Goal: Task Accomplishment & Management: Manage account settings

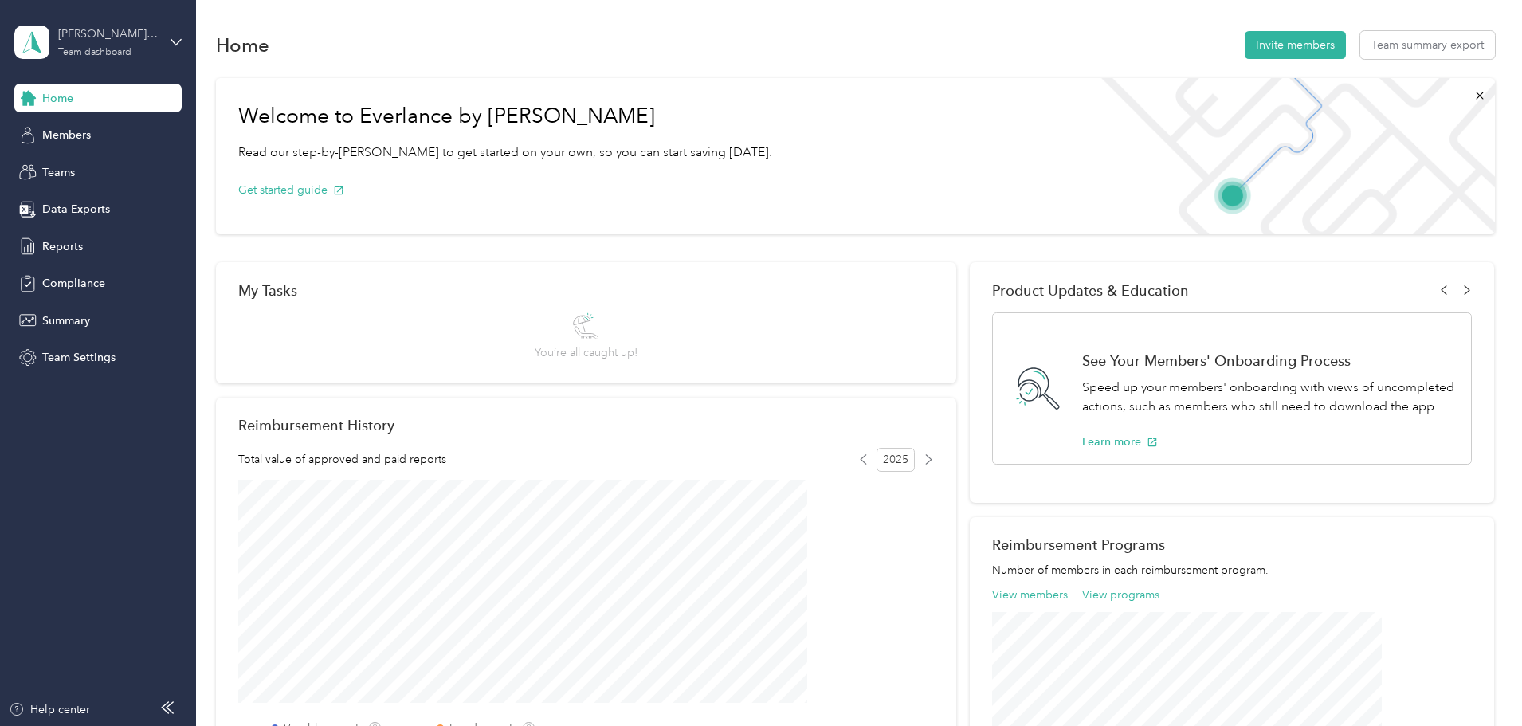
click at [81, 48] on div "Team dashboard" at bounding box center [94, 53] width 73 height 10
click at [67, 157] on div "Personal dashboard" at bounding box center [227, 167] width 403 height 28
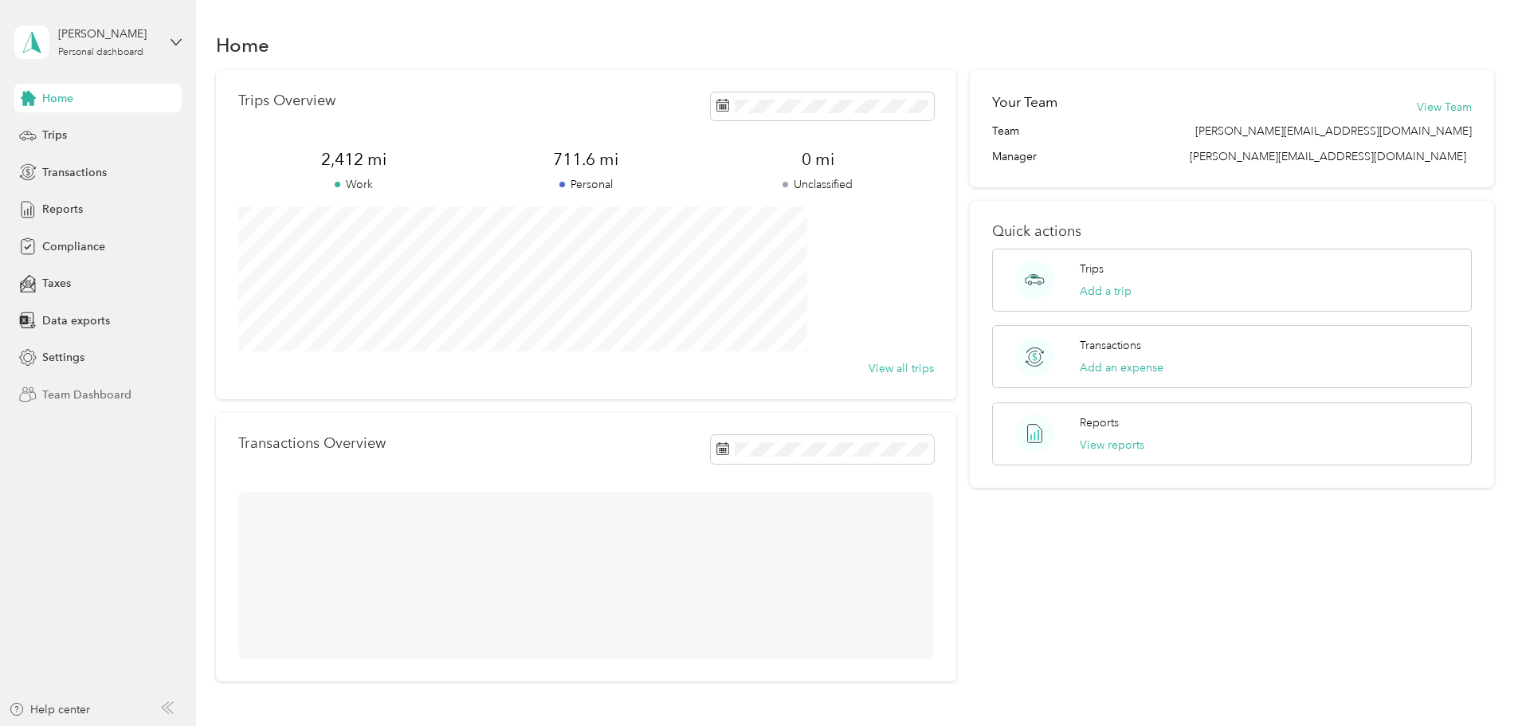
click at [70, 404] on div "Team Dashboard" at bounding box center [97, 394] width 167 height 29
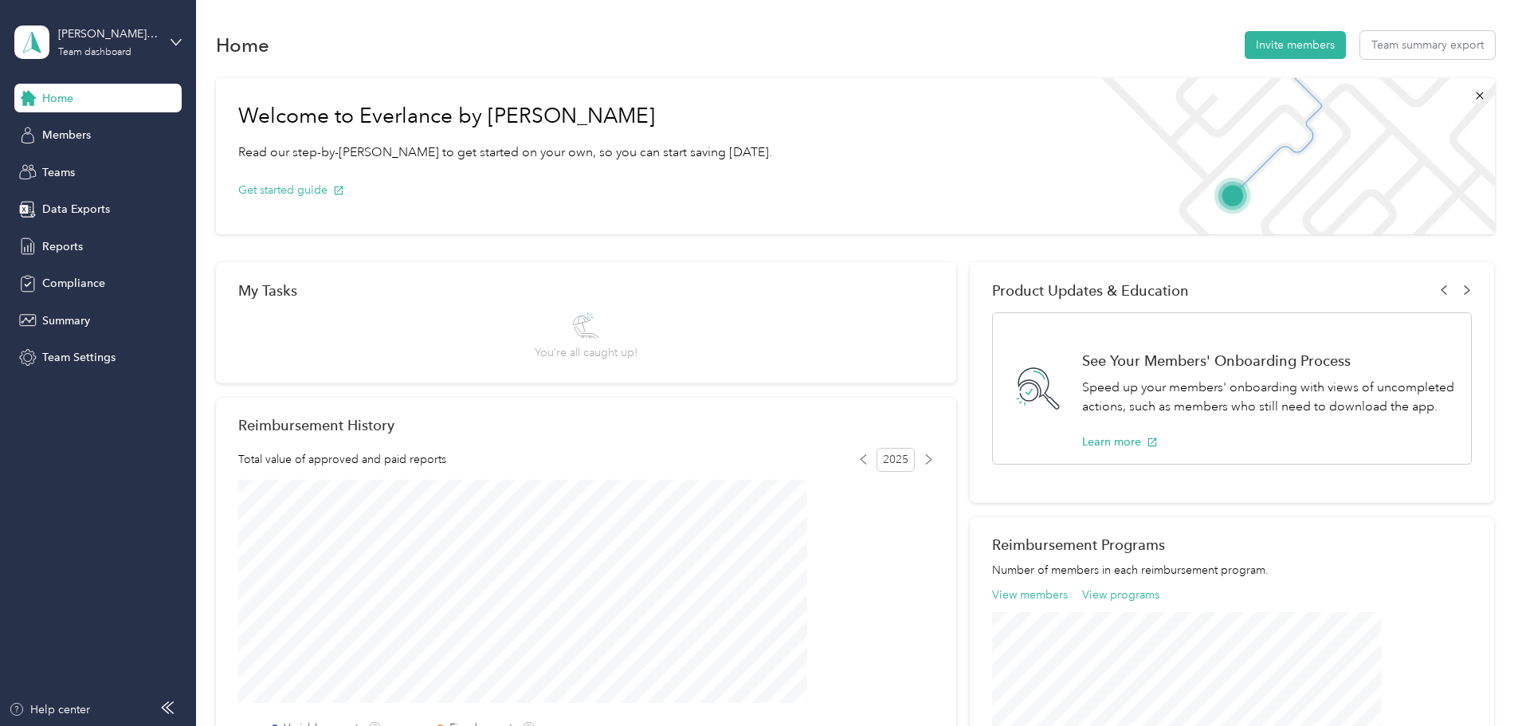
click at [63, 339] on div "Home Members Teams Data Exports Reports Compliance Summary Team Settings" at bounding box center [97, 228] width 167 height 289
click at [57, 355] on span "Team Settings" at bounding box center [78, 357] width 73 height 17
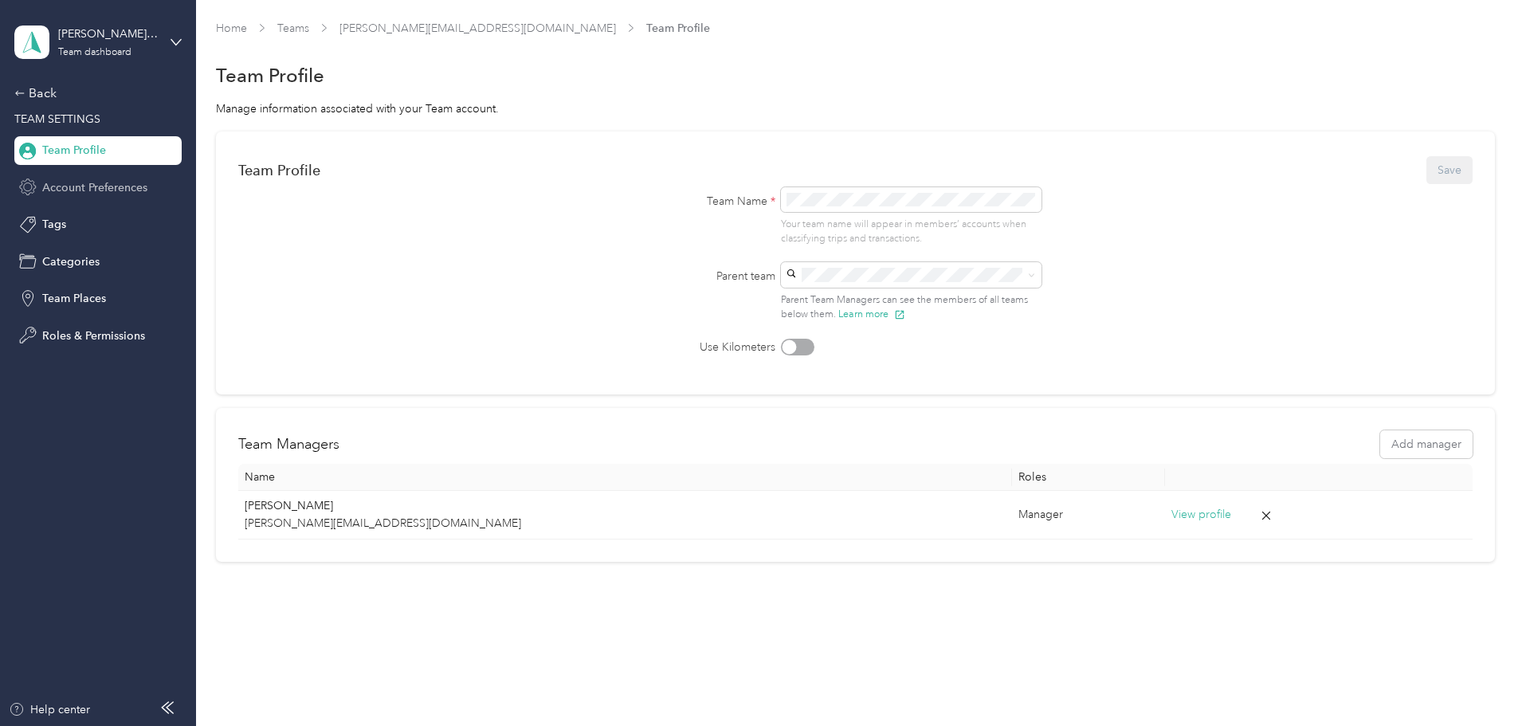
click at [91, 202] on div "Account Preferences" at bounding box center [97, 187] width 167 height 29
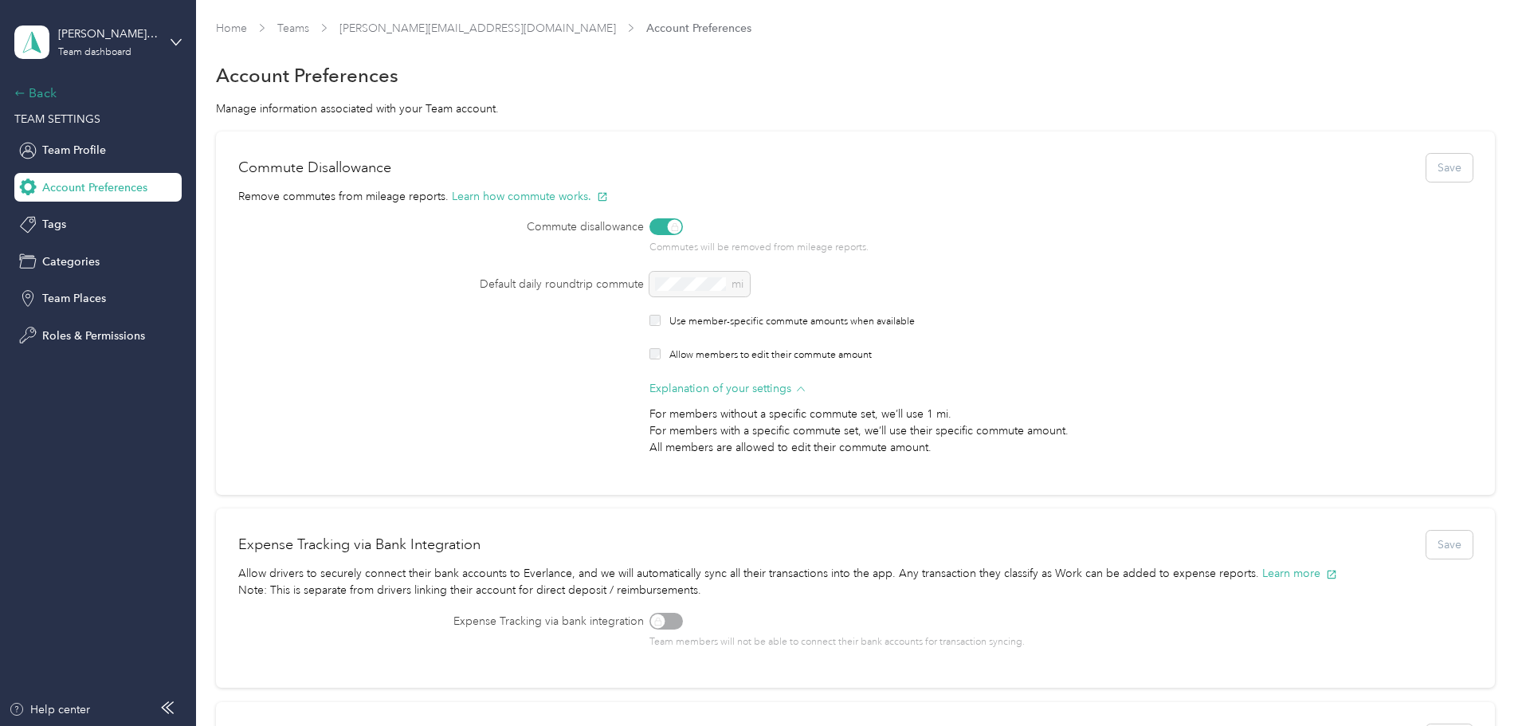
click at [34, 96] on div "Back" at bounding box center [93, 93] width 159 height 19
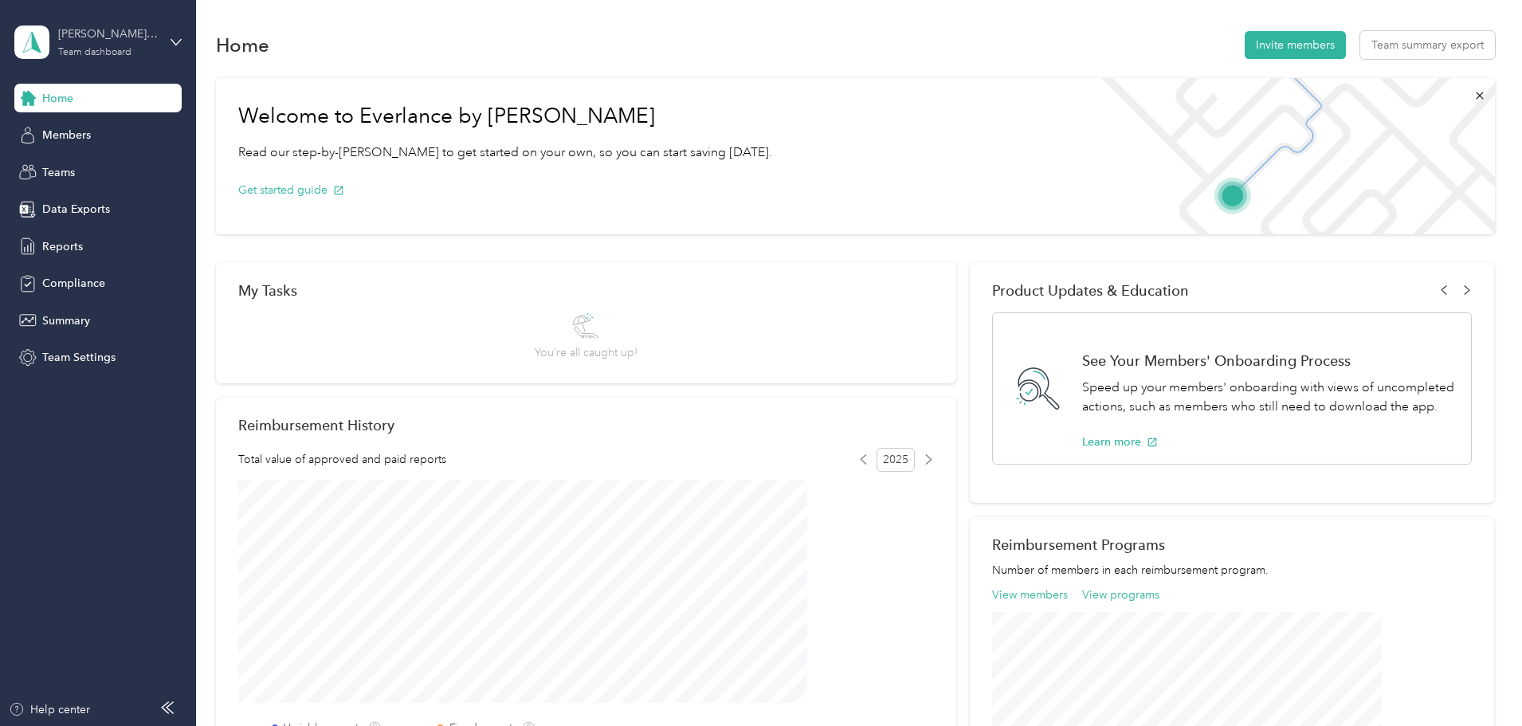
click at [109, 41] on div "[PERSON_NAME][EMAIL_ADDRESS][DOMAIN_NAME]" at bounding box center [108, 34] width 100 height 17
click at [93, 172] on div "Personal dashboard" at bounding box center [79, 167] width 100 height 17
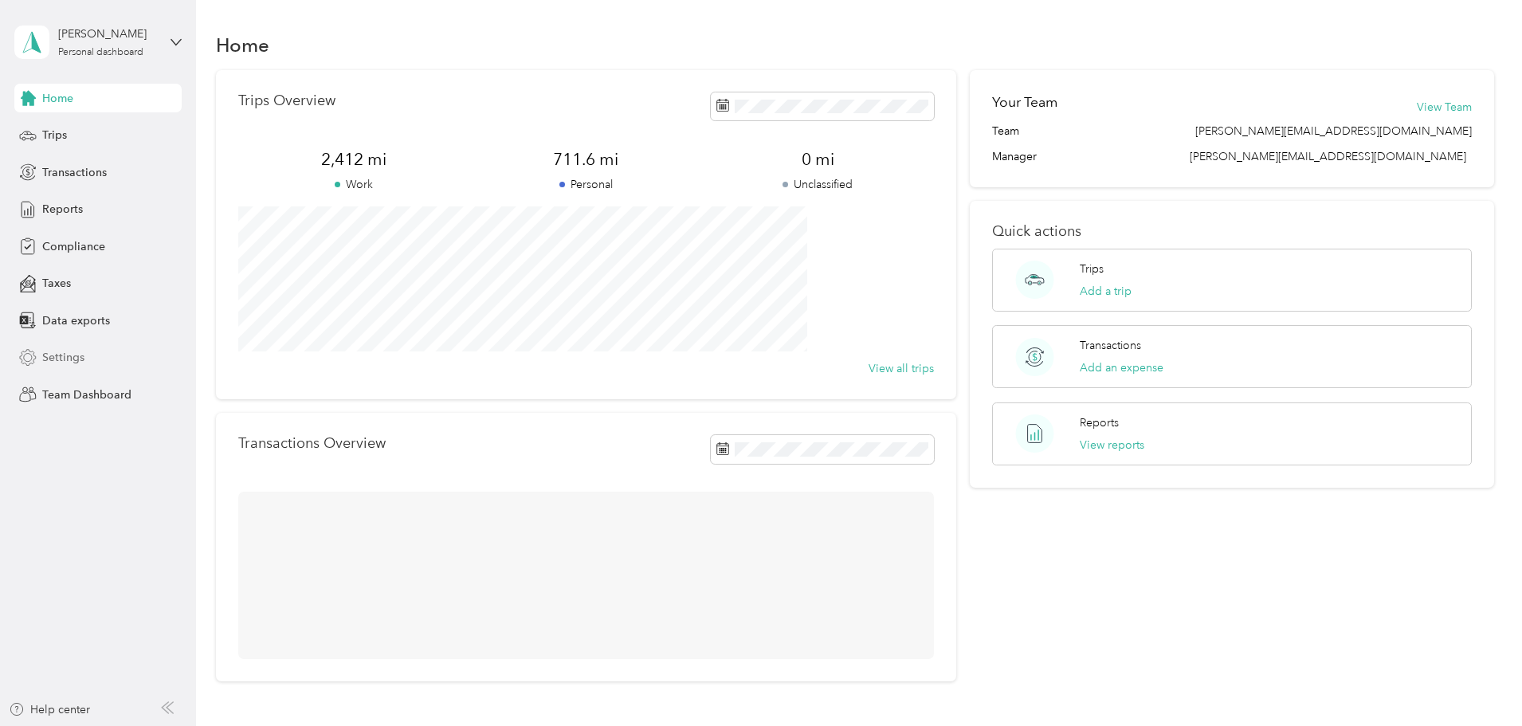
click at [77, 348] on div "Settings" at bounding box center [97, 358] width 167 height 29
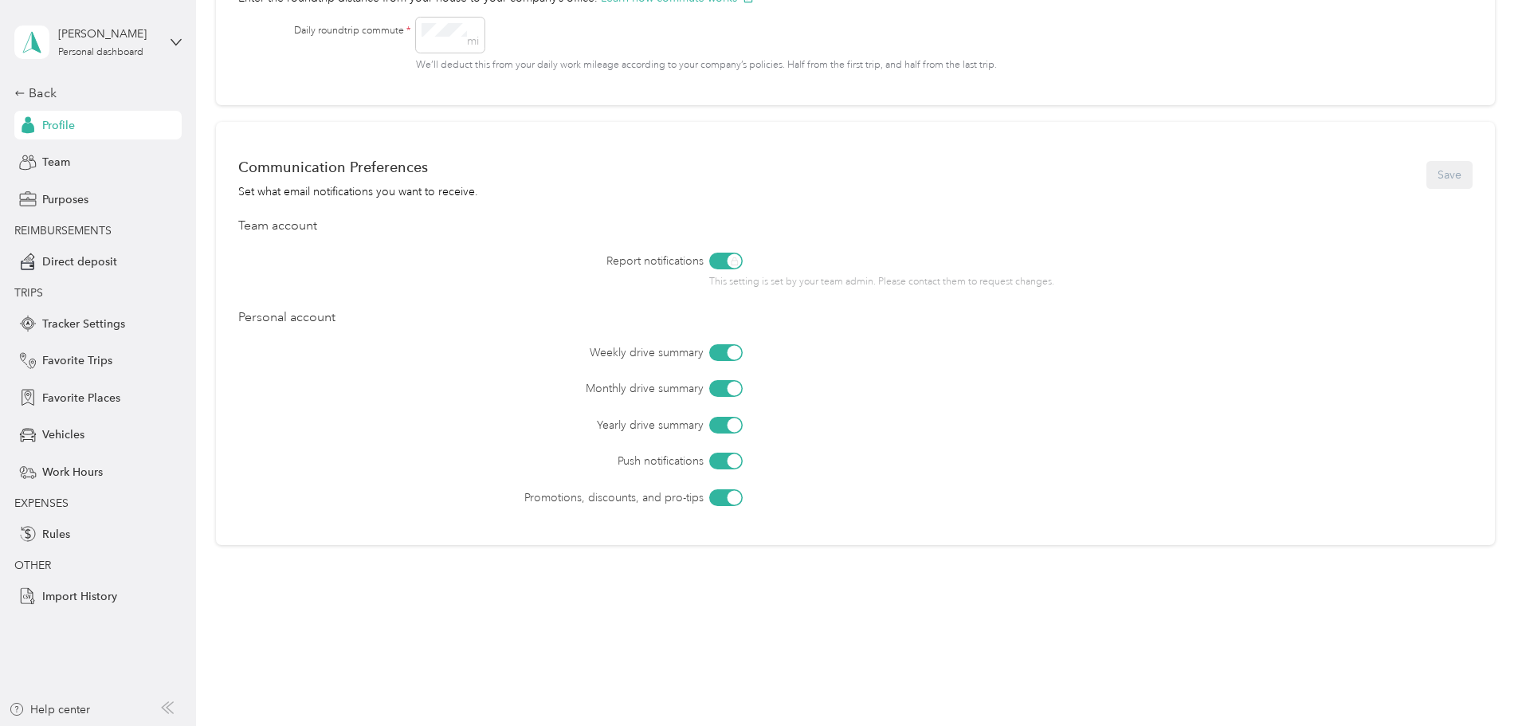
scroll to position [659, 0]
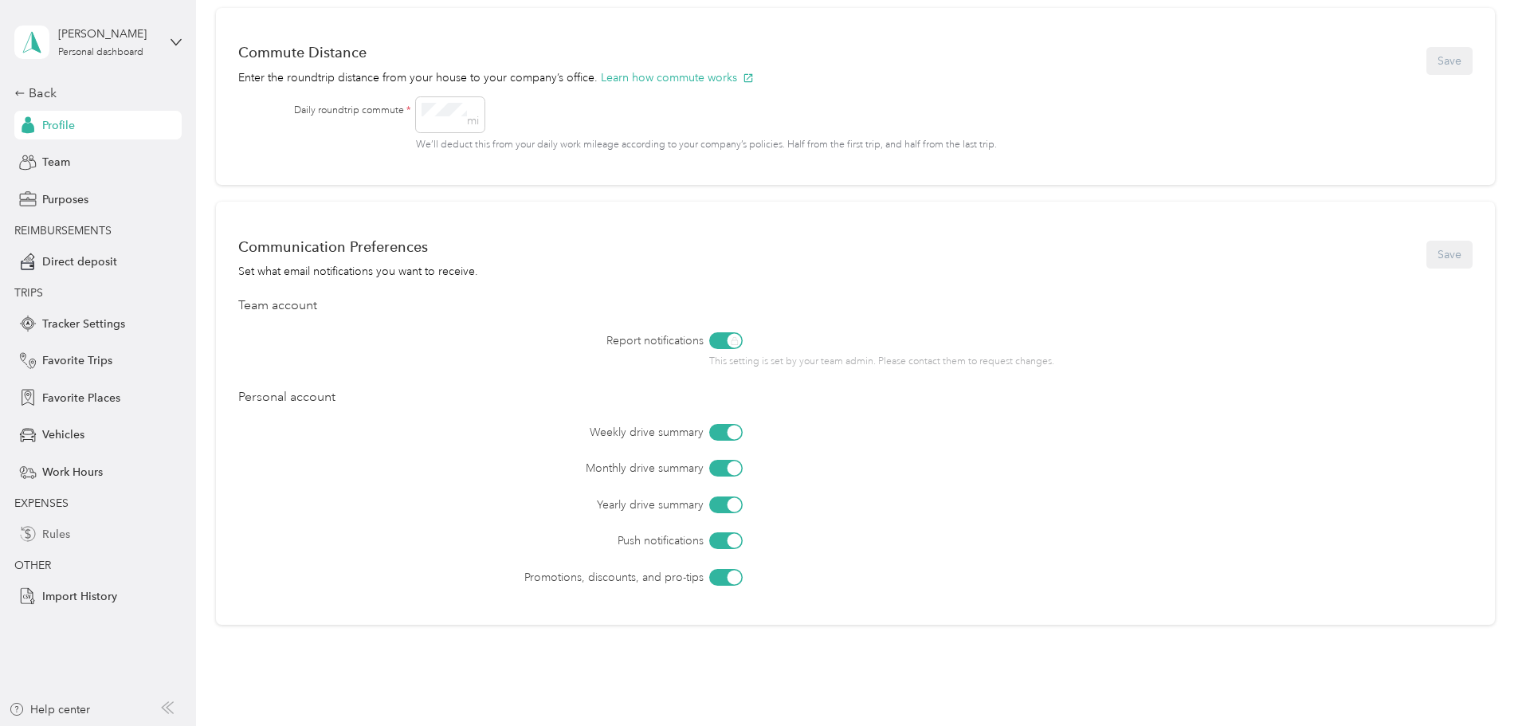
click at [75, 536] on div "Rules" at bounding box center [97, 534] width 167 height 29
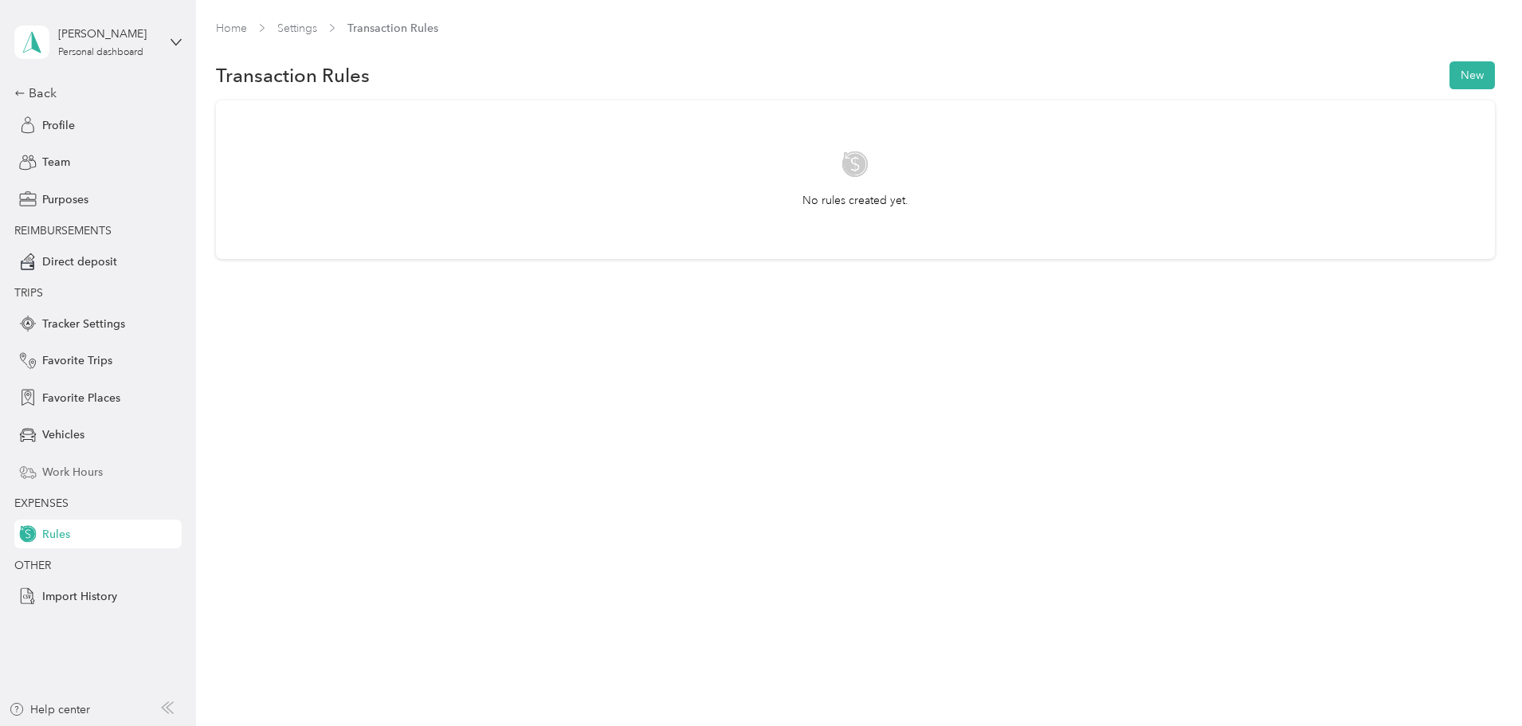
click at [80, 481] on div "Work Hours" at bounding box center [97, 471] width 167 height 29
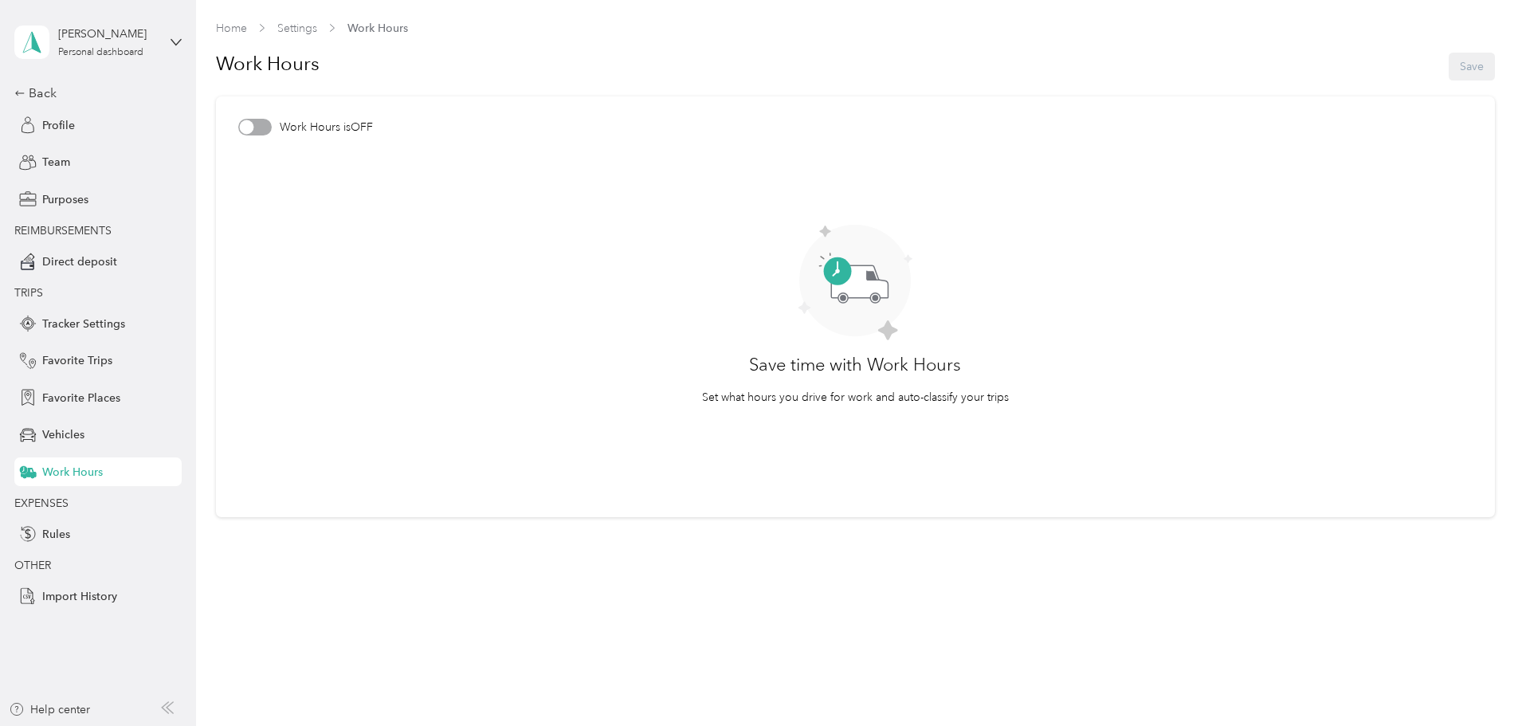
click at [63, 81] on div "Nick Leavenworth Personal dashboard Back Profile Team Purposes REIMBURSEMENTS D…" at bounding box center [97, 305] width 167 height 611
click at [53, 93] on div "Back" at bounding box center [93, 93] width 159 height 19
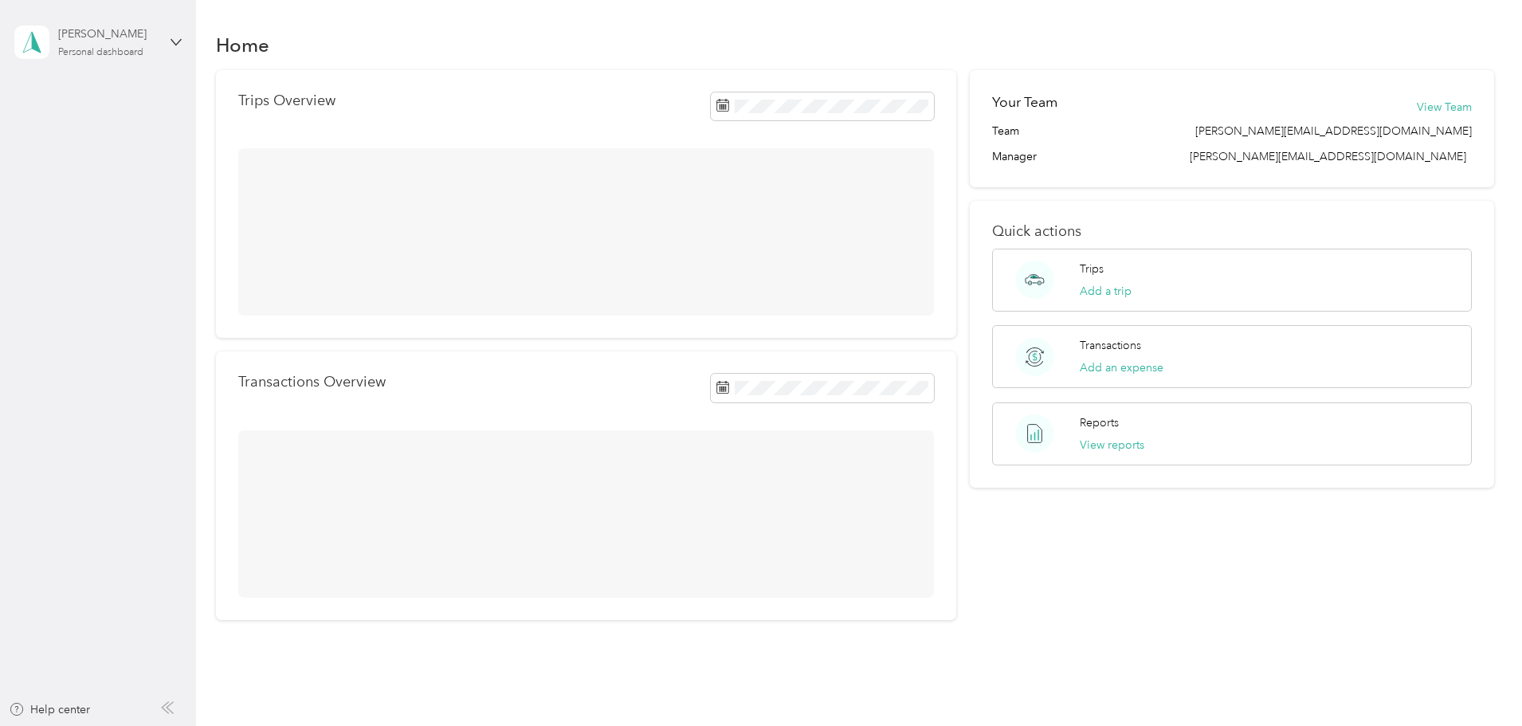
click at [98, 48] on div "Personal dashboard" at bounding box center [100, 53] width 85 height 10
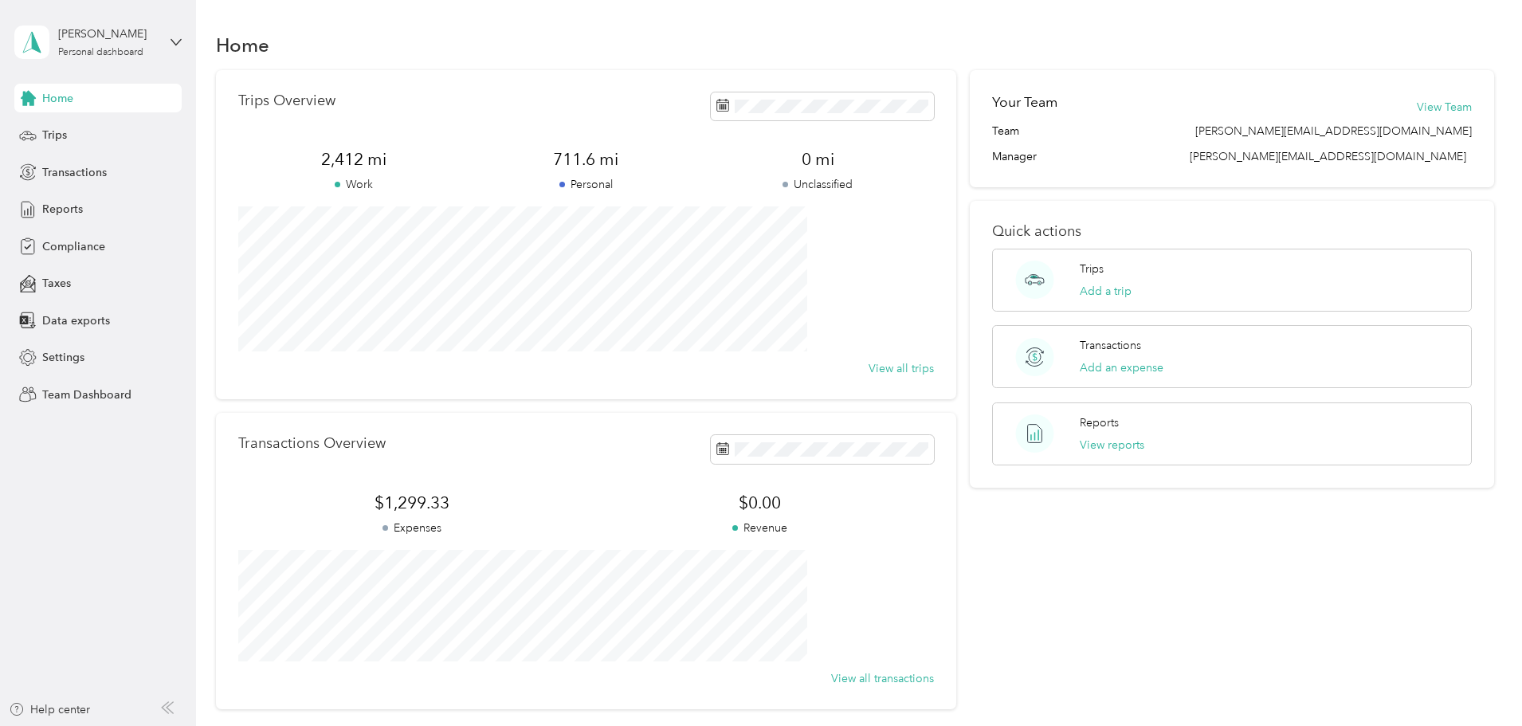
click at [95, 135] on div "Team dashboard" at bounding box center [71, 131] width 85 height 17
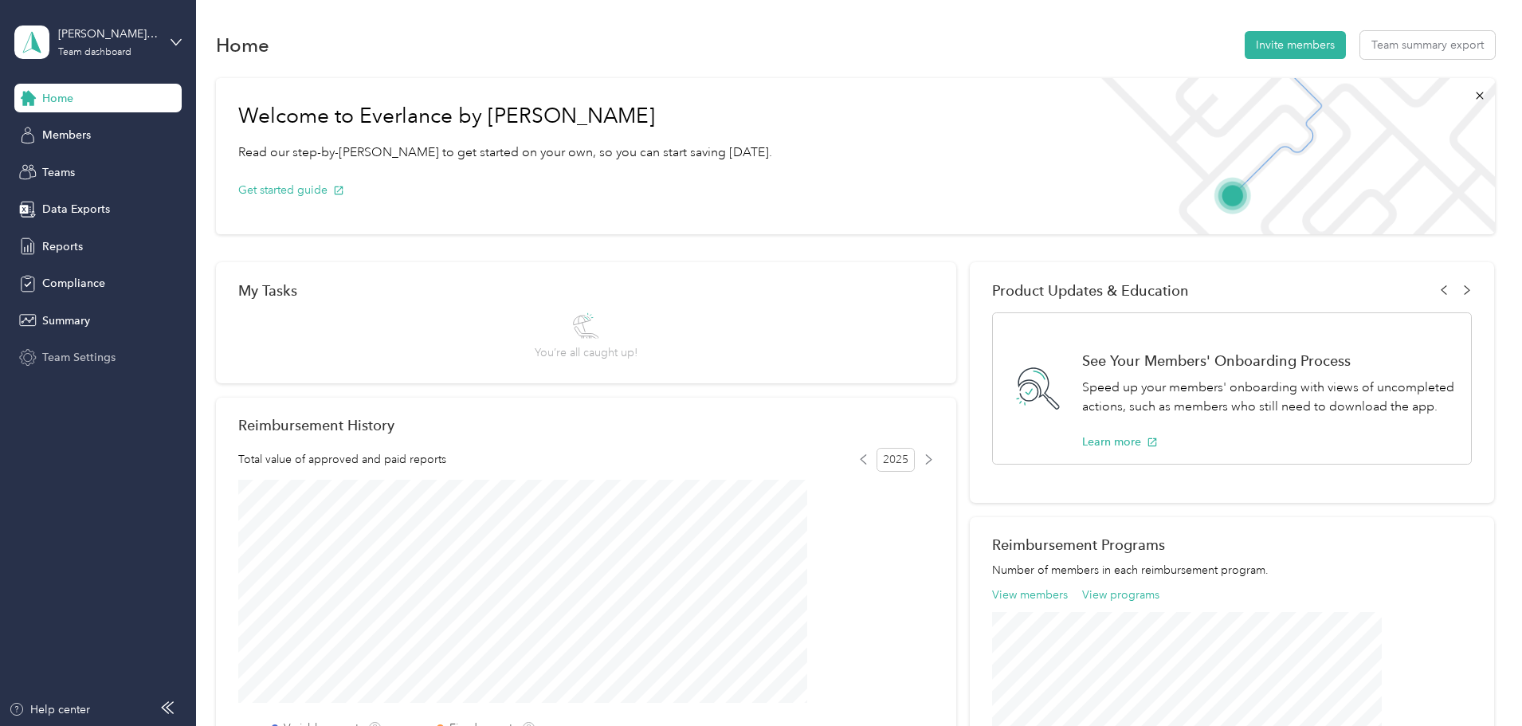
click at [90, 353] on span "Team Settings" at bounding box center [78, 357] width 73 height 17
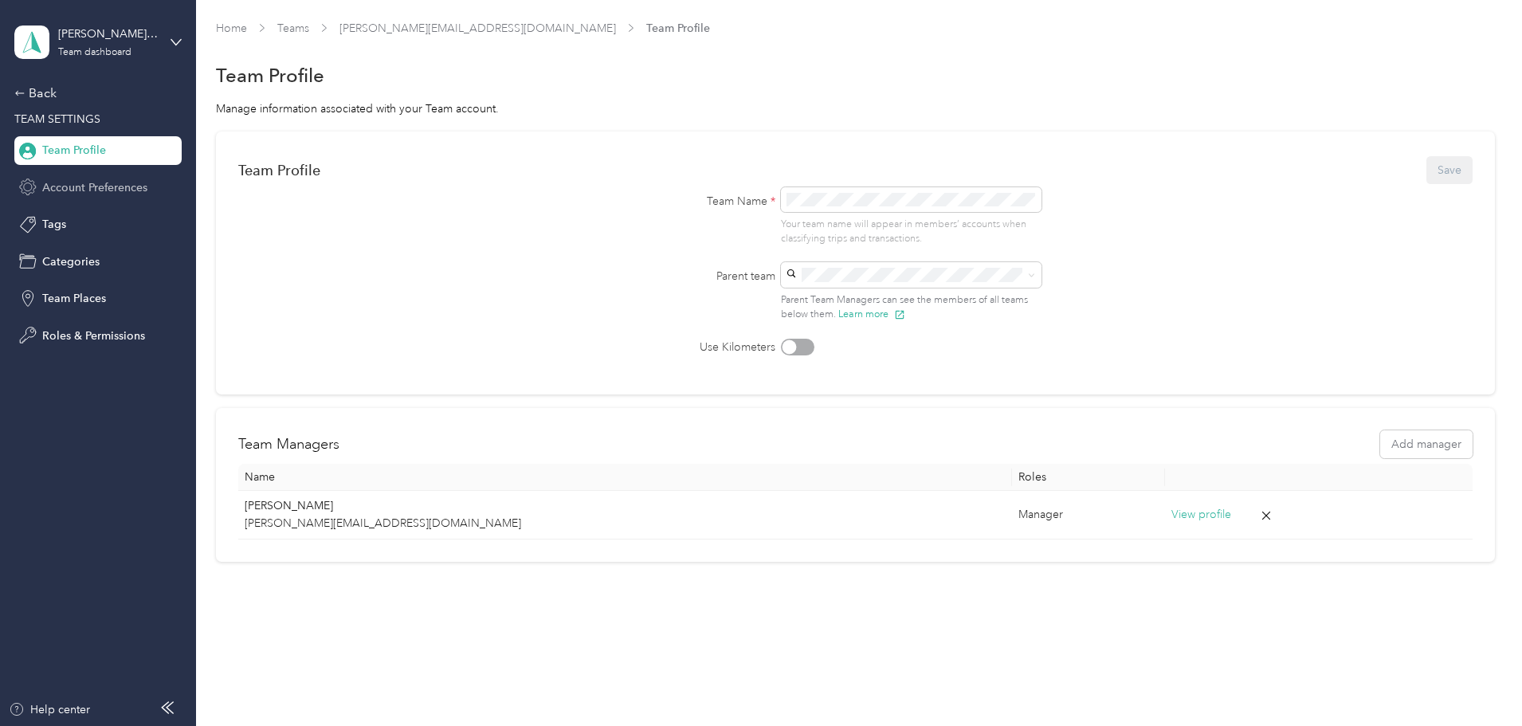
click at [90, 189] on span "Account Preferences" at bounding box center [94, 187] width 105 height 17
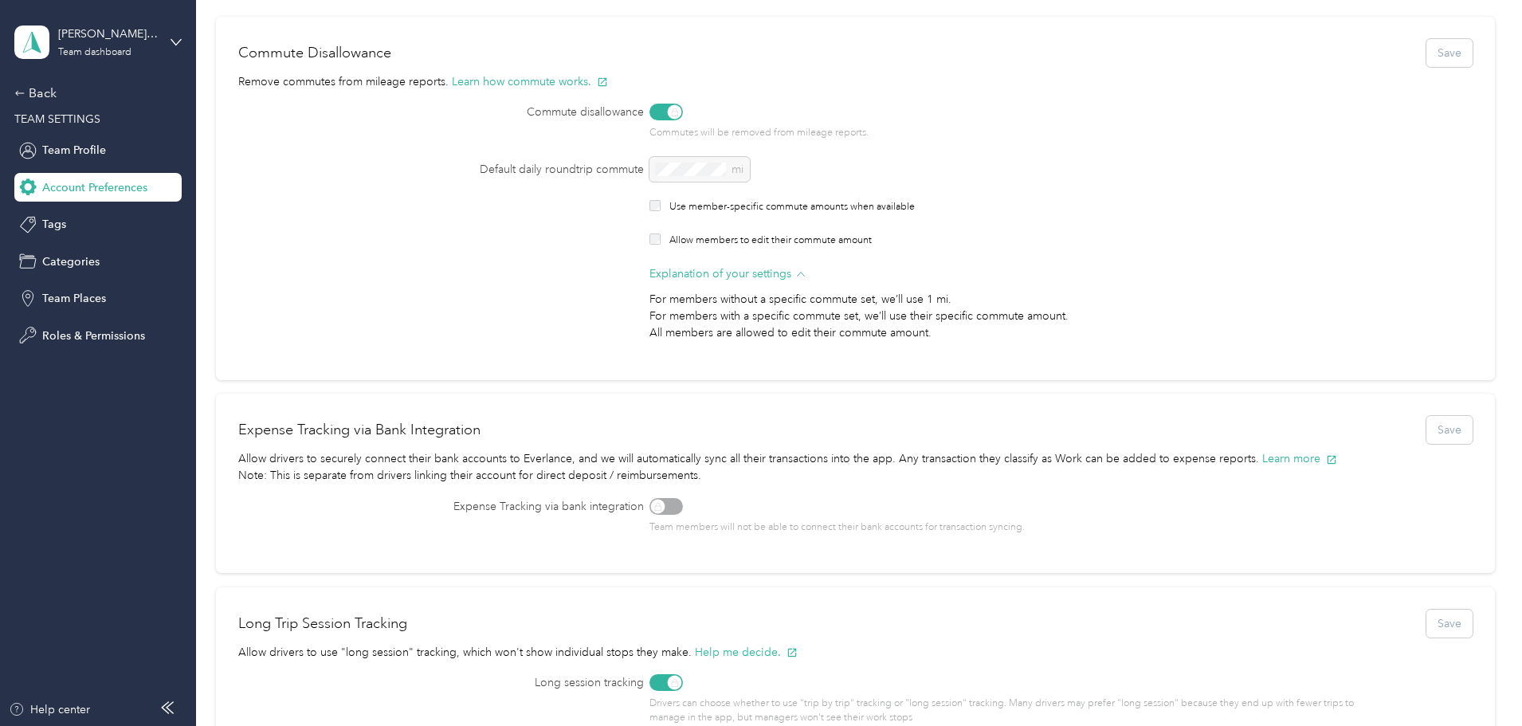
scroll to position [80, 0]
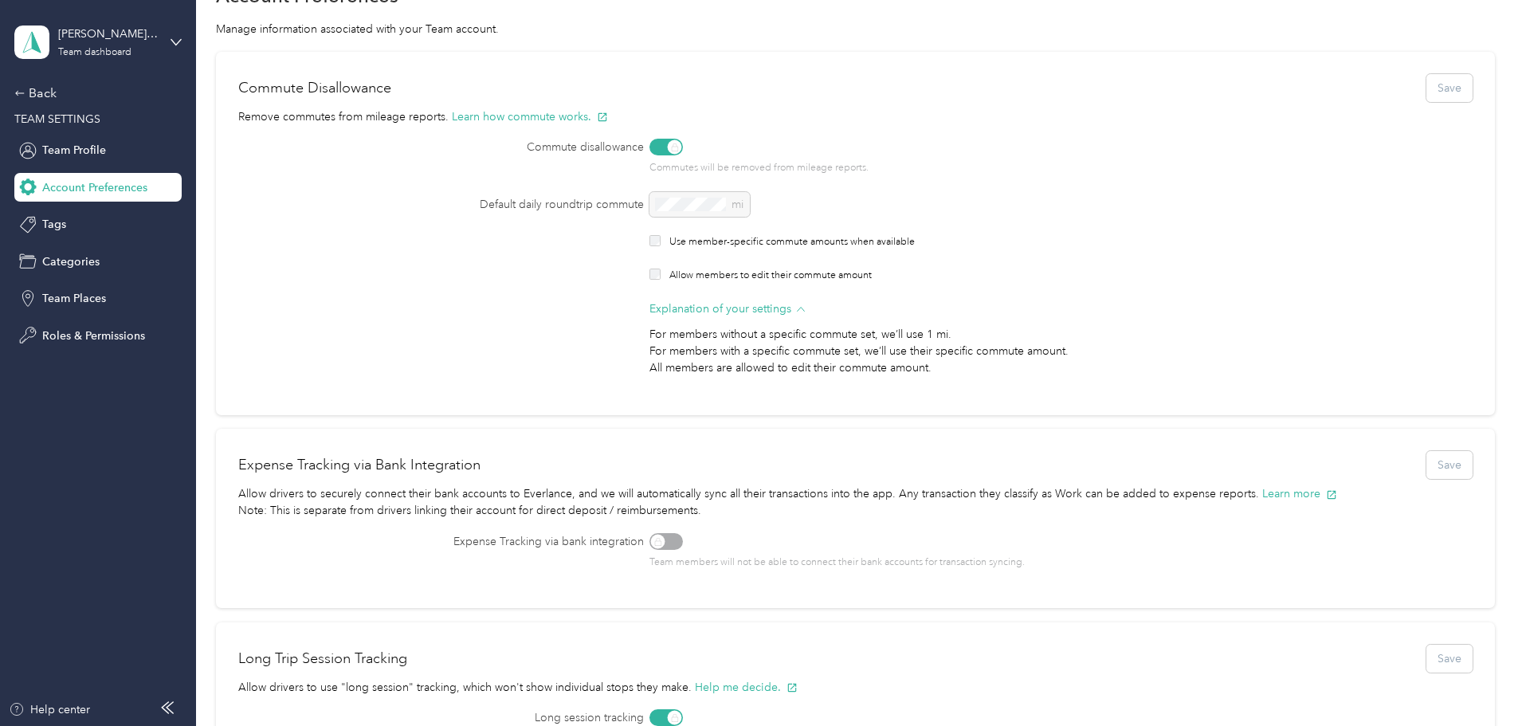
click at [710, 151] on div "Commutes will be removed from mileage reports." at bounding box center [1010, 157] width 720 height 37
click at [94, 226] on div "Tags" at bounding box center [97, 224] width 167 height 29
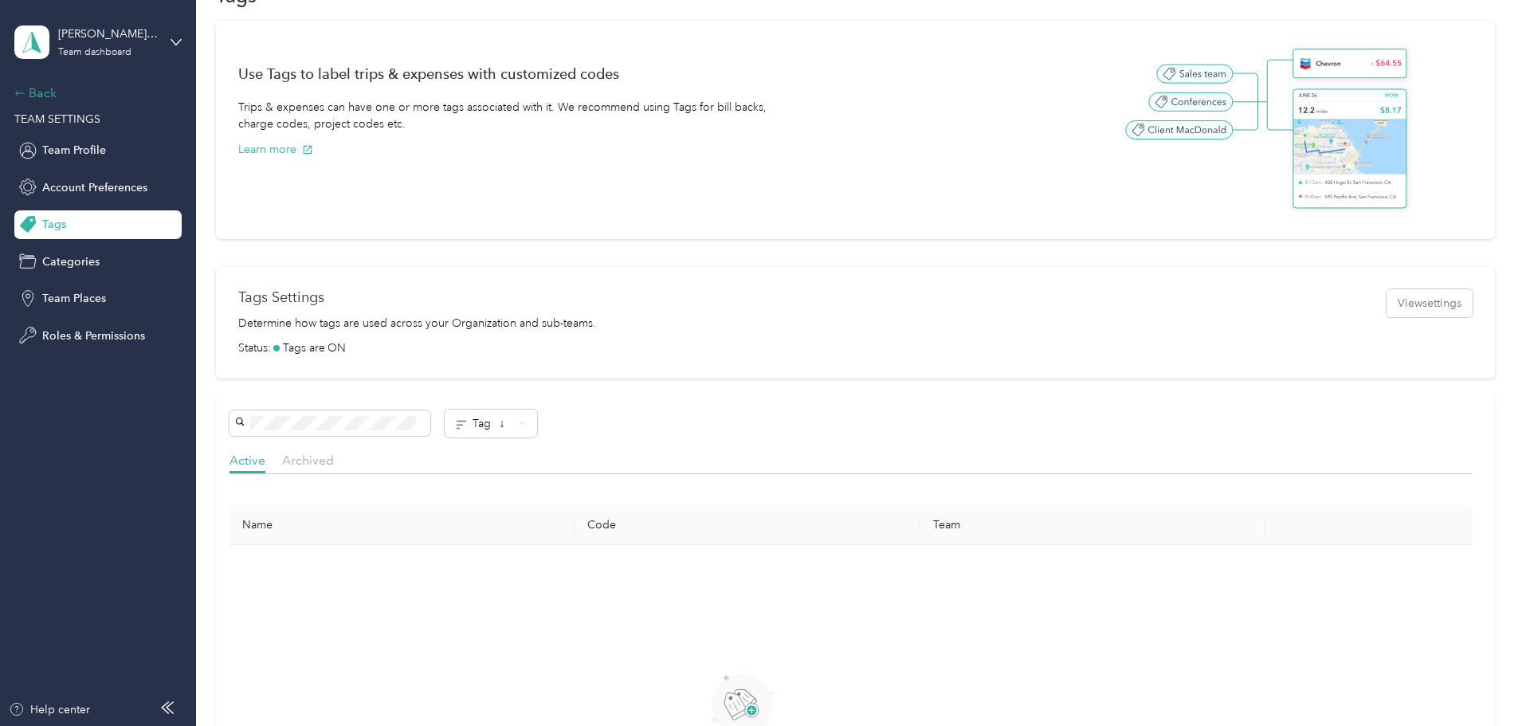
click at [34, 89] on div "Back" at bounding box center [93, 93] width 159 height 19
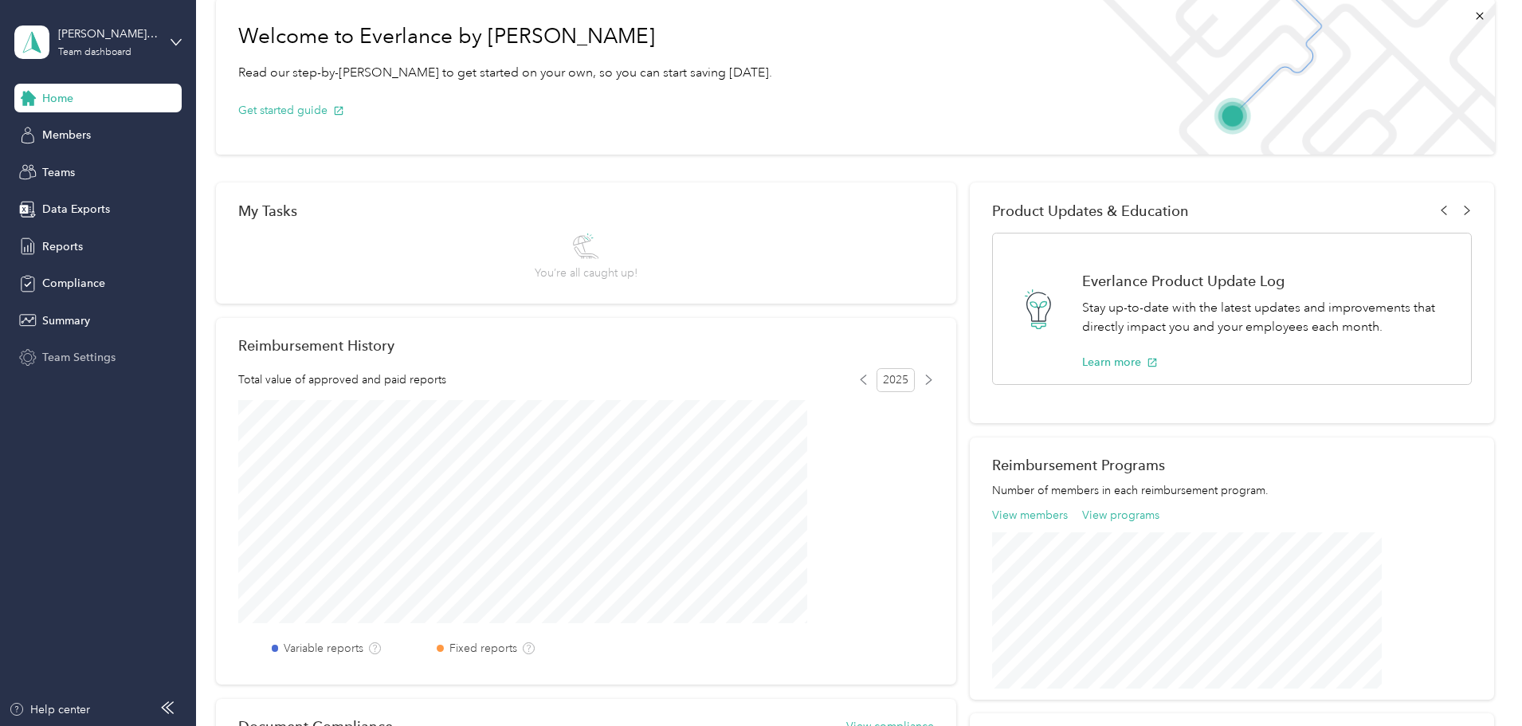
click at [77, 347] on div "Team Settings" at bounding box center [97, 358] width 167 height 29
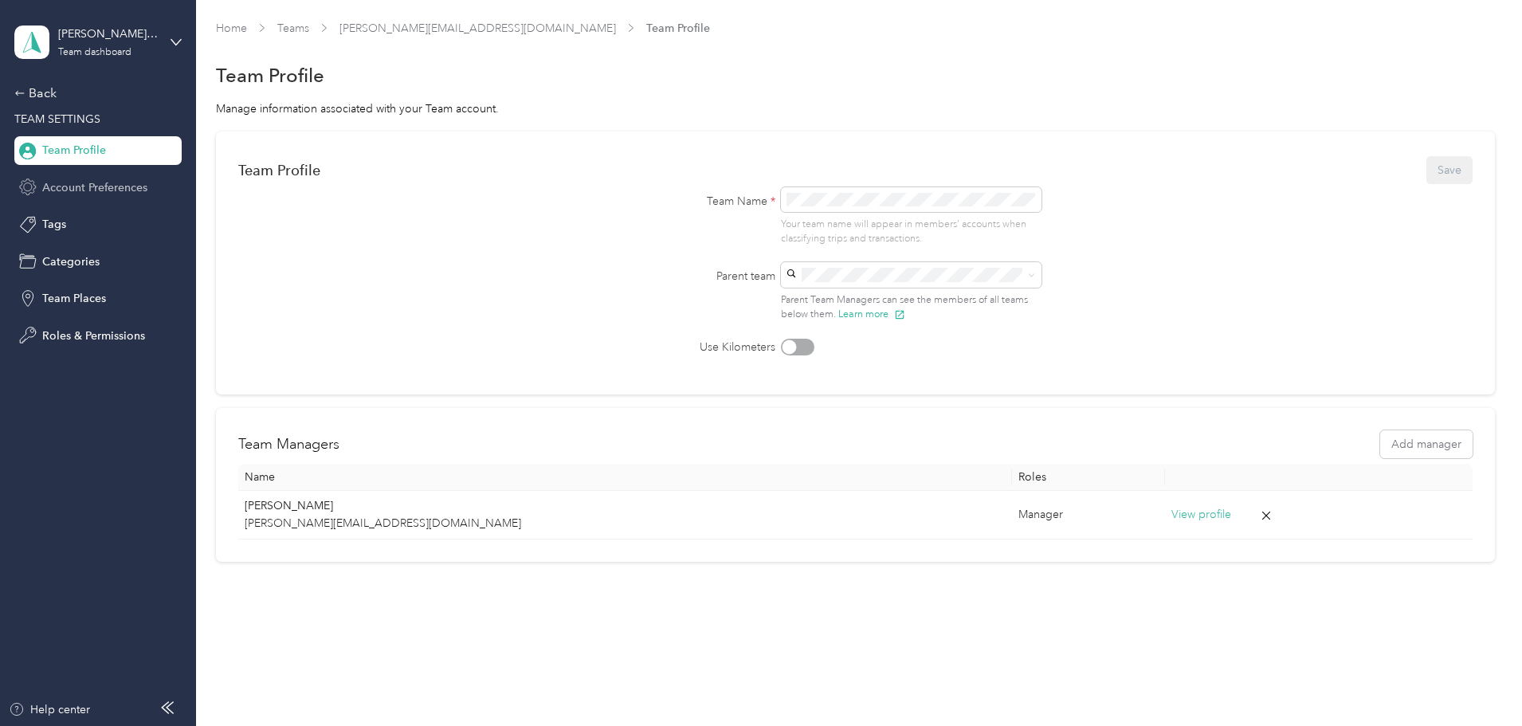
click at [103, 192] on span "Account Preferences" at bounding box center [94, 187] width 105 height 17
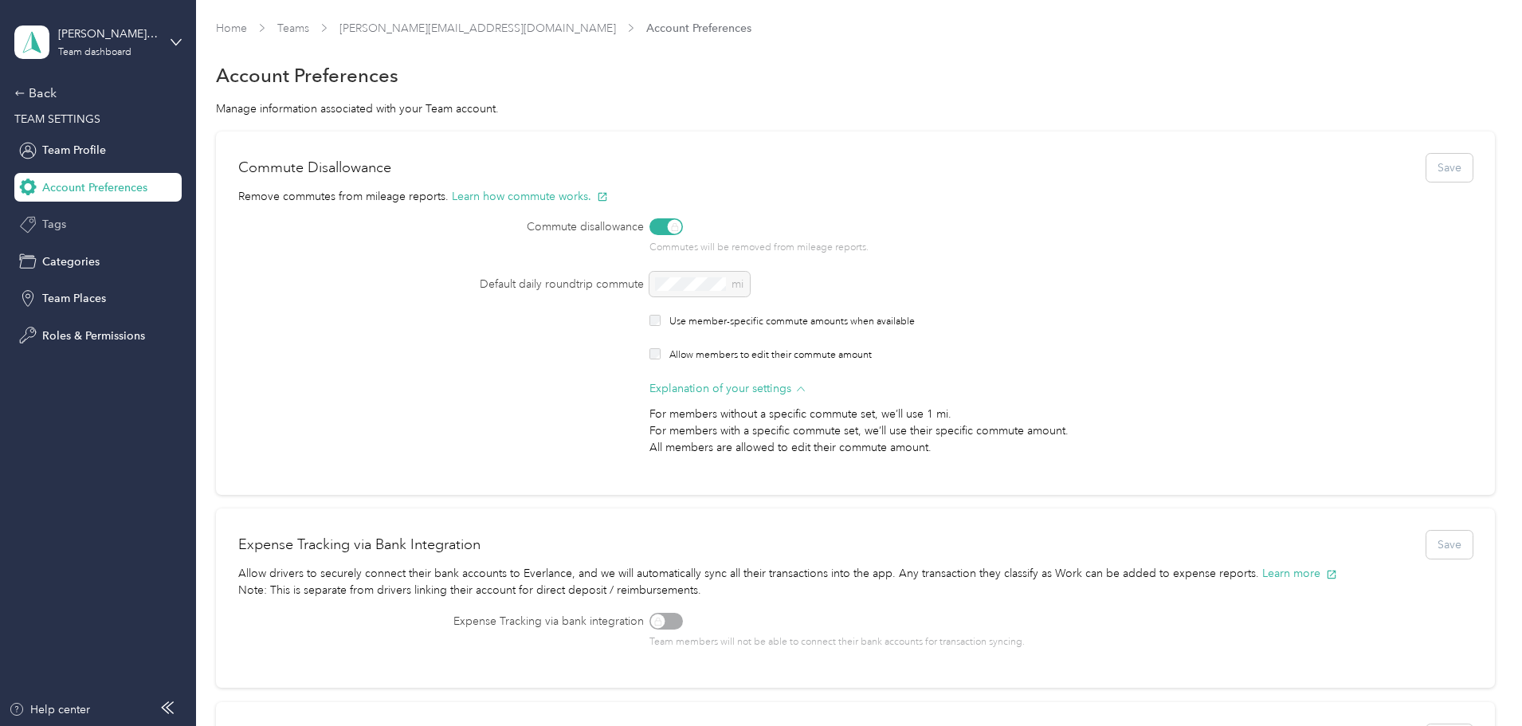
click at [86, 230] on div "Tags" at bounding box center [97, 224] width 167 height 29
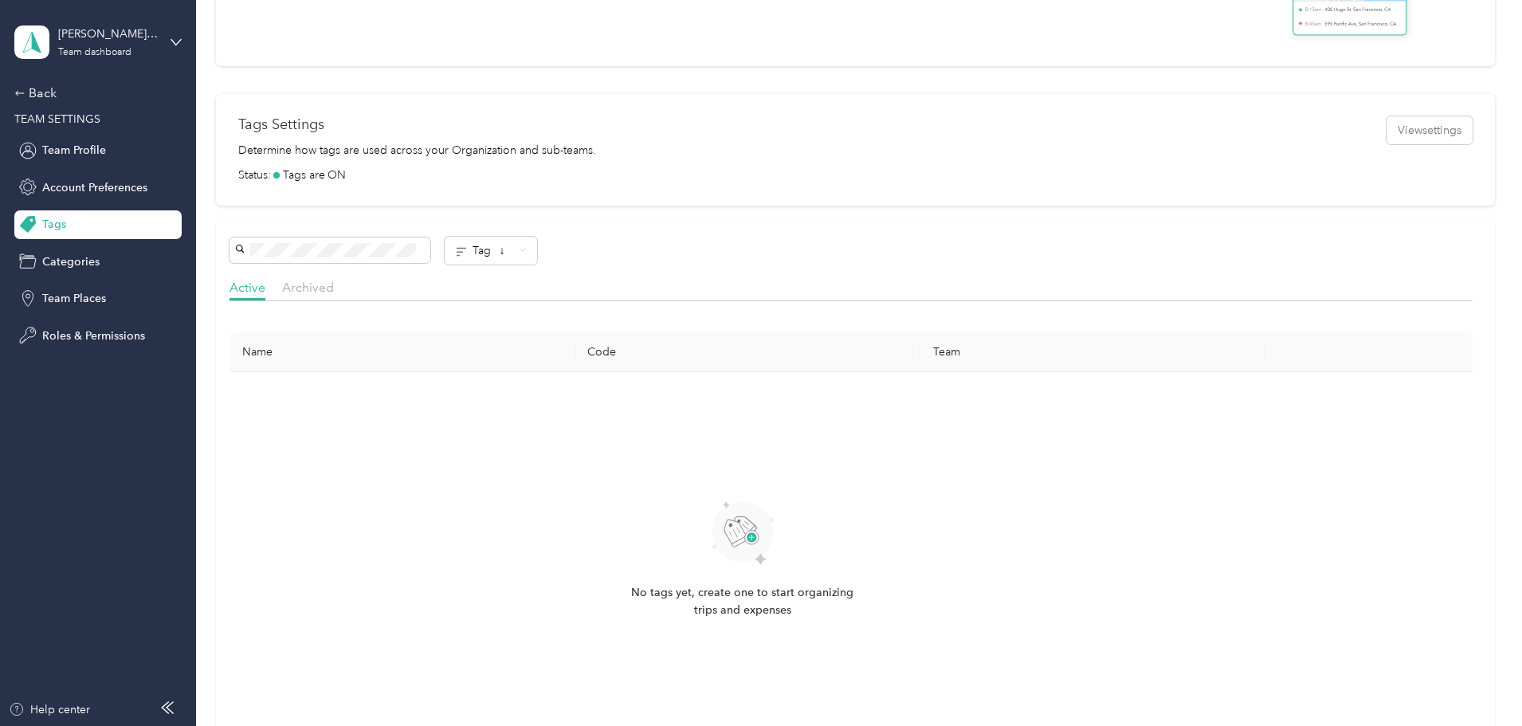
scroll to position [399, 0]
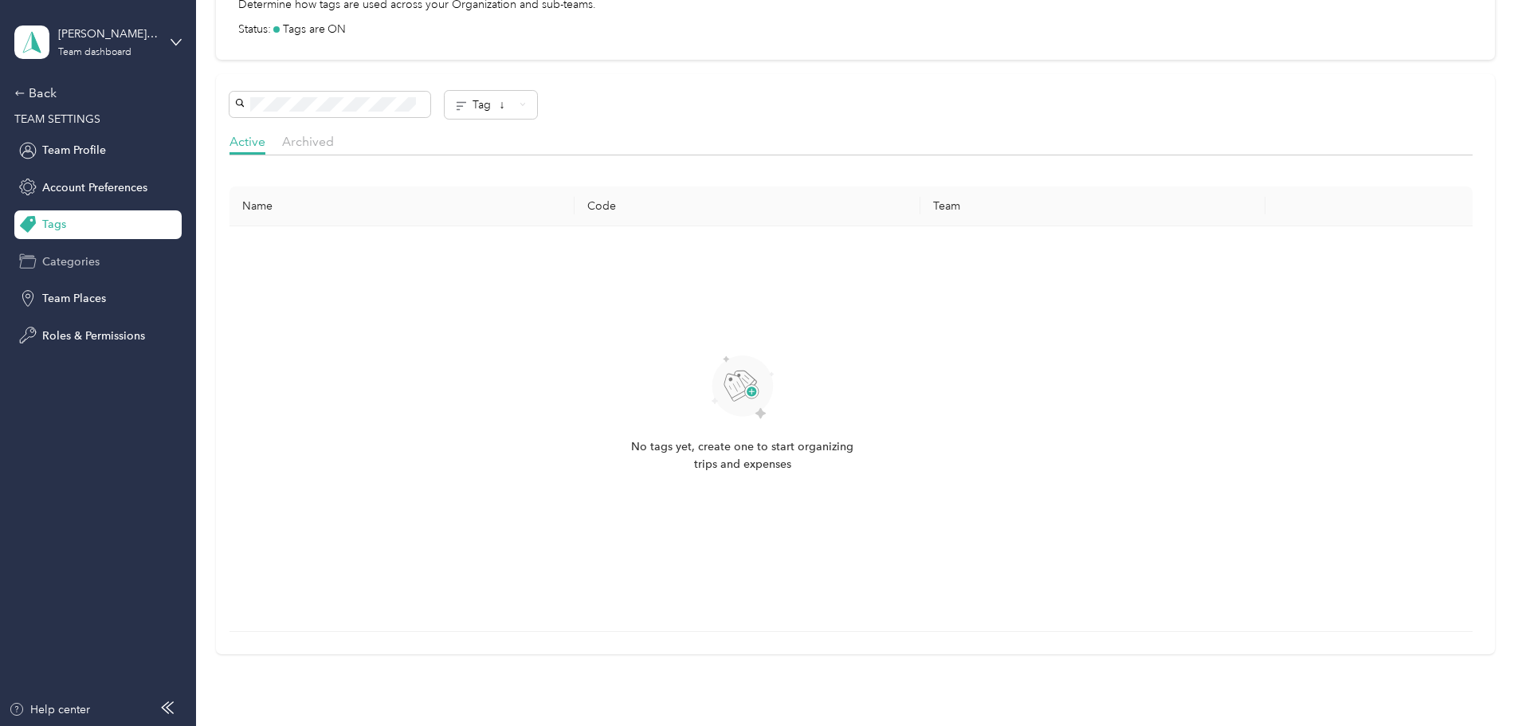
click at [117, 274] on div "Categories" at bounding box center [97, 261] width 167 height 29
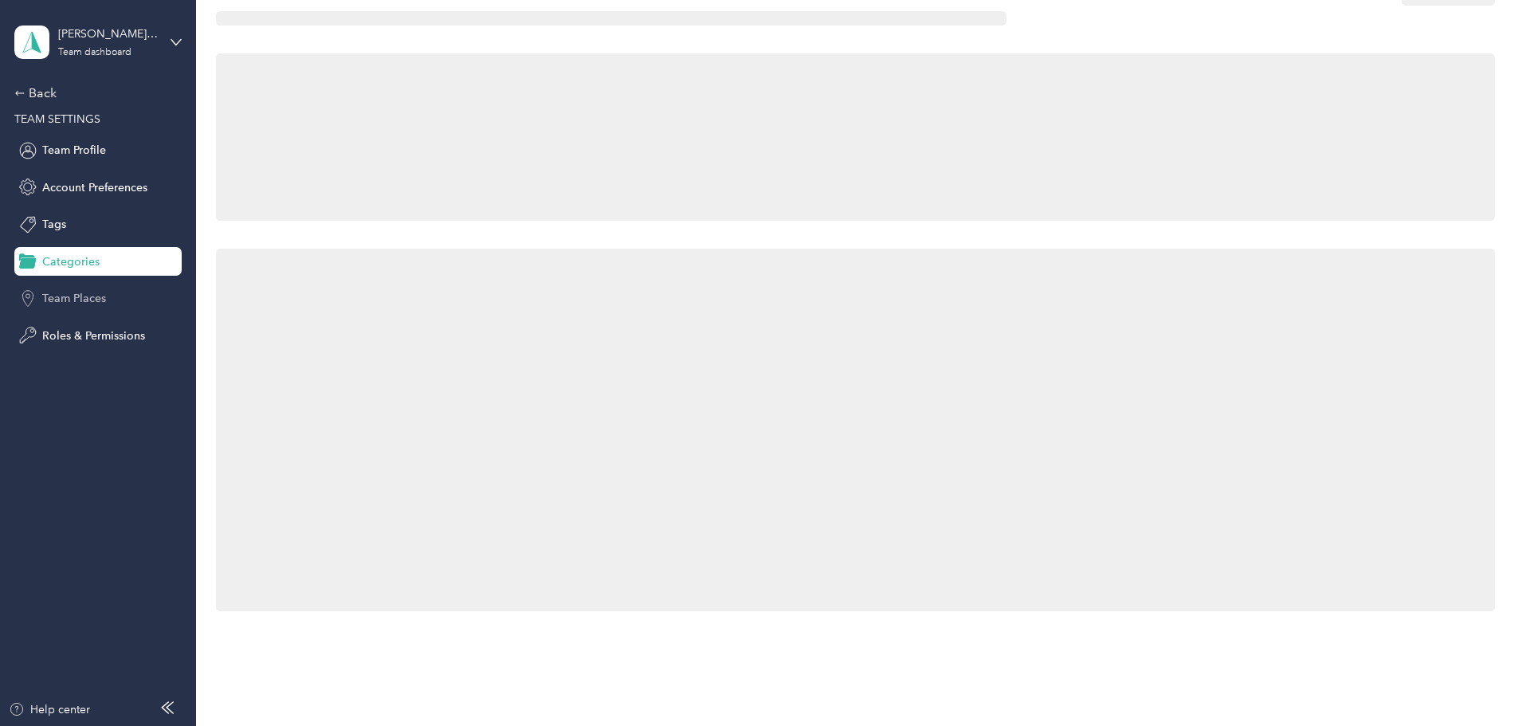
scroll to position [399, 0]
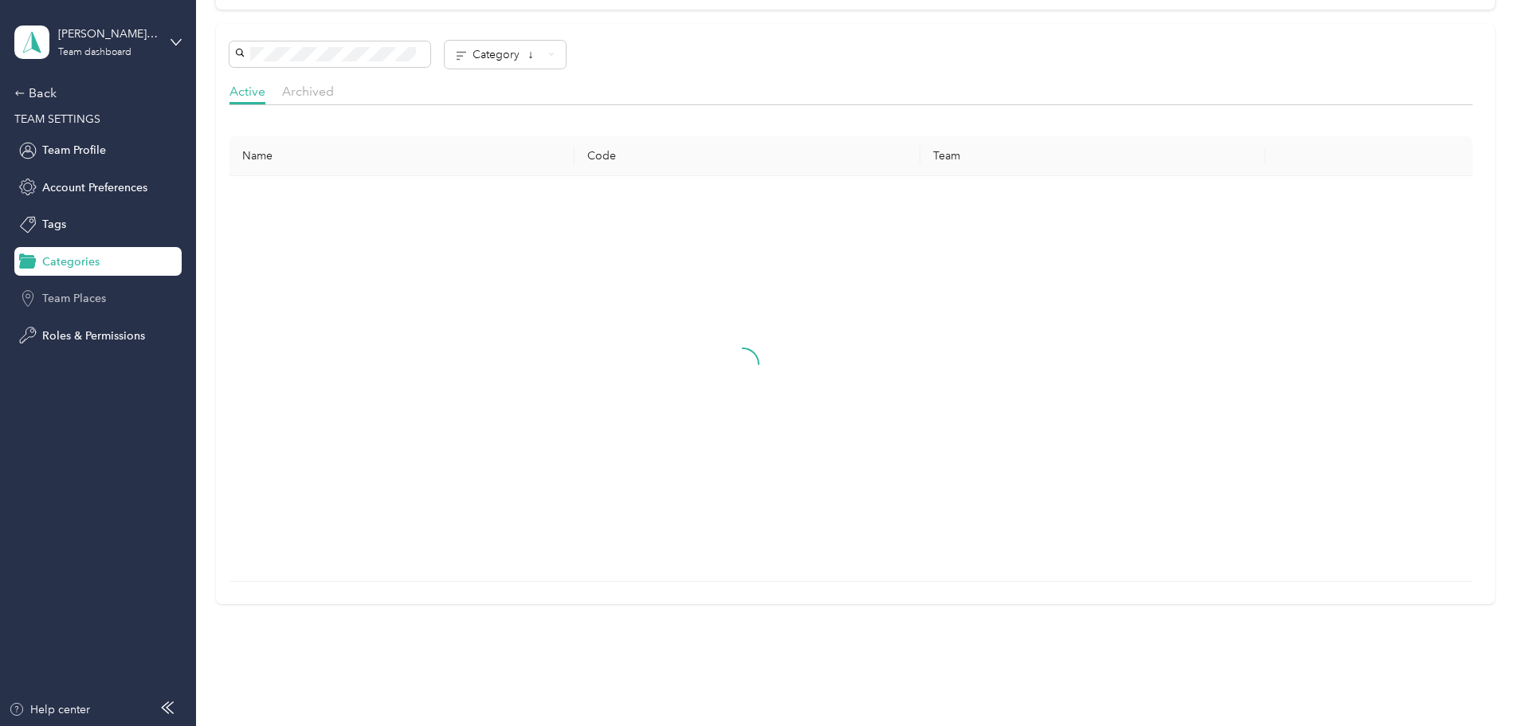
click at [112, 298] on div "Team Places" at bounding box center [97, 299] width 167 height 29
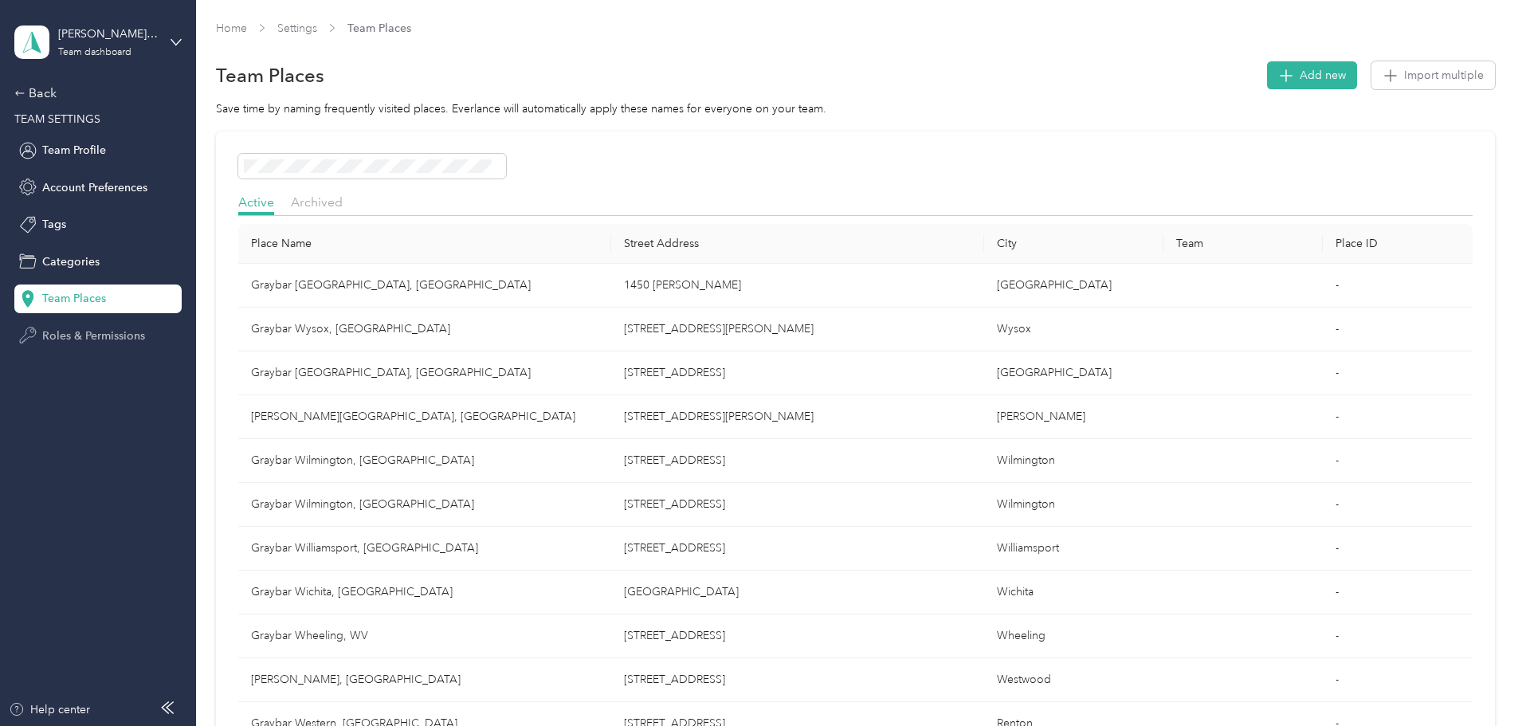
click at [117, 328] on span "Roles & Permissions" at bounding box center [93, 336] width 103 height 17
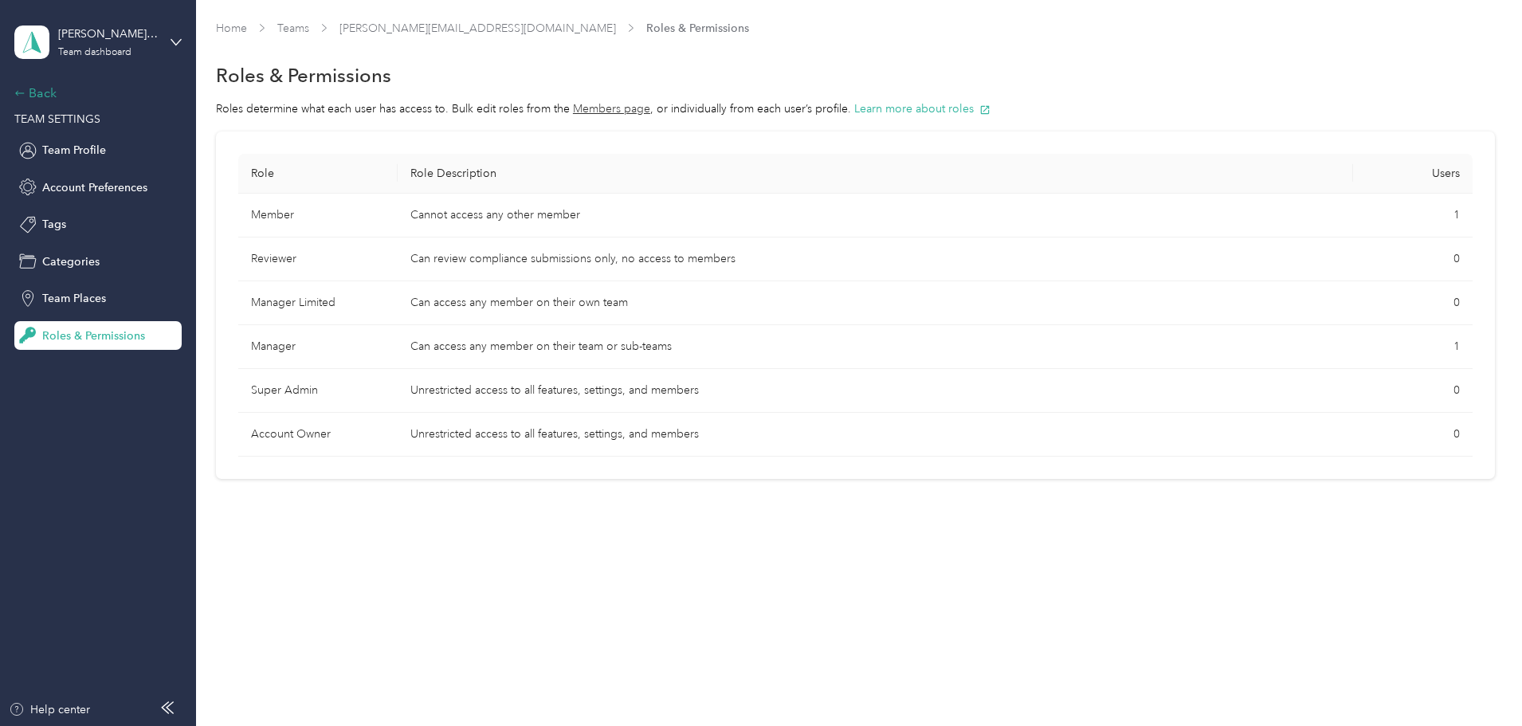
click at [28, 100] on div "Back" at bounding box center [93, 93] width 159 height 19
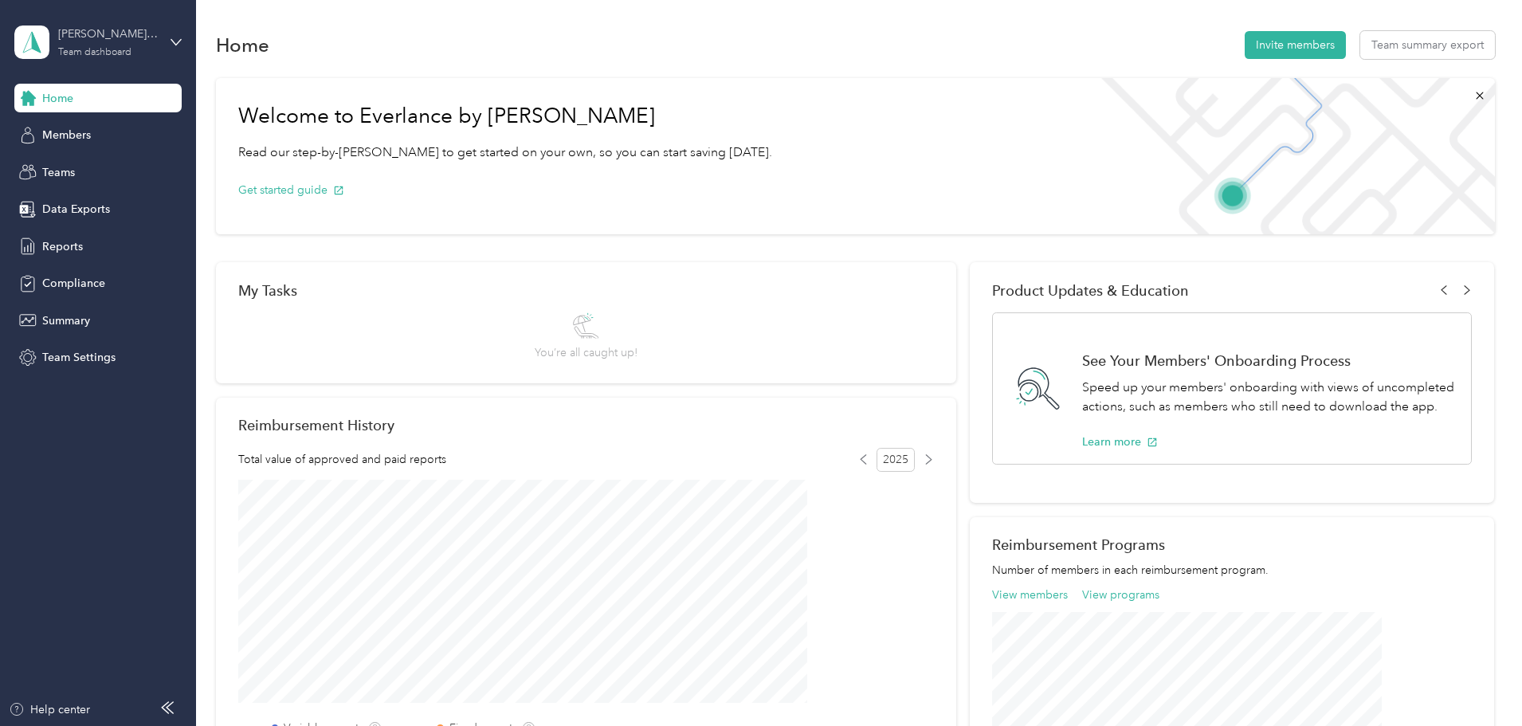
click at [71, 55] on div "Team dashboard" at bounding box center [94, 53] width 73 height 10
click at [80, 175] on div "Personal dashboard" at bounding box center [227, 167] width 403 height 28
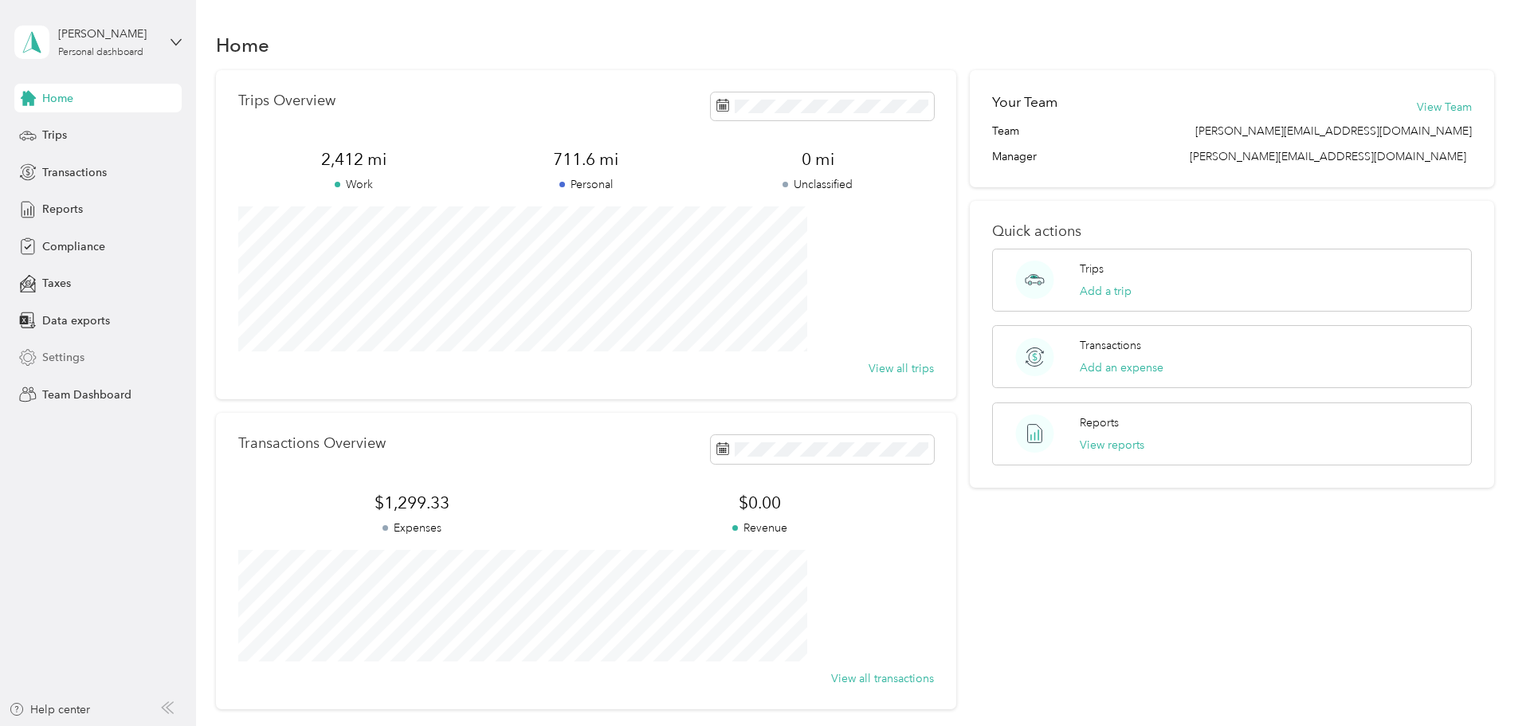
click at [57, 360] on span "Settings" at bounding box center [63, 357] width 42 height 17
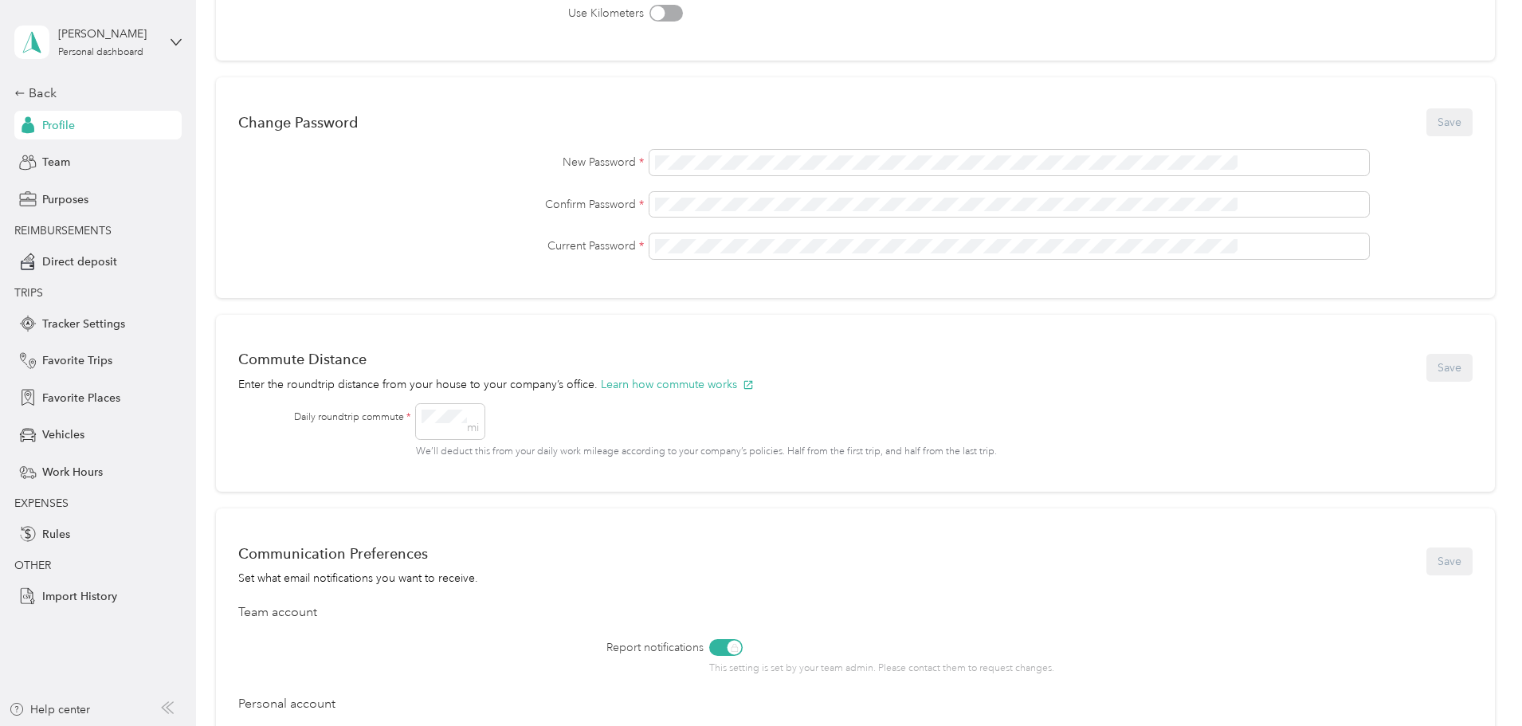
scroll to position [399, 0]
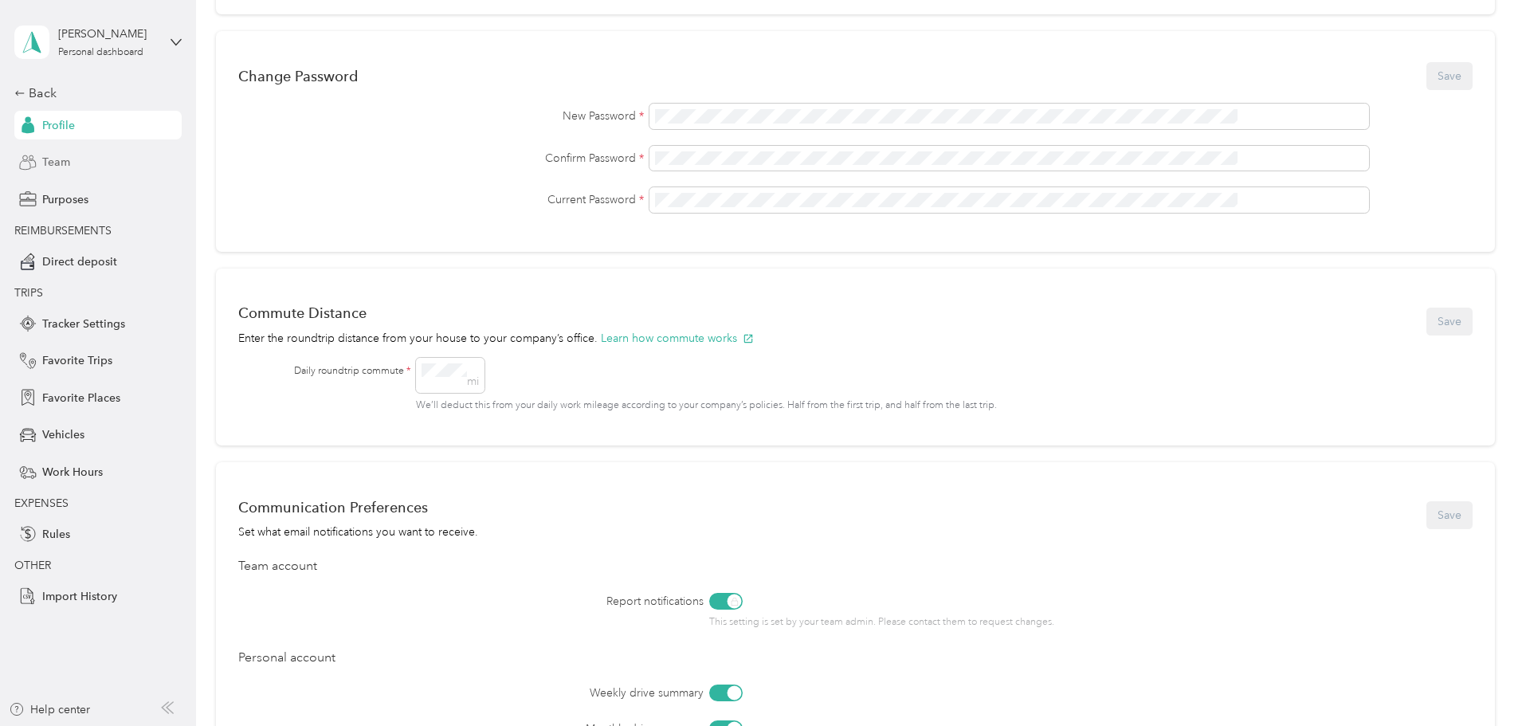
click at [52, 163] on span "Team" at bounding box center [56, 162] width 28 height 17
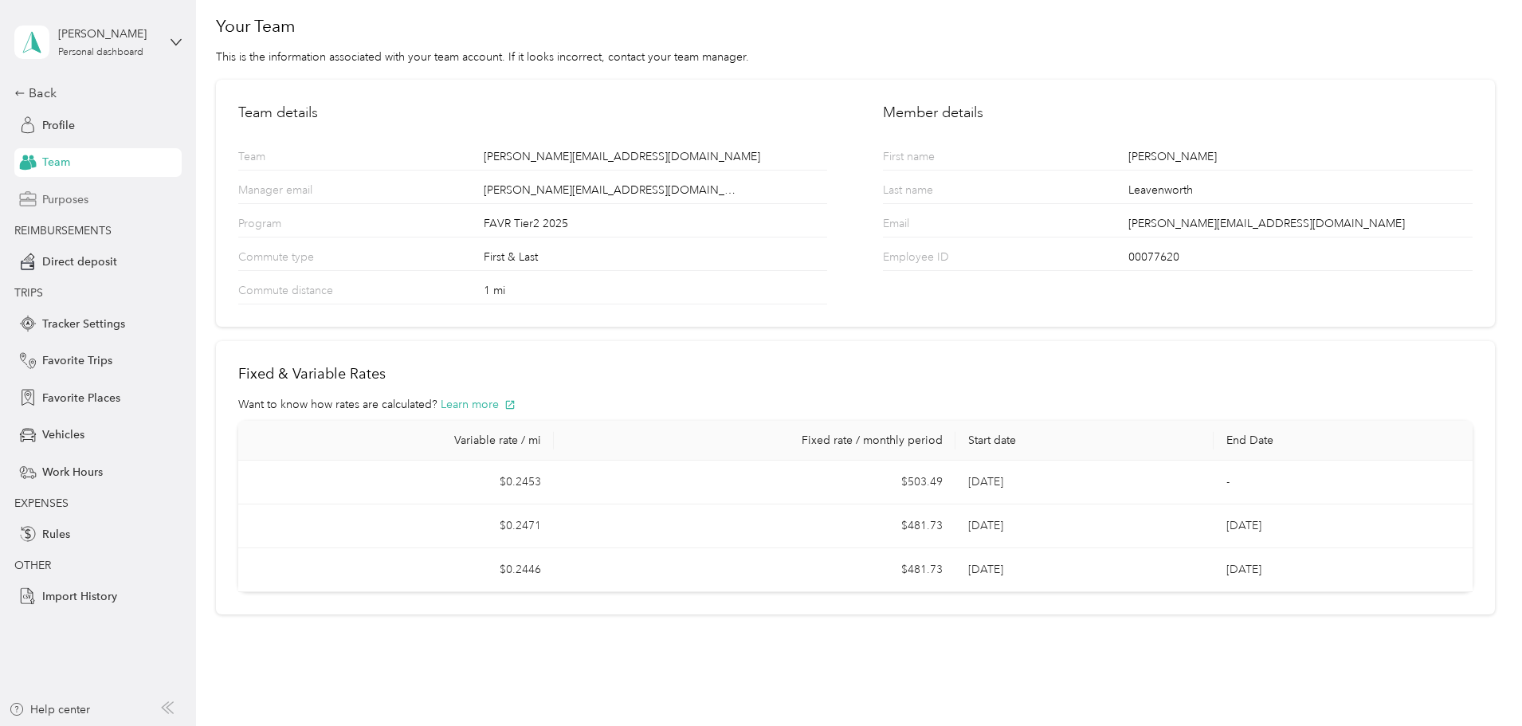
scroll to position [35, 0]
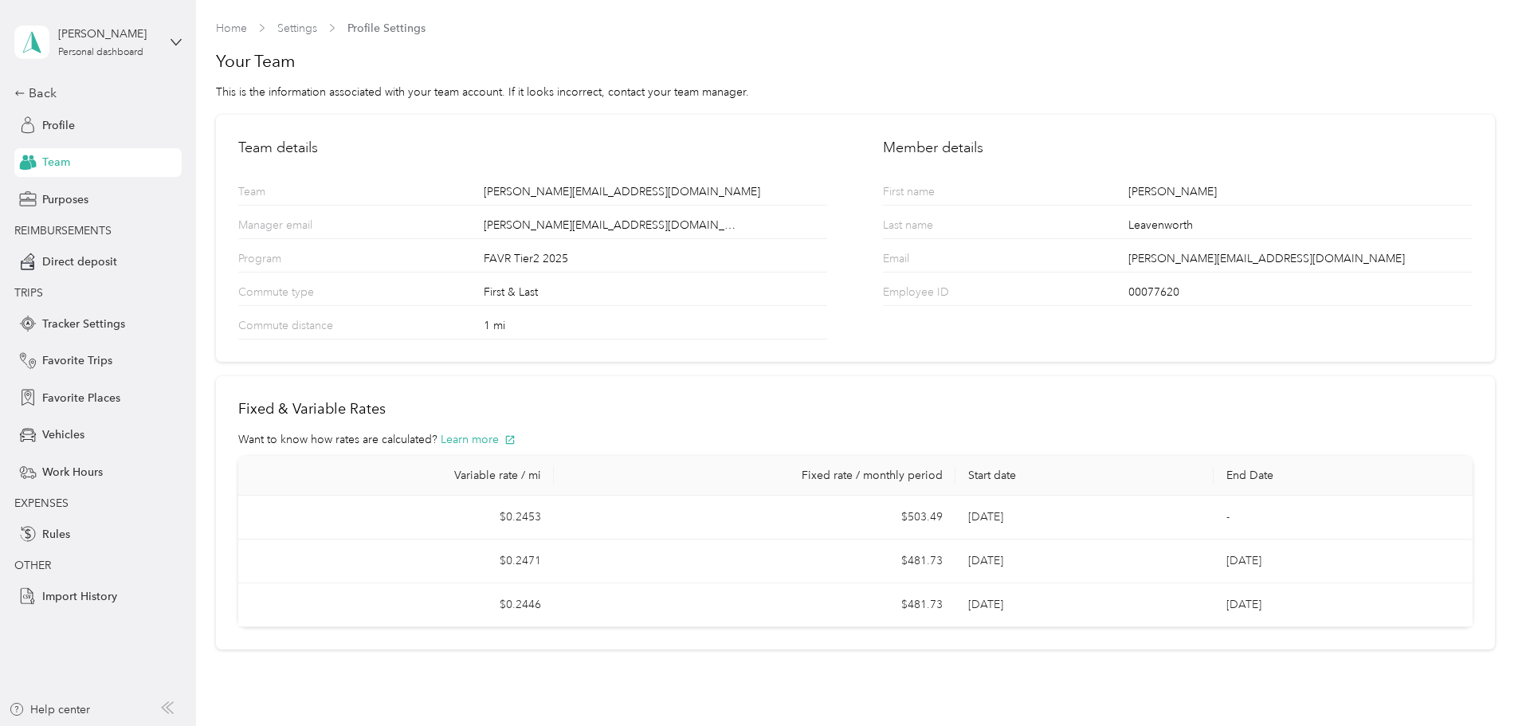
scroll to position [35, 0]
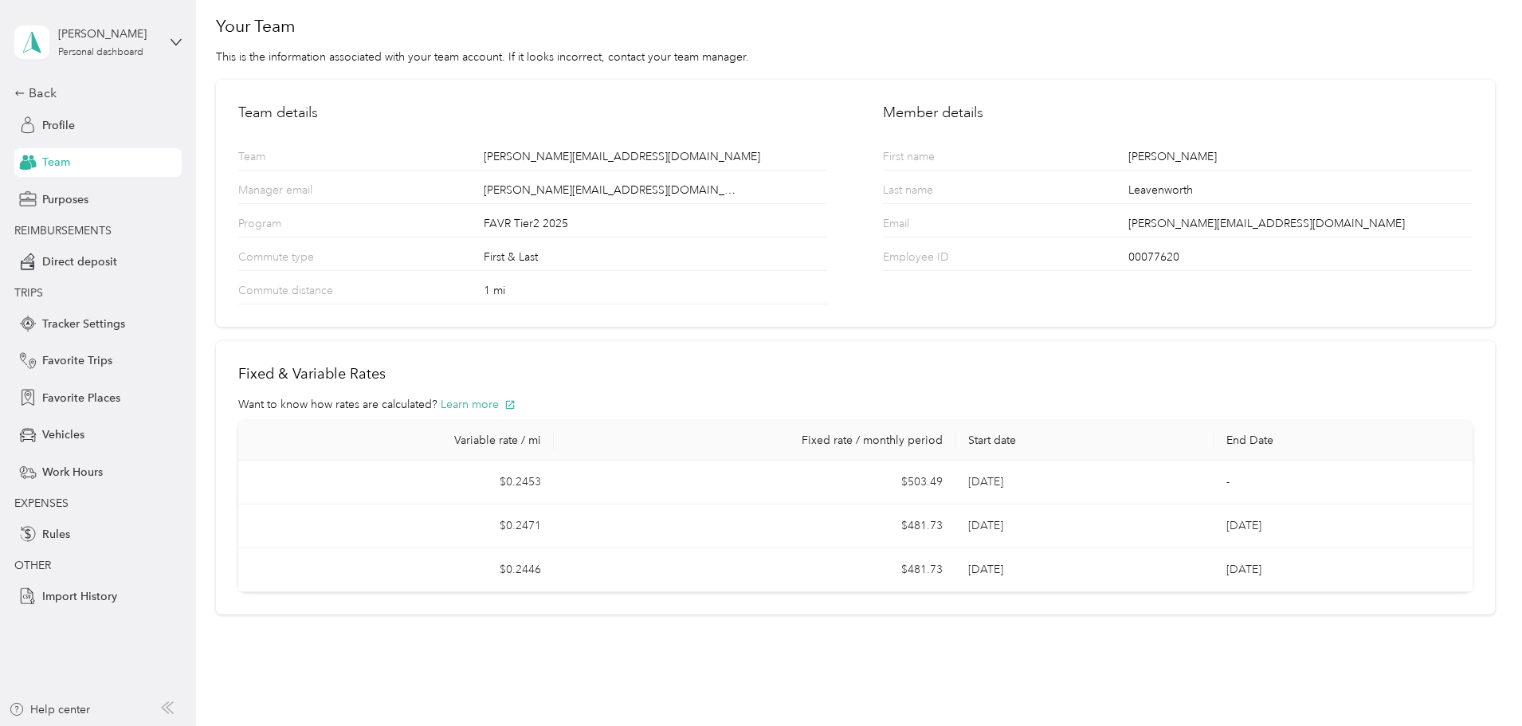
click at [54, 292] on span "TRIPS" at bounding box center [93, 293] width 159 height 17
click at [60, 317] on span "Tracker Settings" at bounding box center [83, 324] width 83 height 17
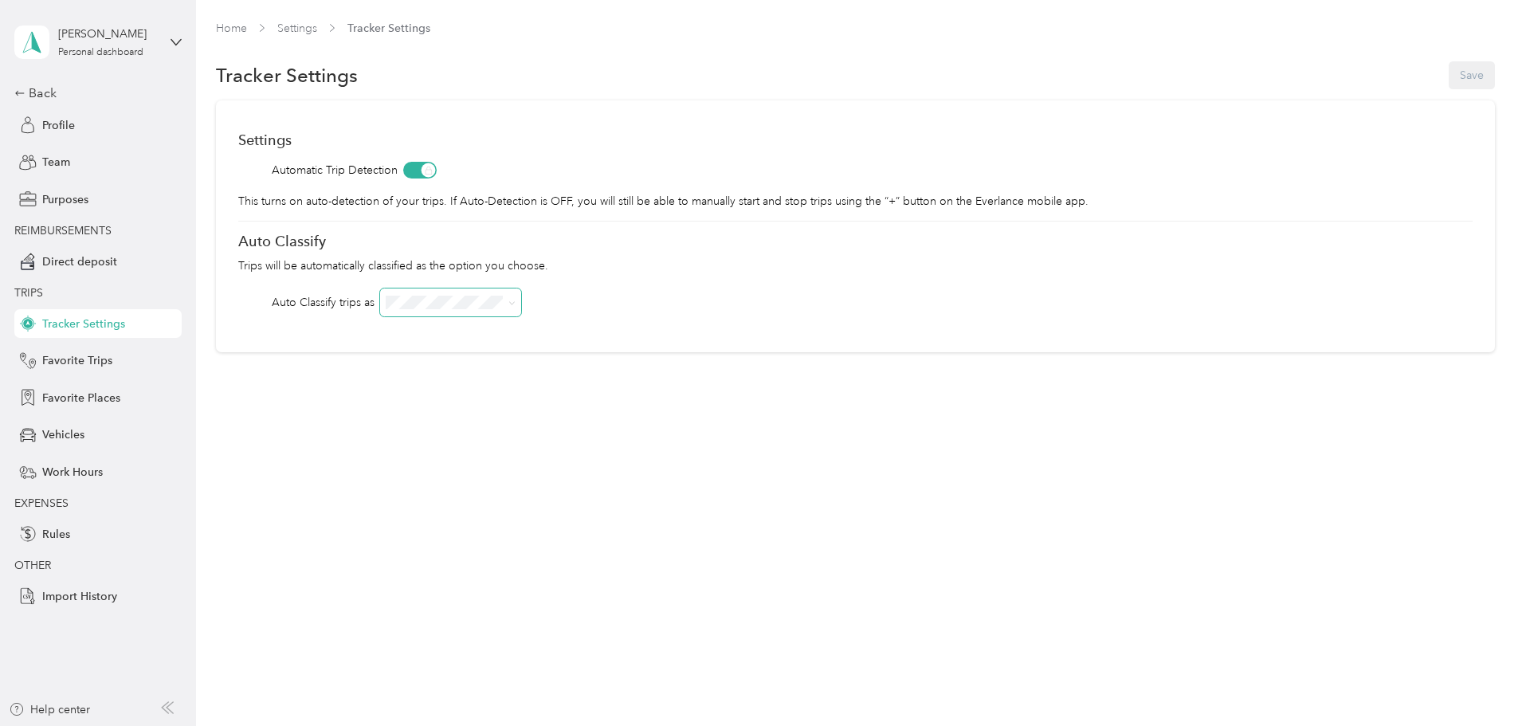
click at [521, 309] on span at bounding box center [450, 303] width 141 height 28
click at [292, 332] on div "Settings Automatic Trip Detection This turns on auto-detection of your trips. I…" at bounding box center [855, 226] width 1279 height 252
click at [125, 364] on div "Favorite Trips" at bounding box center [97, 361] width 167 height 29
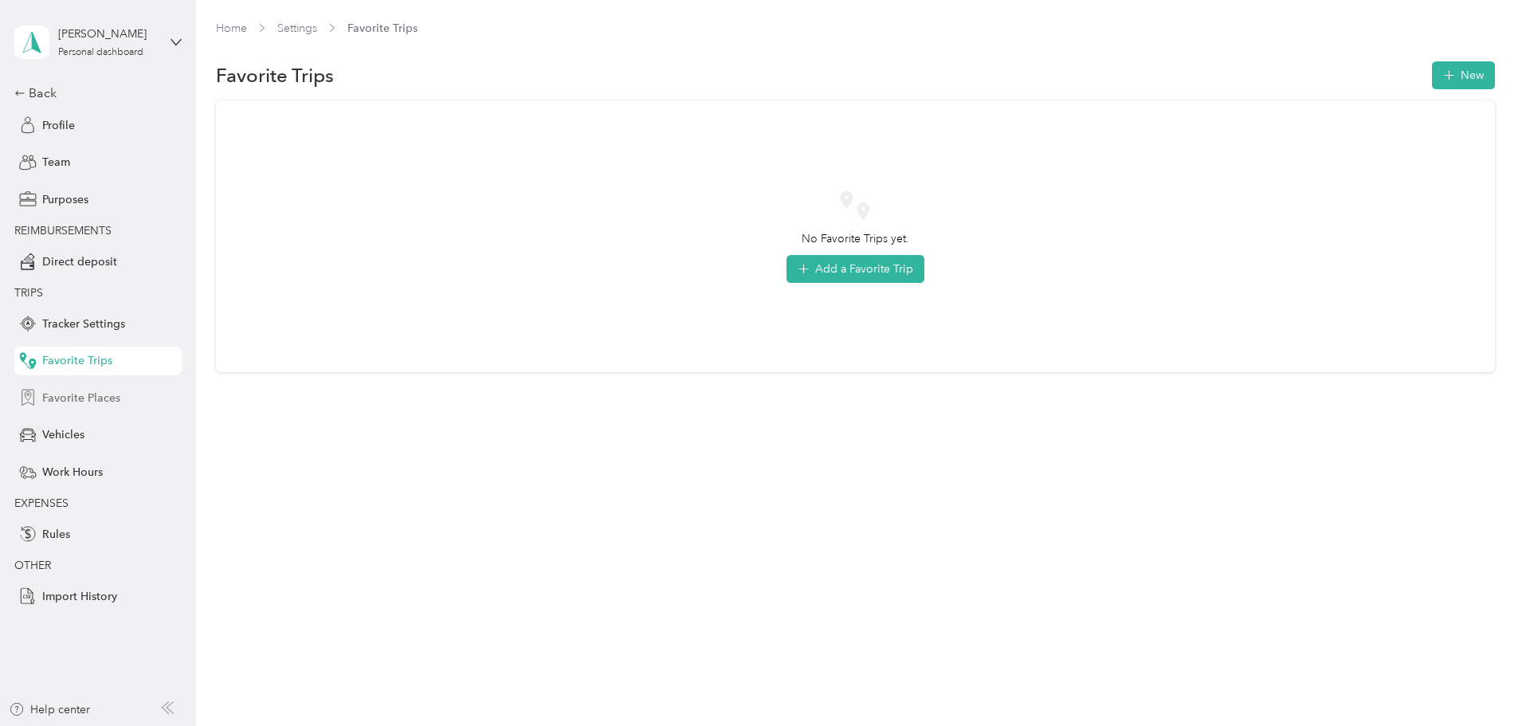
click at [108, 409] on div "Favorite Places" at bounding box center [97, 397] width 167 height 29
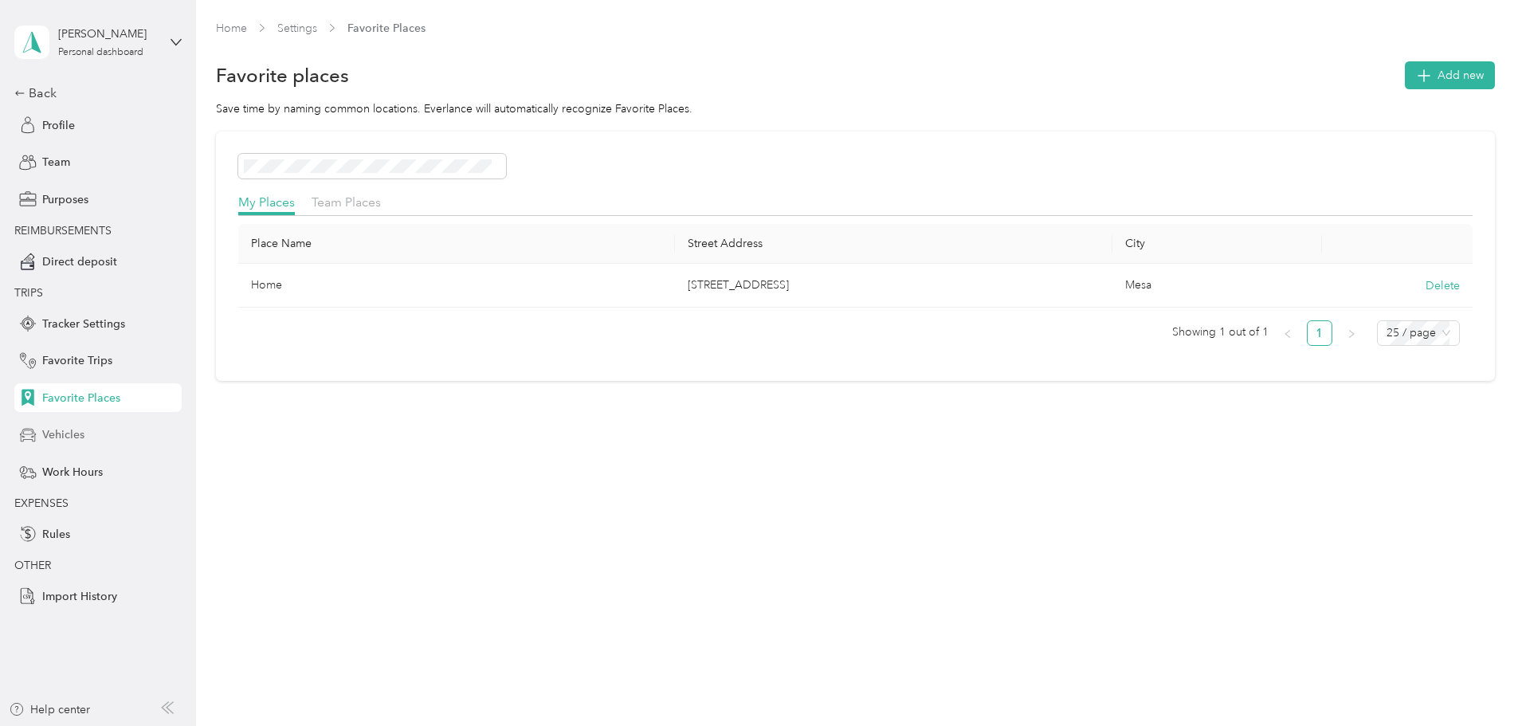
click at [100, 430] on div "Vehicles" at bounding box center [97, 435] width 167 height 29
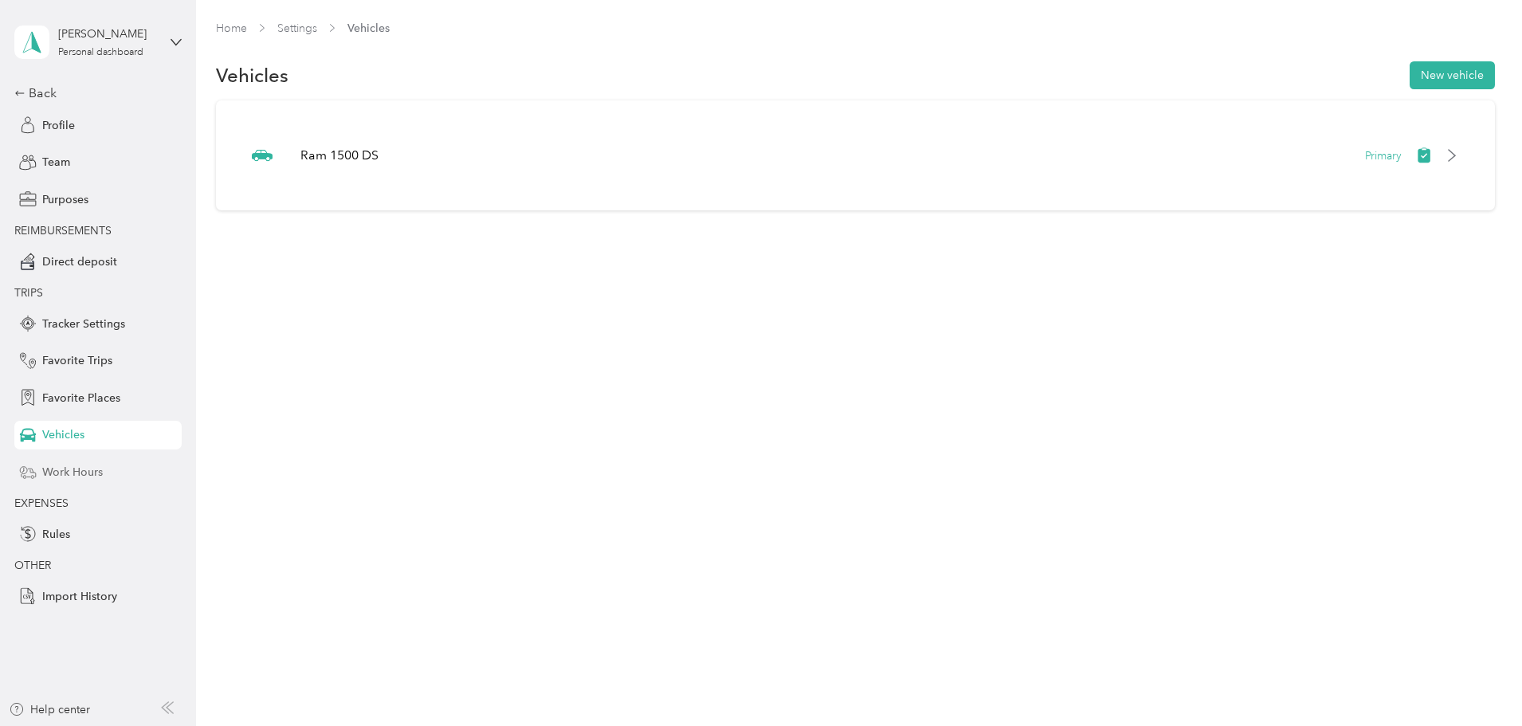
click at [85, 481] on div "Work Hours" at bounding box center [97, 471] width 167 height 29
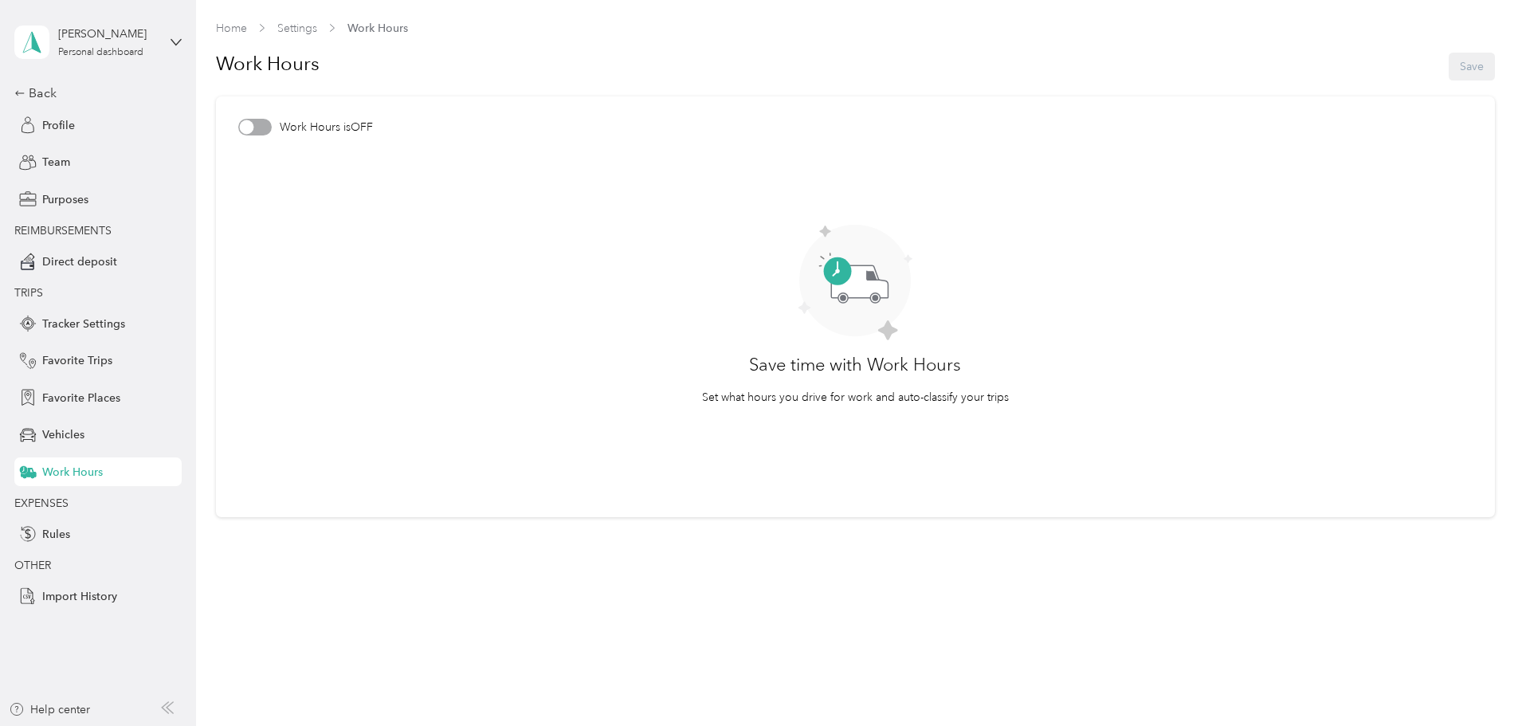
click at [254, 122] on article "Work Hours is OFF Save time with Work Hours Set what hours you drive for work a…" at bounding box center [855, 306] width 1279 height 421
click at [254, 124] on div at bounding box center [254, 127] width 33 height 17
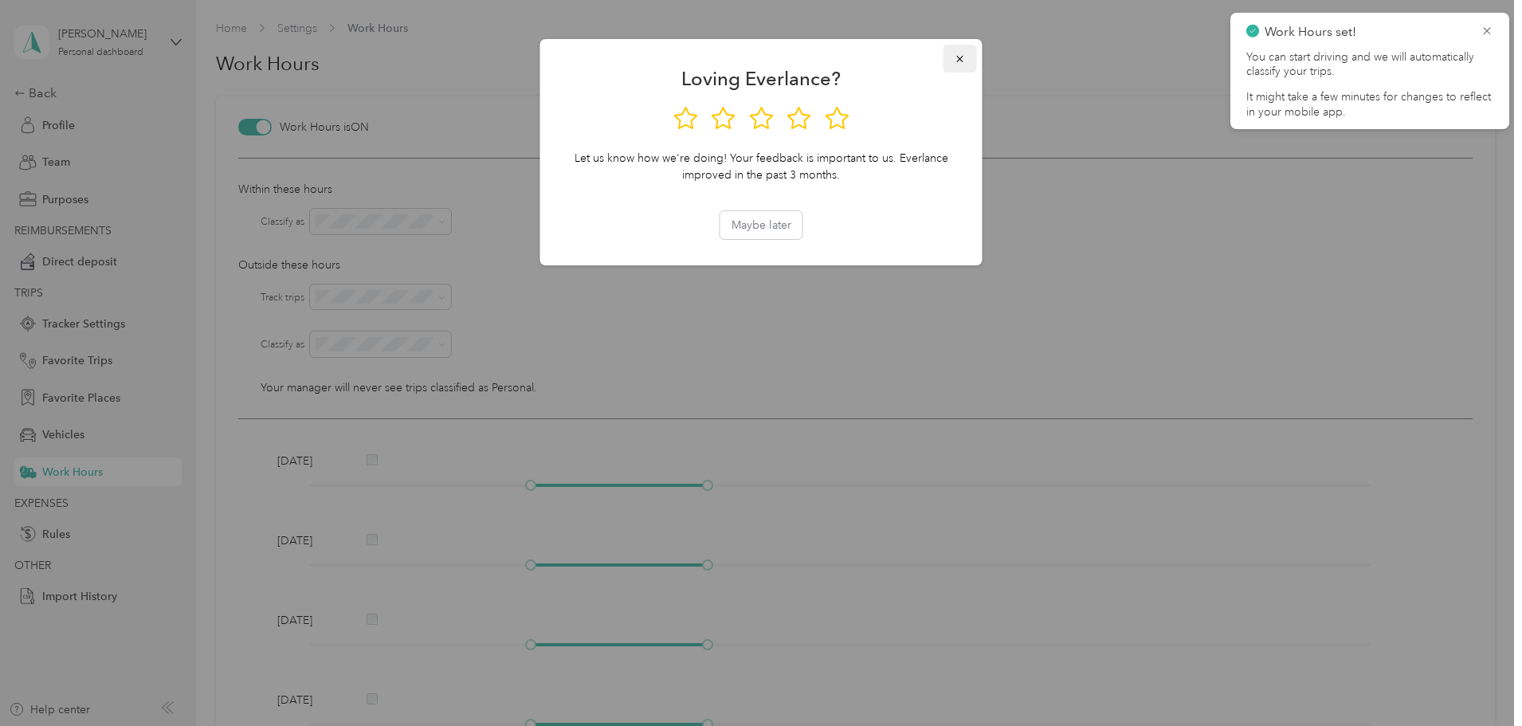
click at [958, 57] on icon "button" at bounding box center [959, 59] width 6 height 6
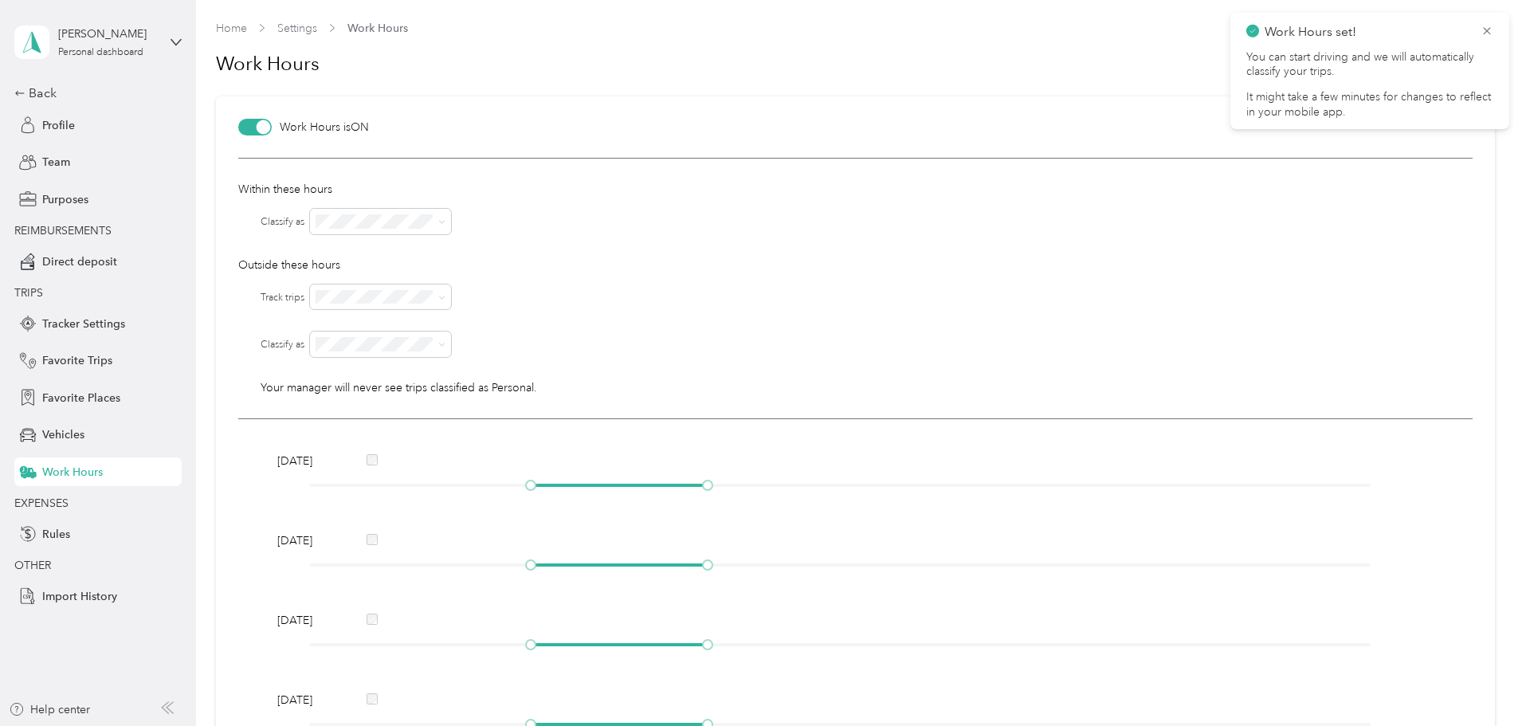
click at [257, 131] on div at bounding box center [263, 127] width 14 height 14
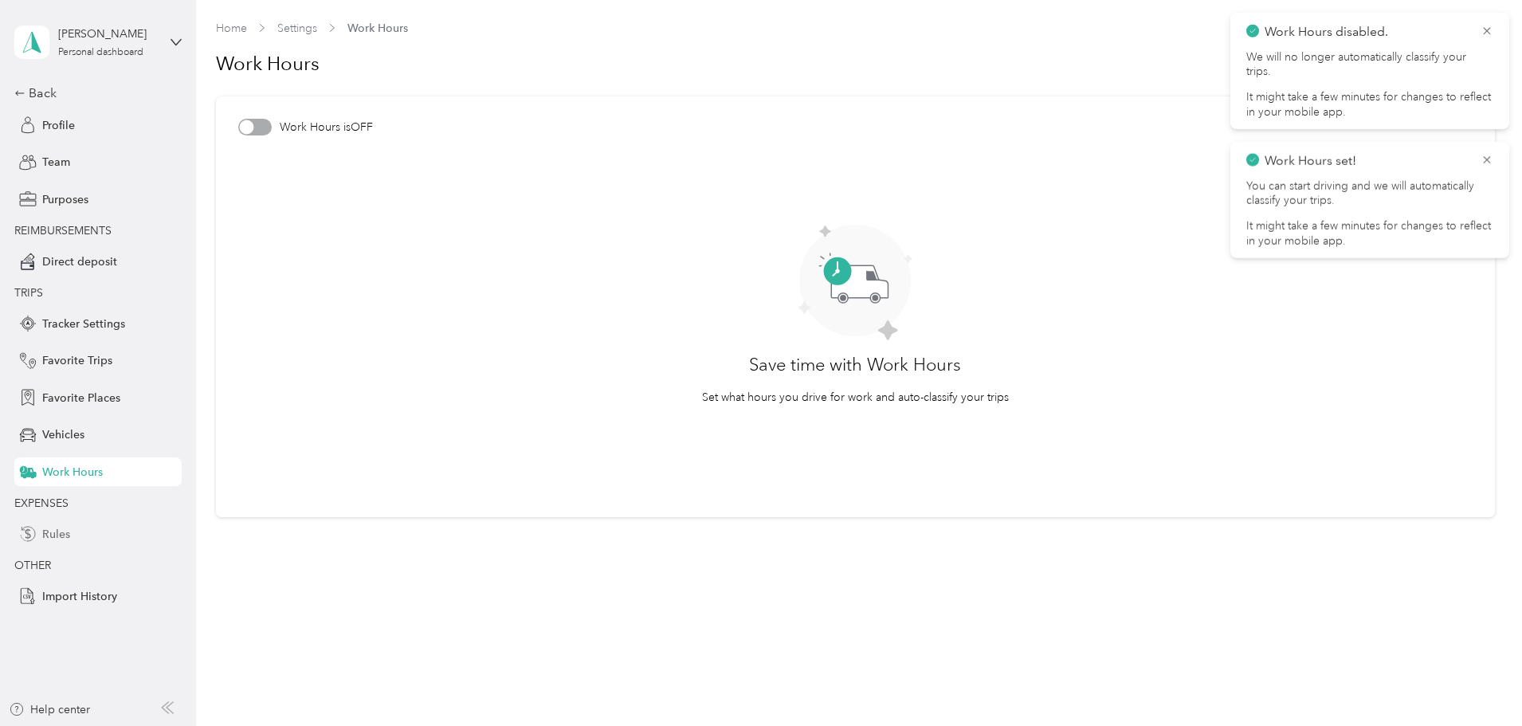
click at [89, 528] on div "Rules" at bounding box center [97, 534] width 167 height 29
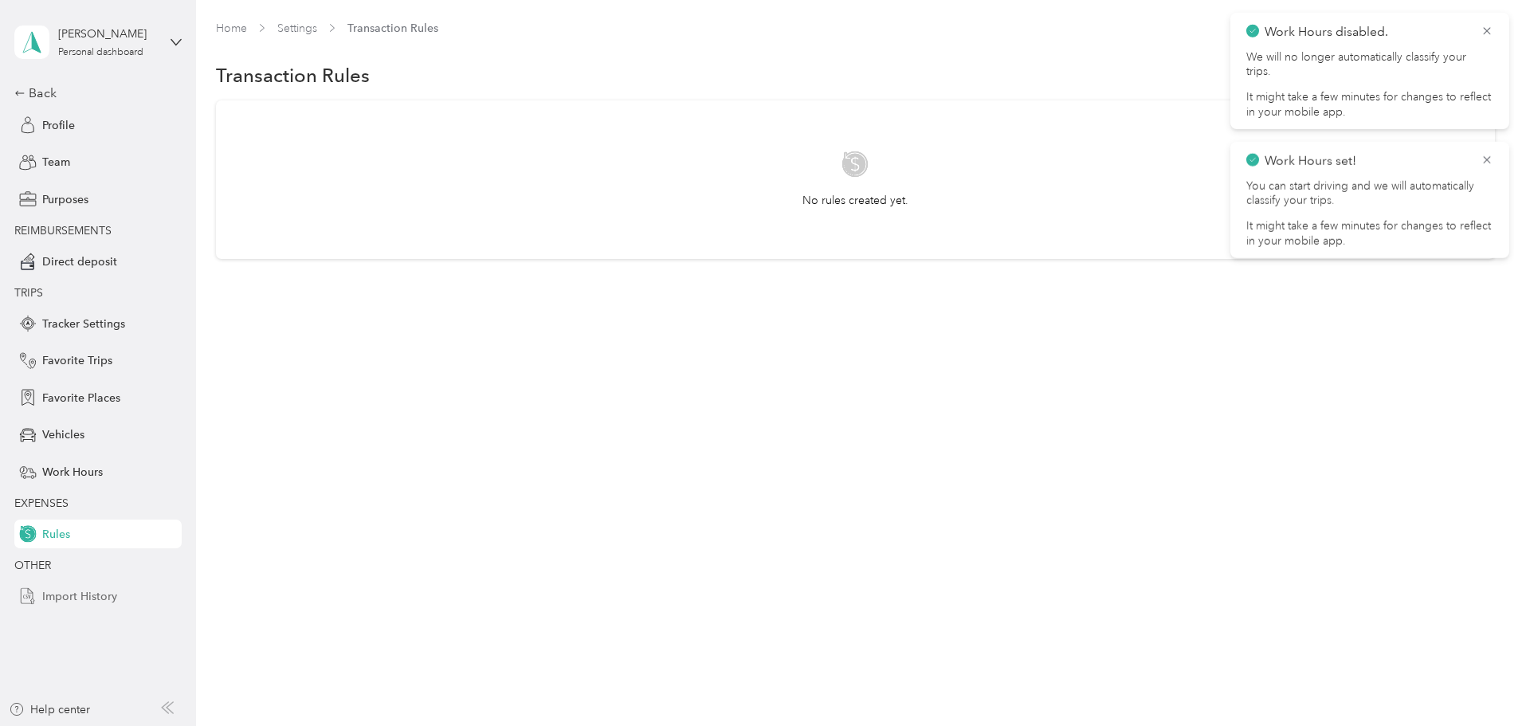
click at [118, 605] on div "Import History" at bounding box center [97, 596] width 167 height 29
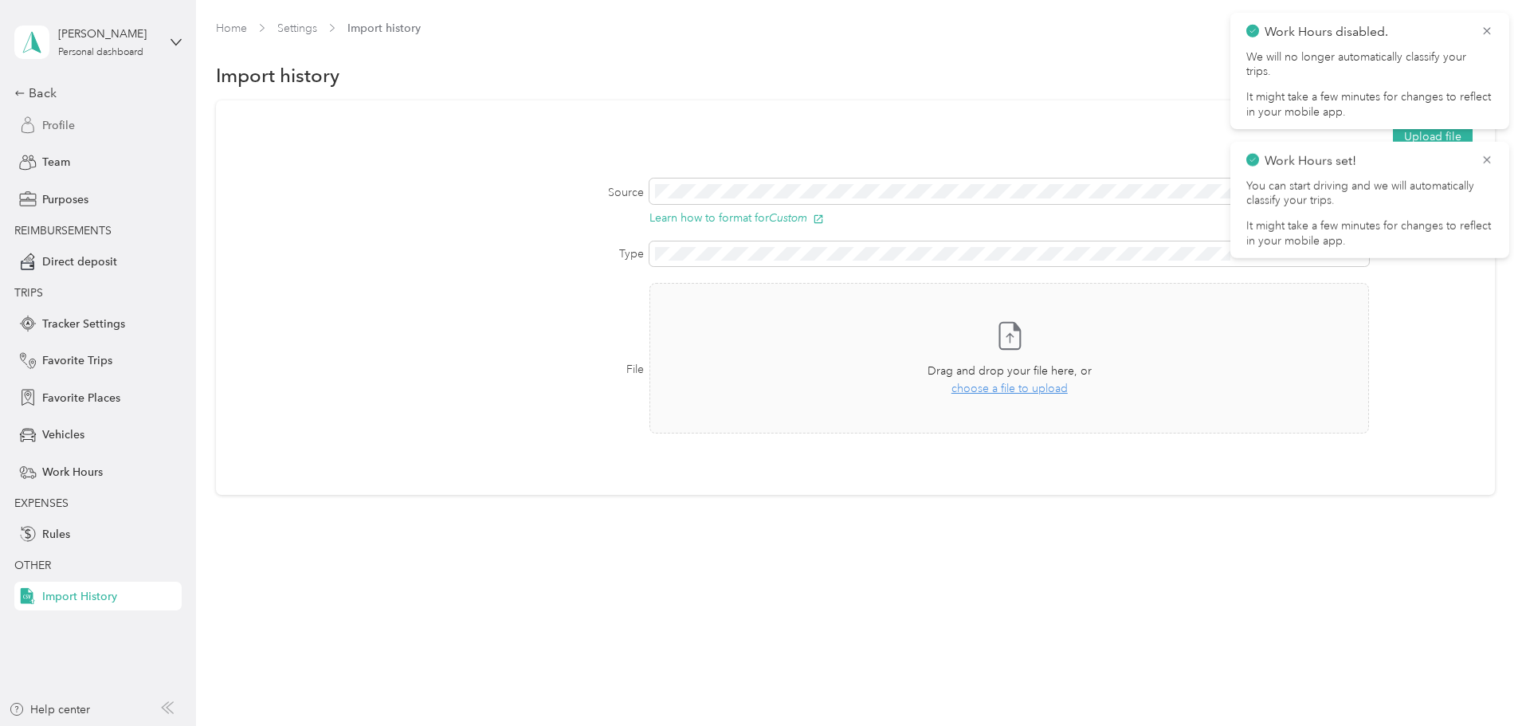
click at [82, 119] on div "Profile" at bounding box center [97, 125] width 167 height 29
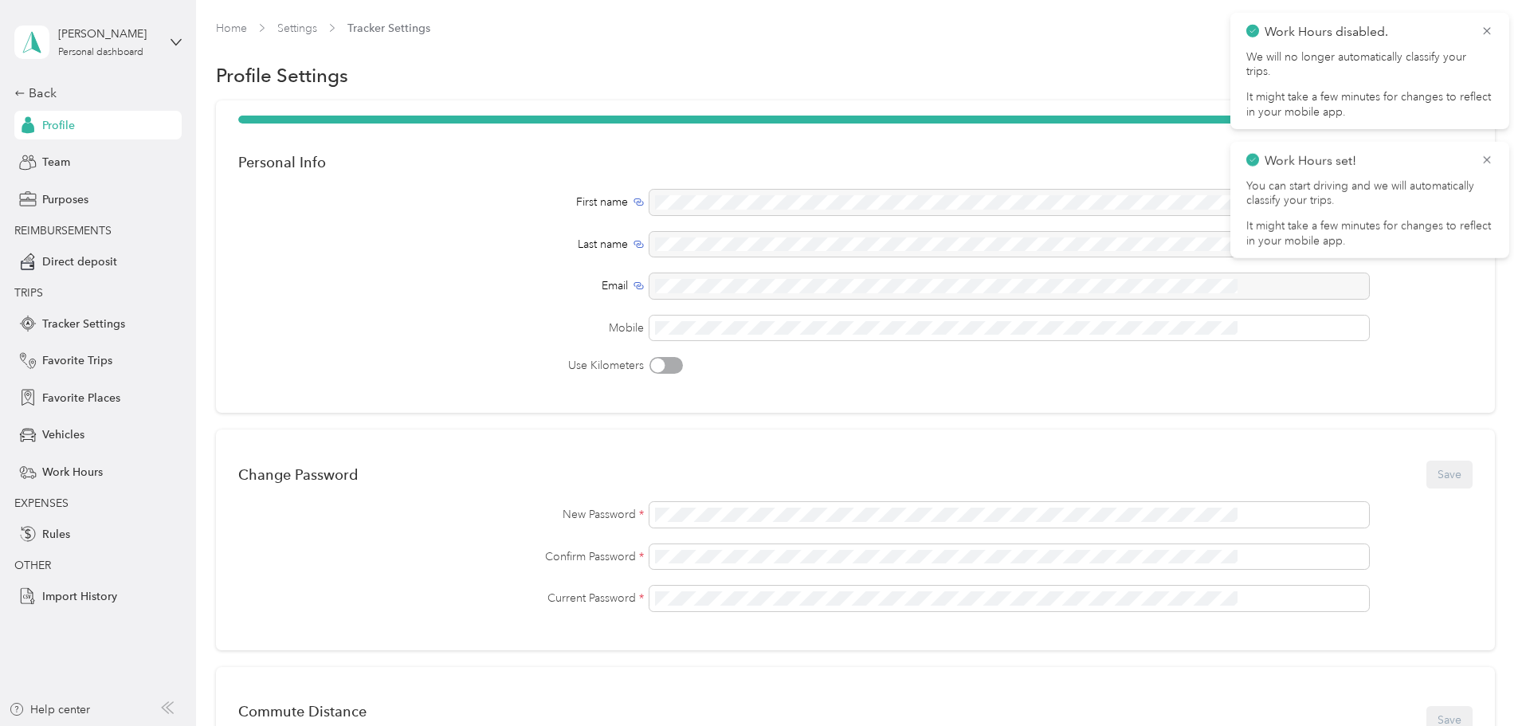
click at [1486, 22] on div "Work Hours disabled. We will no longer automatically classify your trips. It mi…" at bounding box center [1370, 71] width 279 height 116
click at [1488, 29] on icon at bounding box center [1487, 31] width 13 height 14
click at [1487, 35] on icon at bounding box center [1487, 31] width 13 height 14
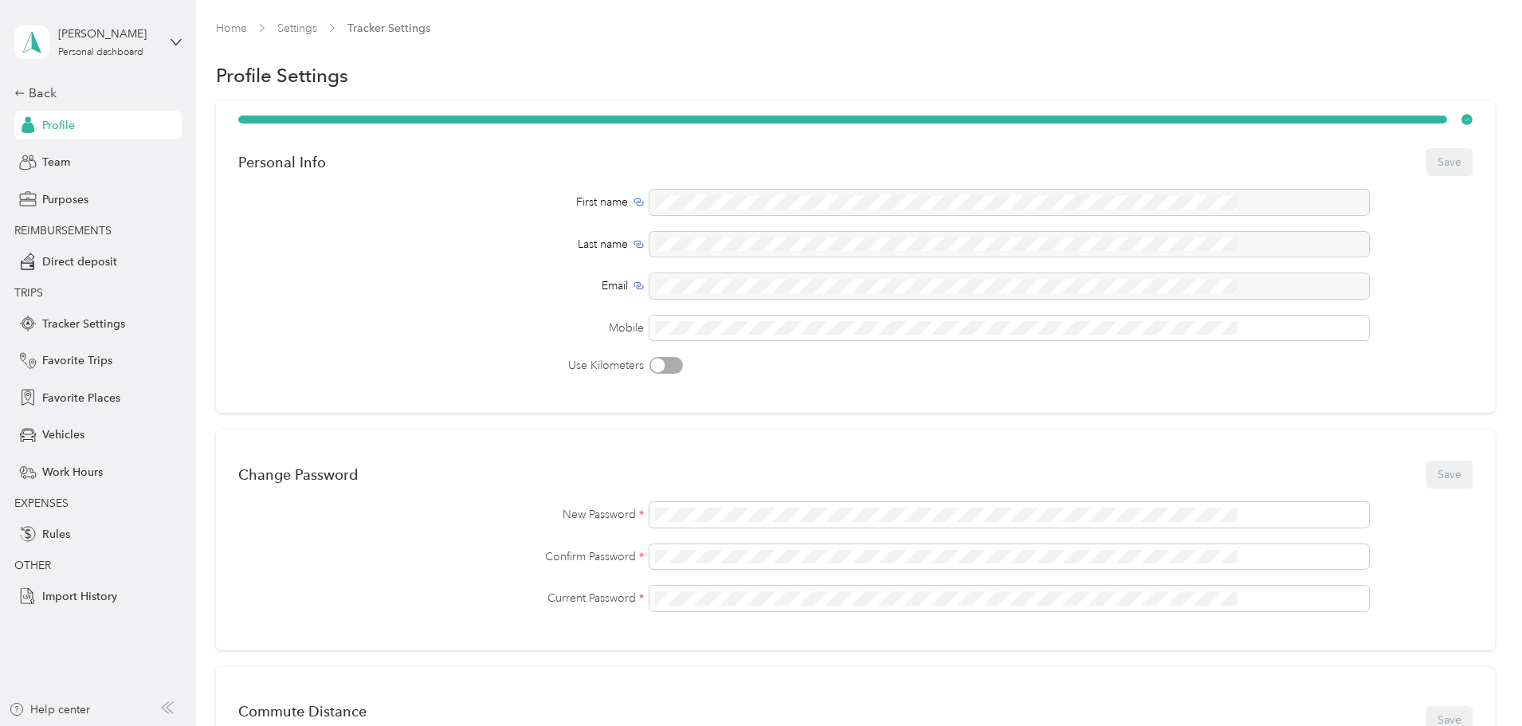
click at [99, 61] on div "[PERSON_NAME] Personal dashboard" at bounding box center [97, 42] width 167 height 56
click at [300, 299] on div "Personal Info Save First name Last name Email Mobile Use Kilometers Change Pass…" at bounding box center [855, 700] width 1279 height 1200
click at [21, 91] on icon at bounding box center [19, 93] width 11 height 11
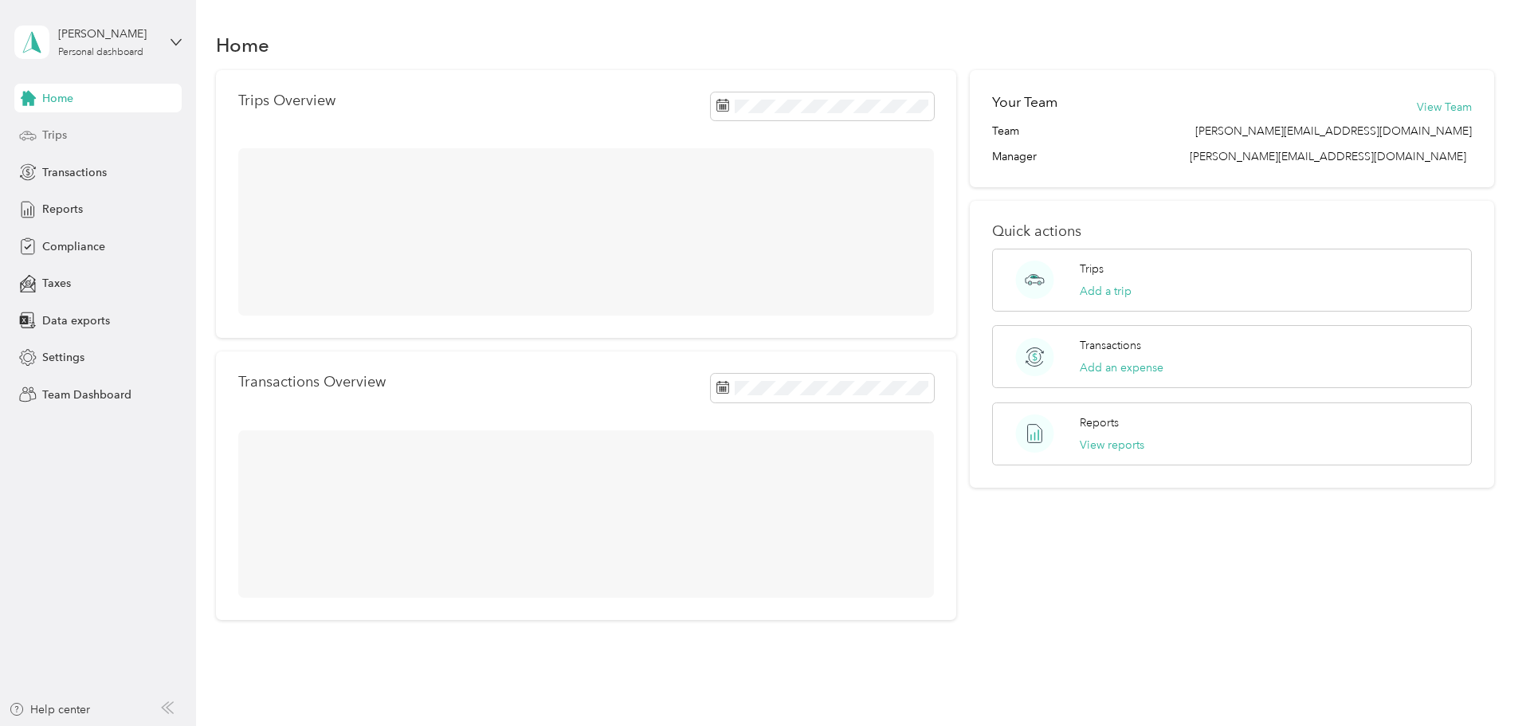
click at [80, 145] on div "Trips" at bounding box center [97, 135] width 167 height 29
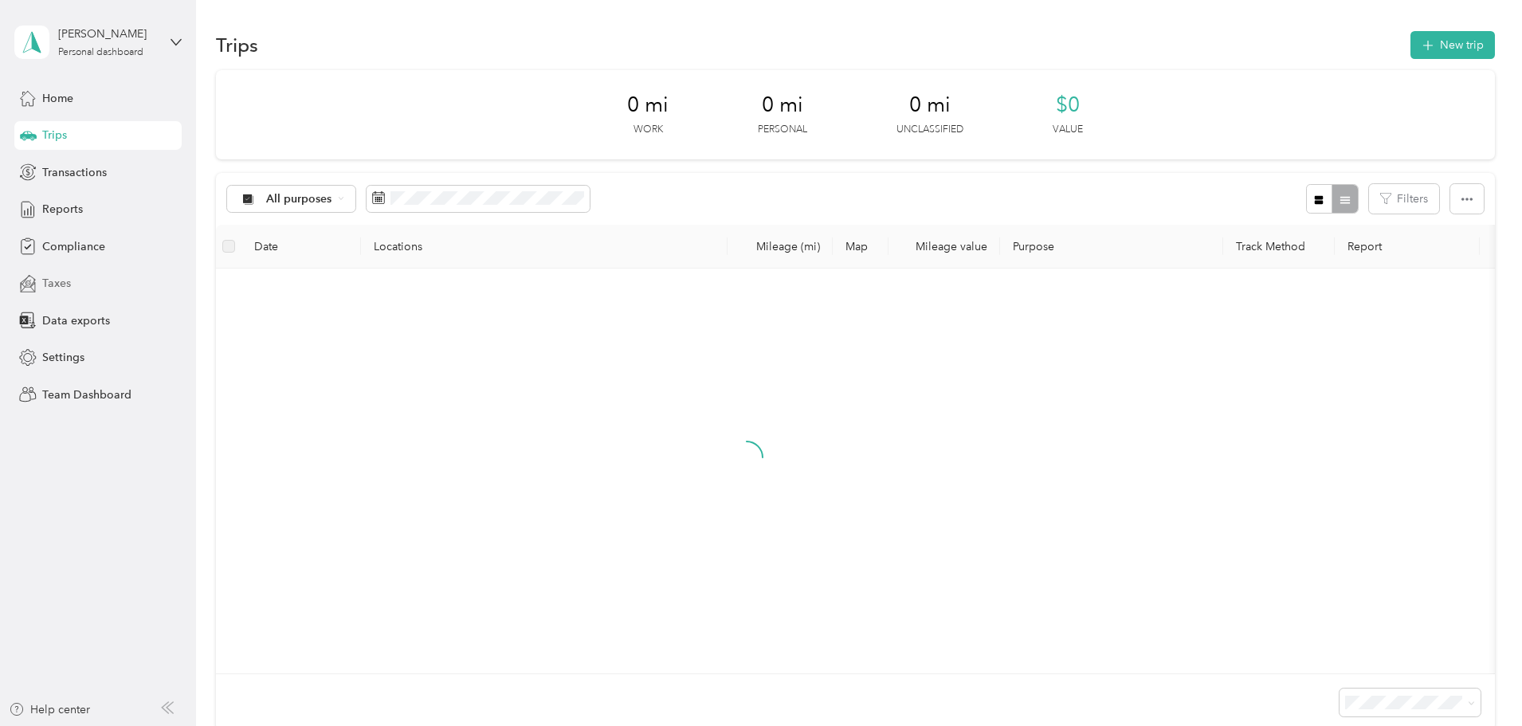
click at [77, 274] on div "Taxes" at bounding box center [97, 283] width 167 height 29
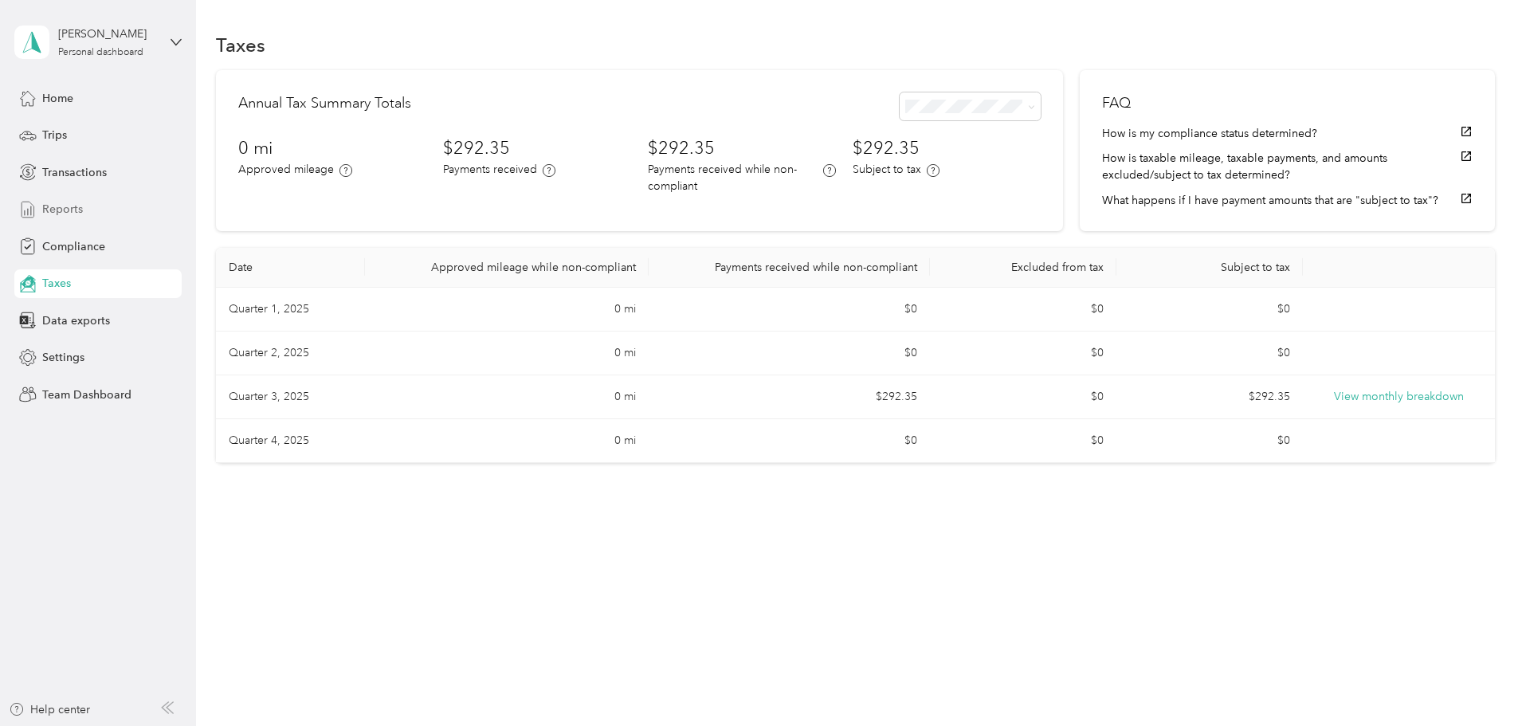
click at [90, 214] on div "Reports" at bounding box center [97, 209] width 167 height 29
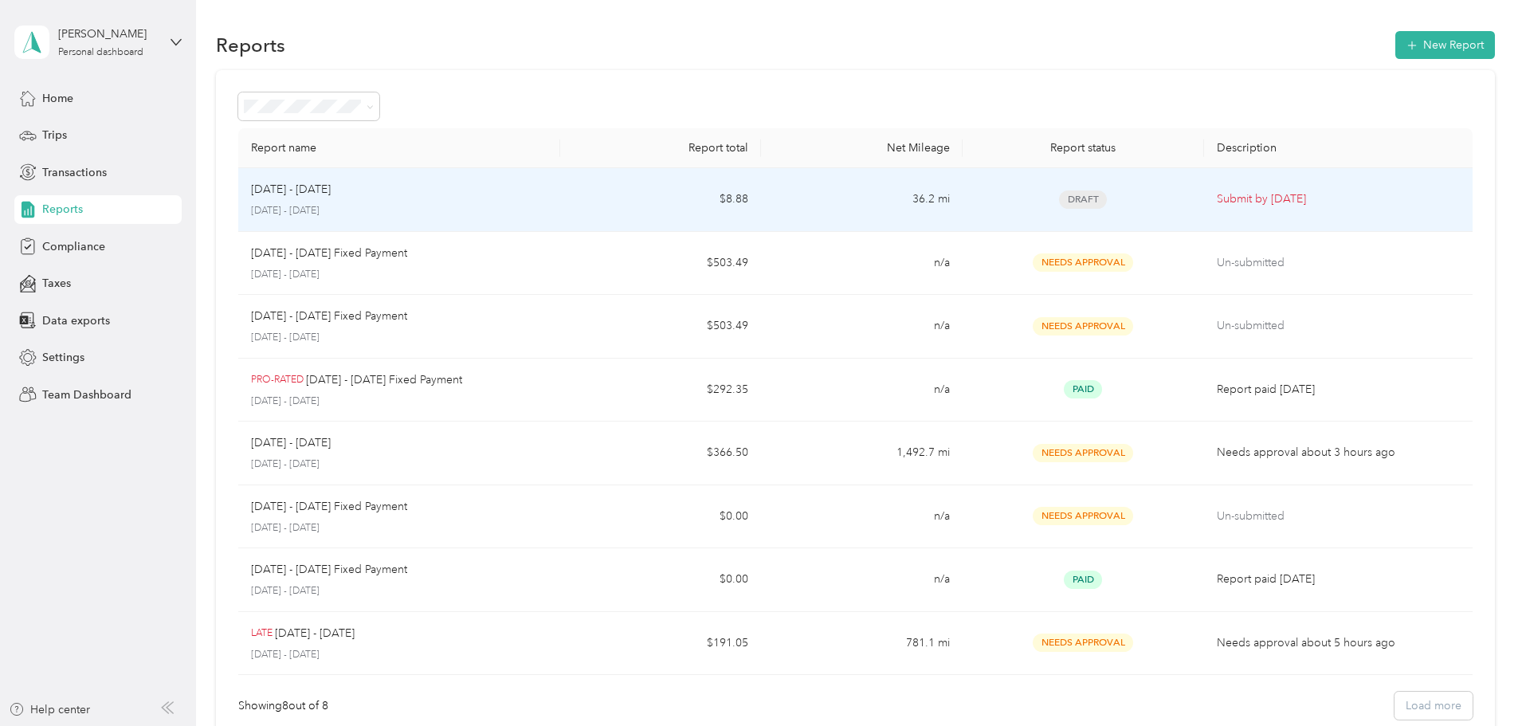
click at [850, 223] on td "36.2 mi" at bounding box center [861, 200] width 201 height 64
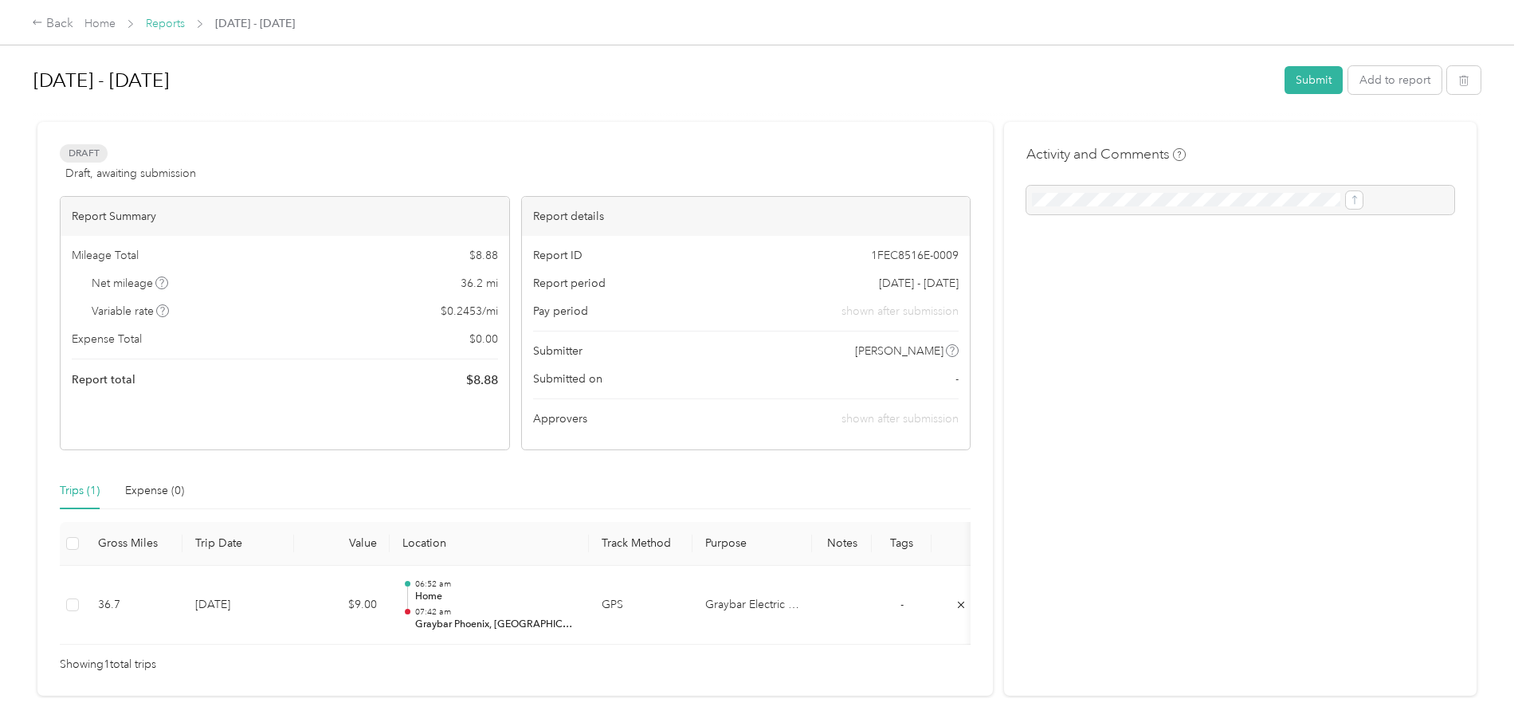
click at [185, 21] on link "Reports" at bounding box center [165, 24] width 39 height 14
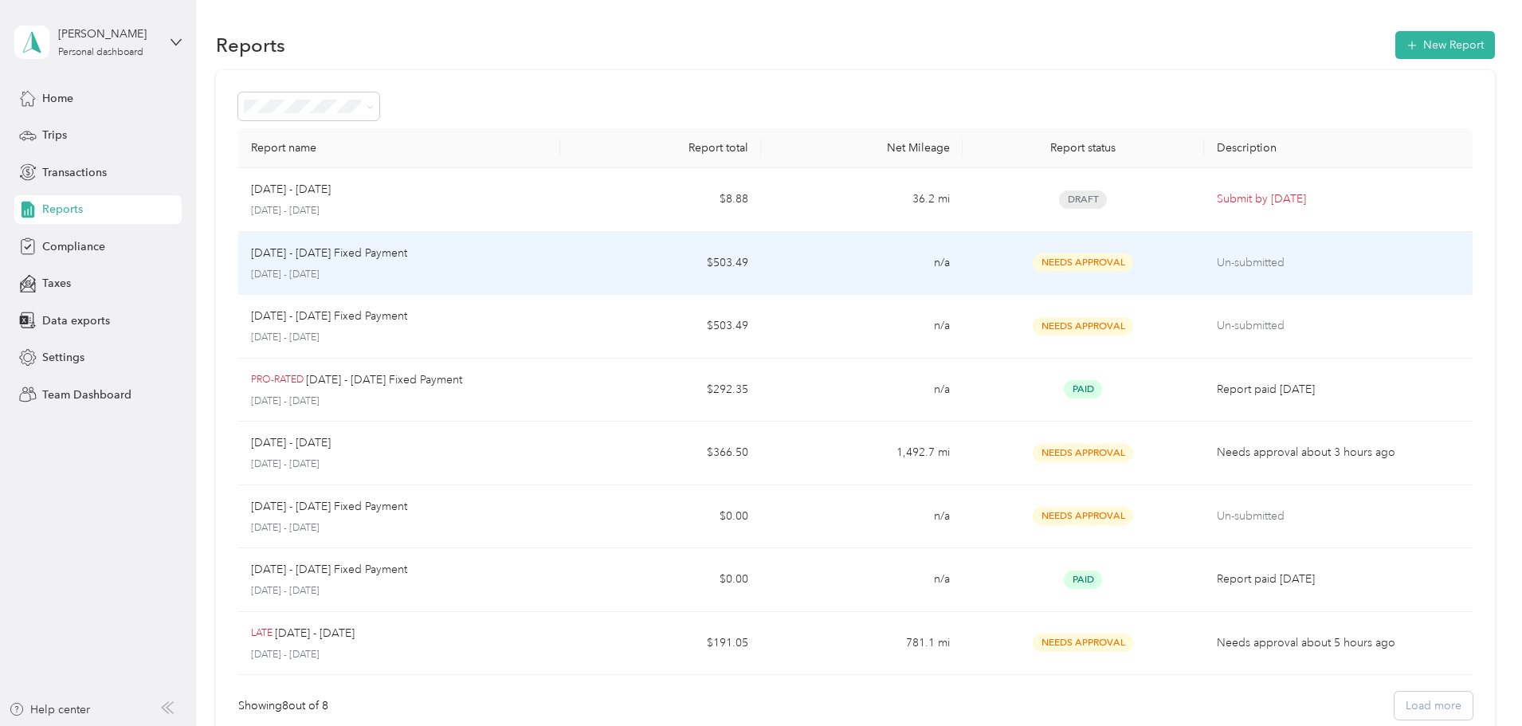
click at [548, 272] on p "[DATE] - [DATE]" at bounding box center [399, 275] width 296 height 14
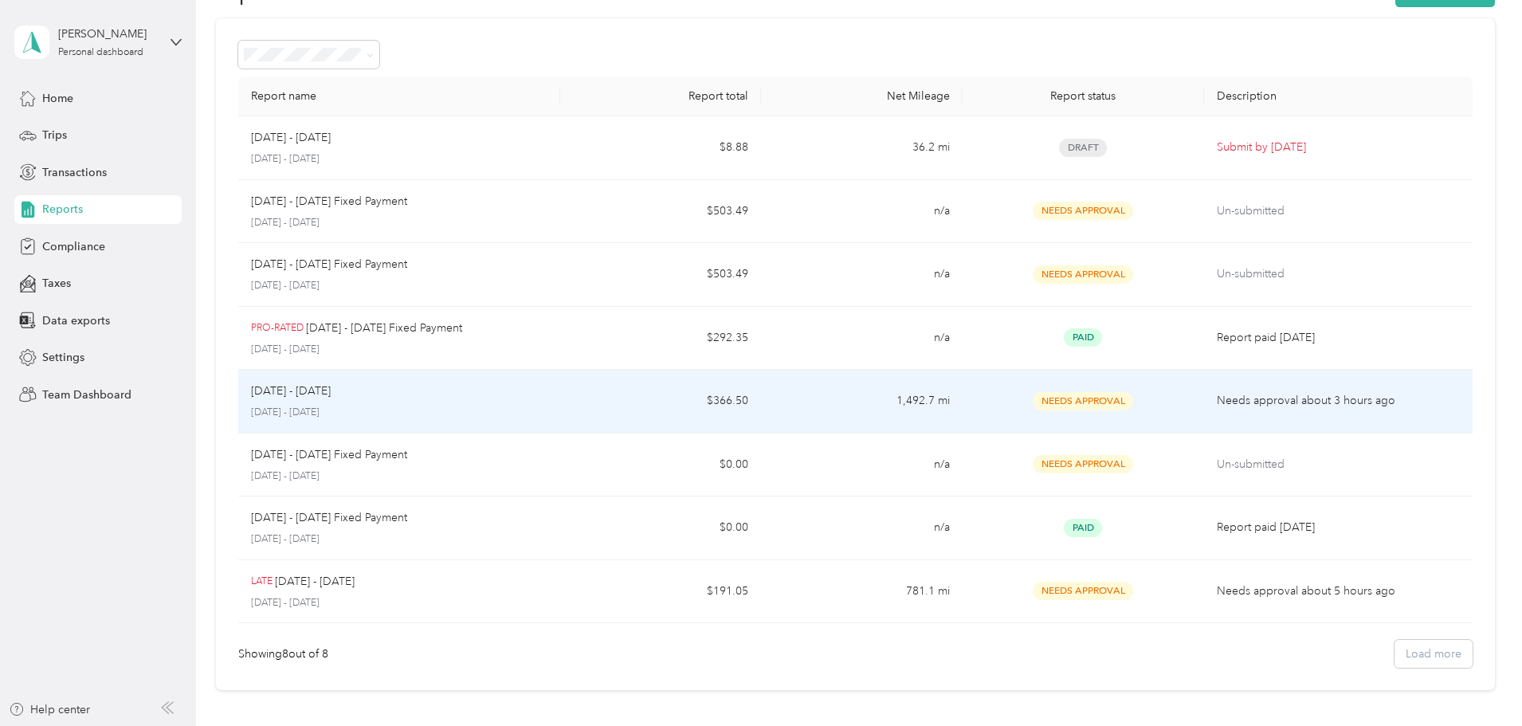
scroll to position [80, 0]
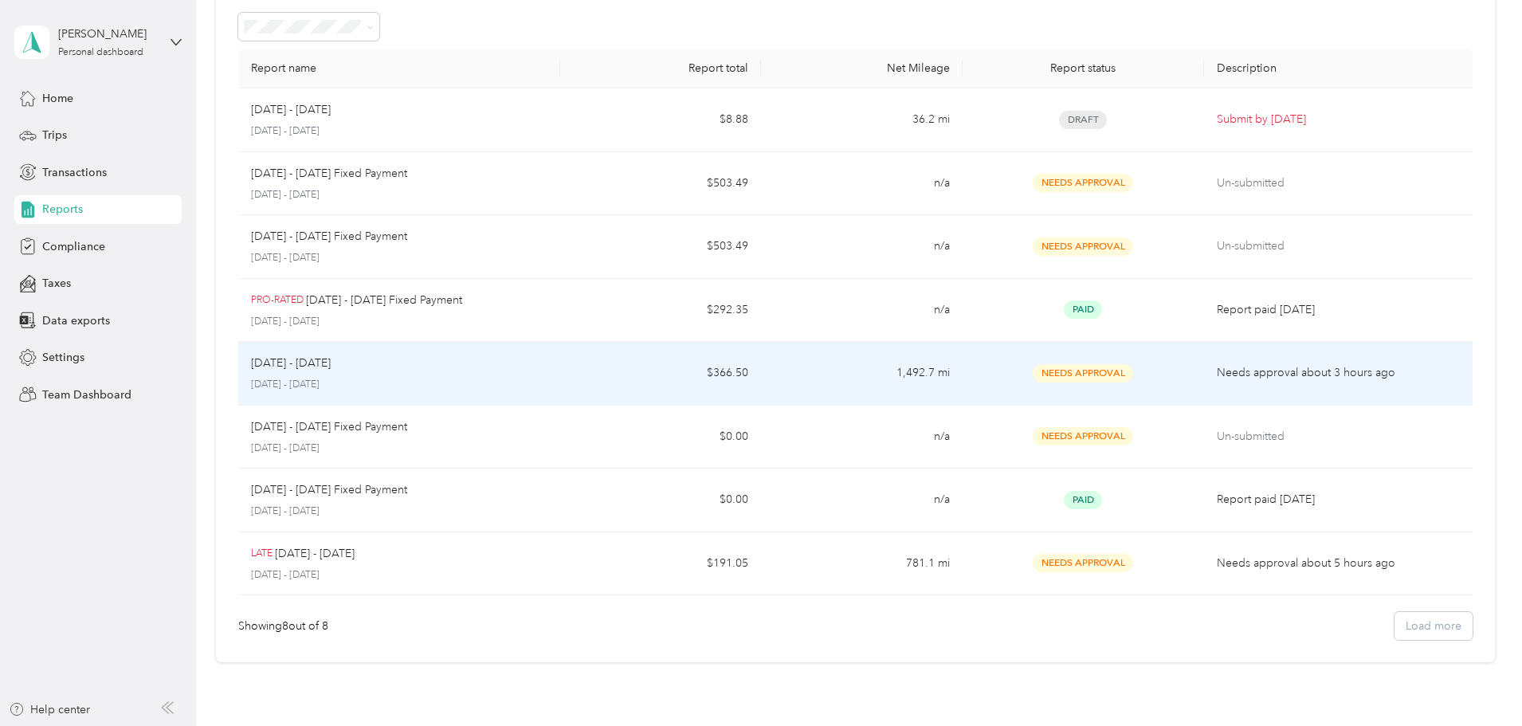
click at [610, 379] on td "$366.50" at bounding box center [660, 374] width 201 height 64
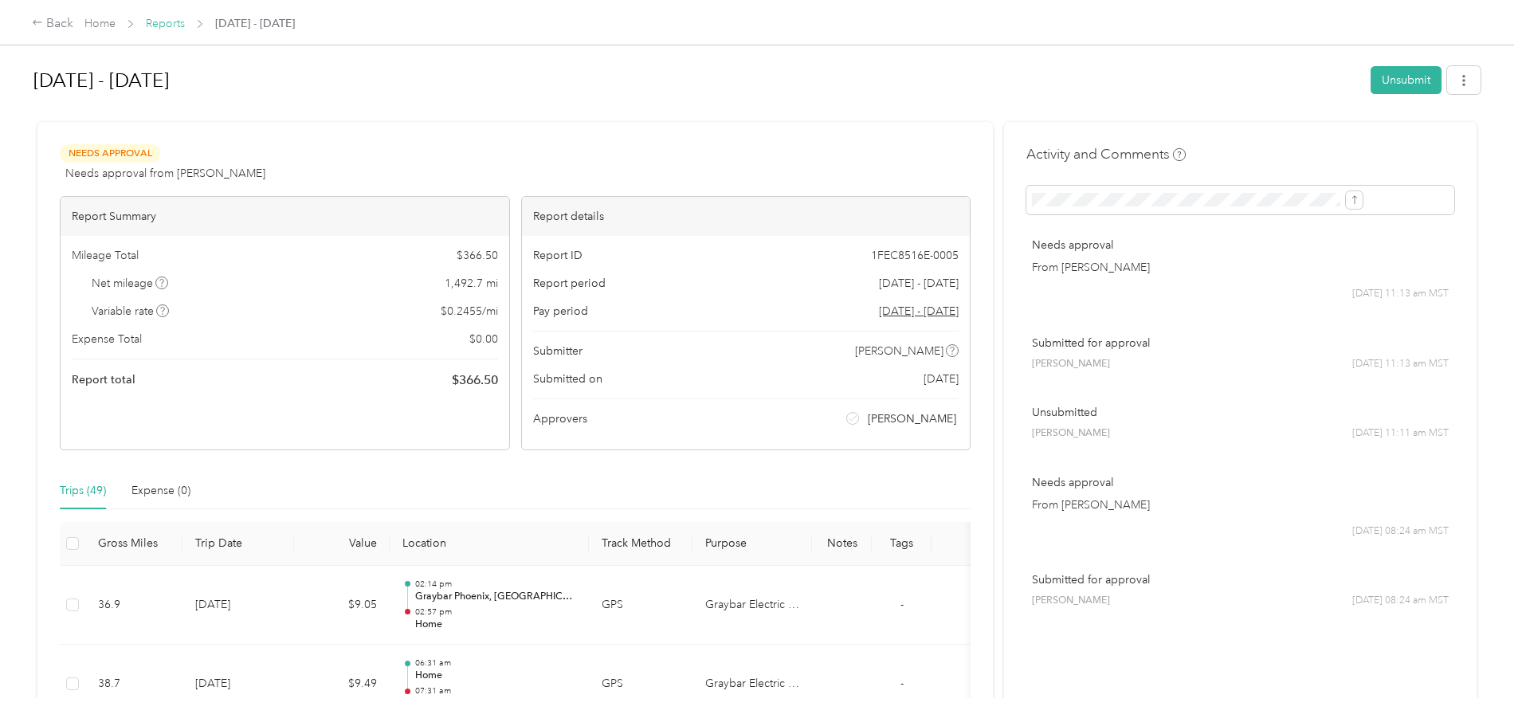
click at [185, 22] on link "Reports" at bounding box center [165, 24] width 39 height 14
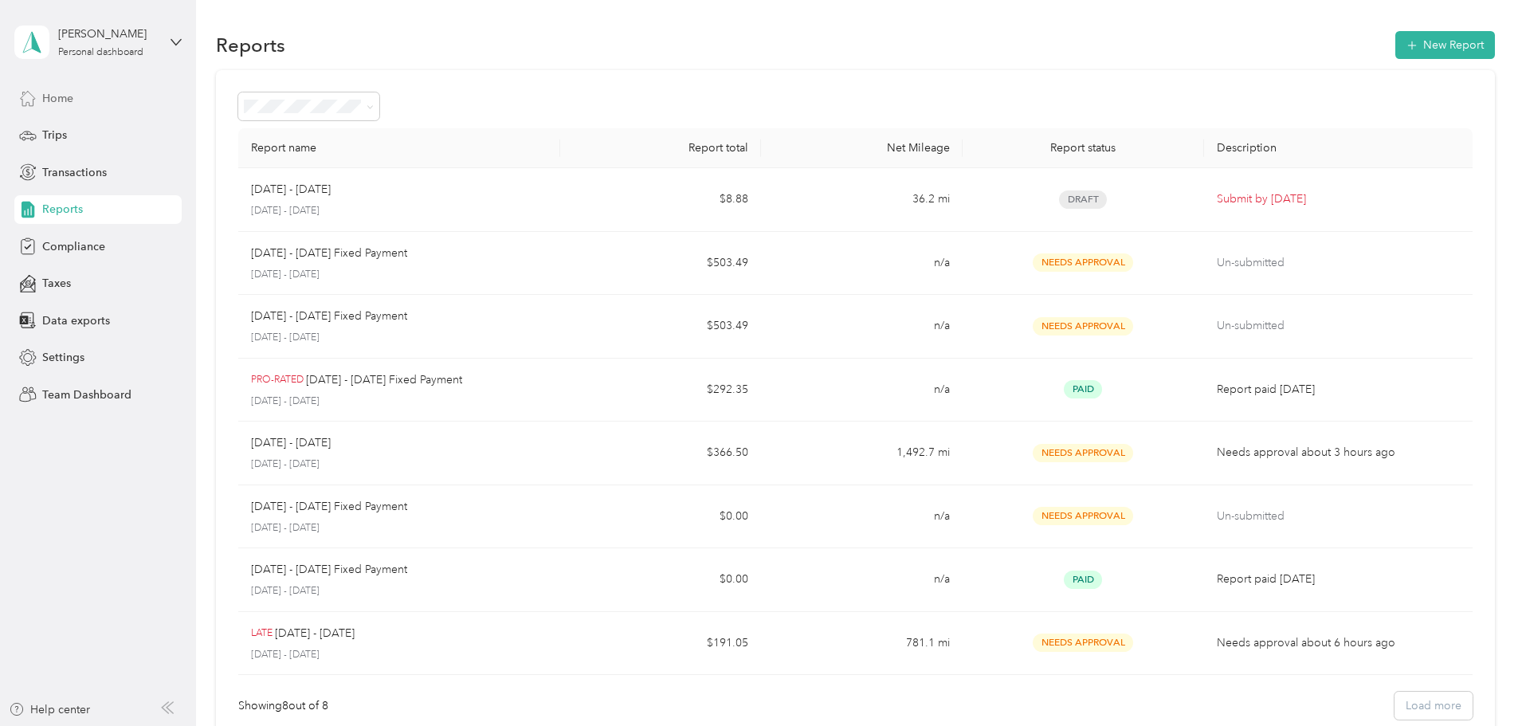
click at [58, 98] on span "Home" at bounding box center [57, 98] width 31 height 17
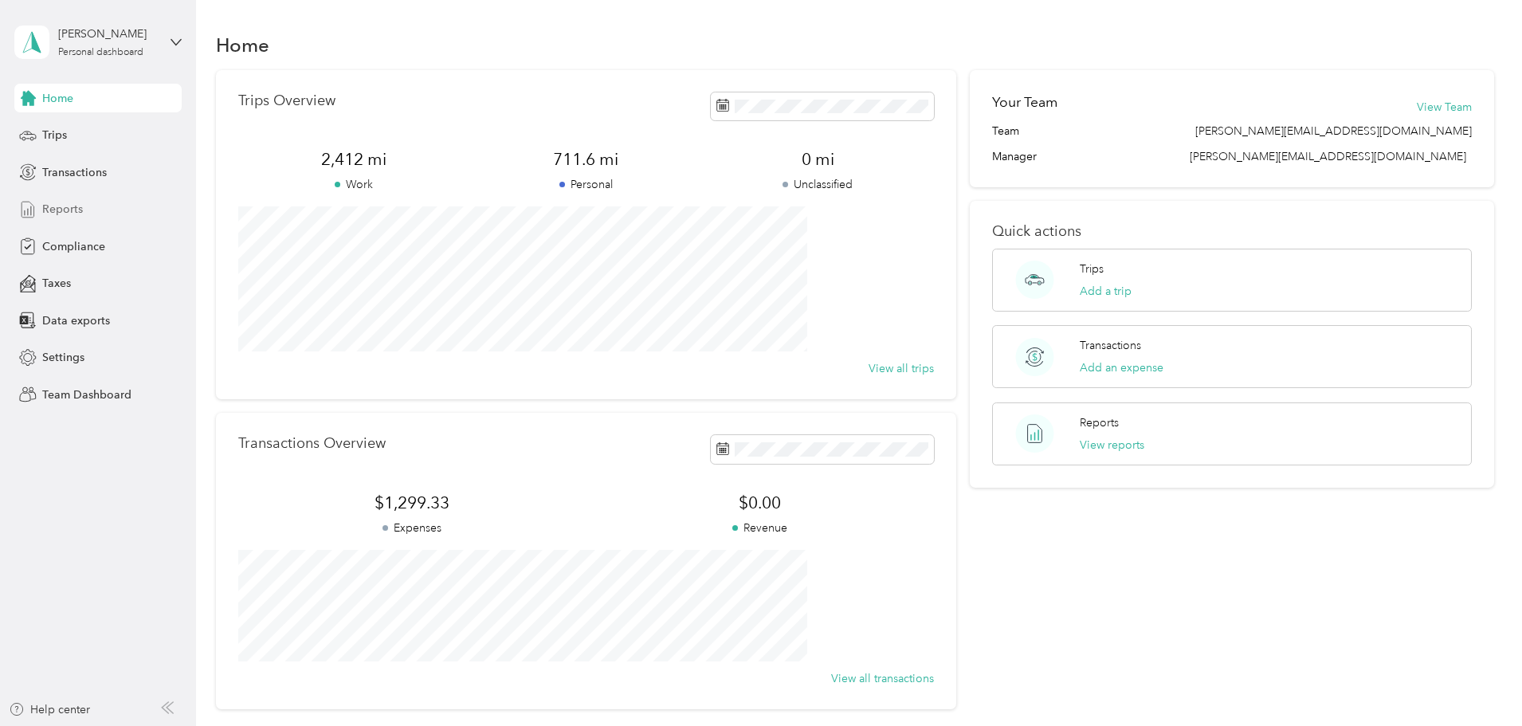
click at [72, 206] on span "Reports" at bounding box center [62, 209] width 41 height 17
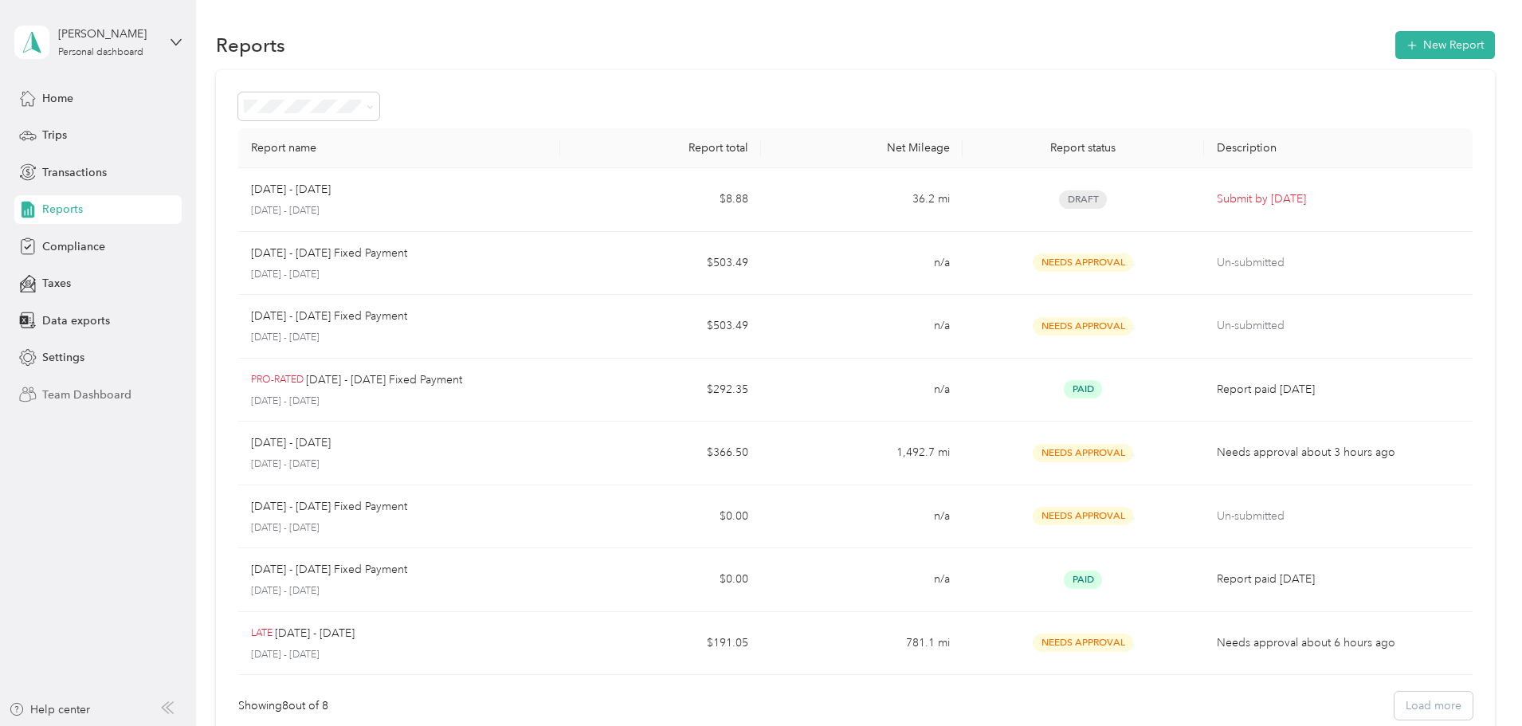
click at [90, 399] on span "Team Dashboard" at bounding box center [86, 395] width 89 height 17
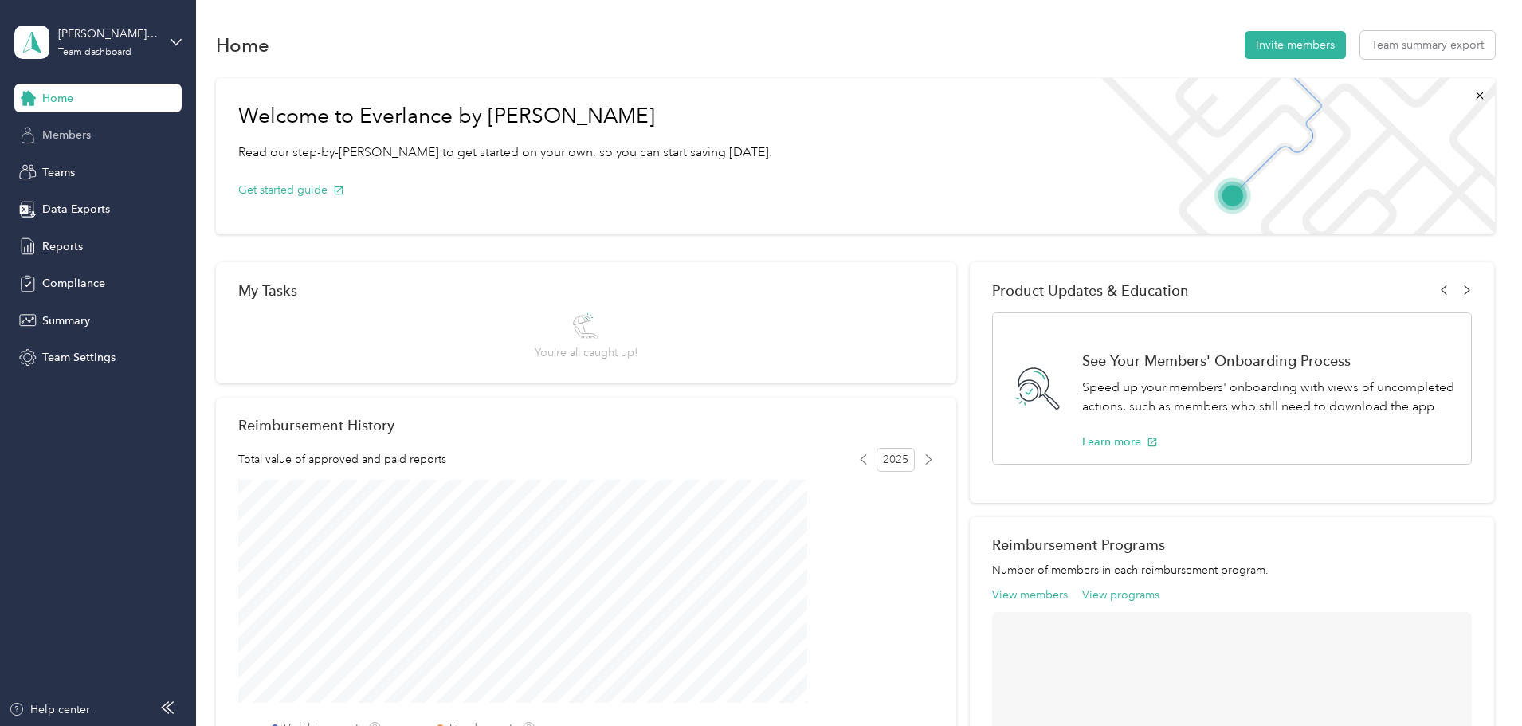
click at [88, 138] on span "Members" at bounding box center [66, 135] width 49 height 17
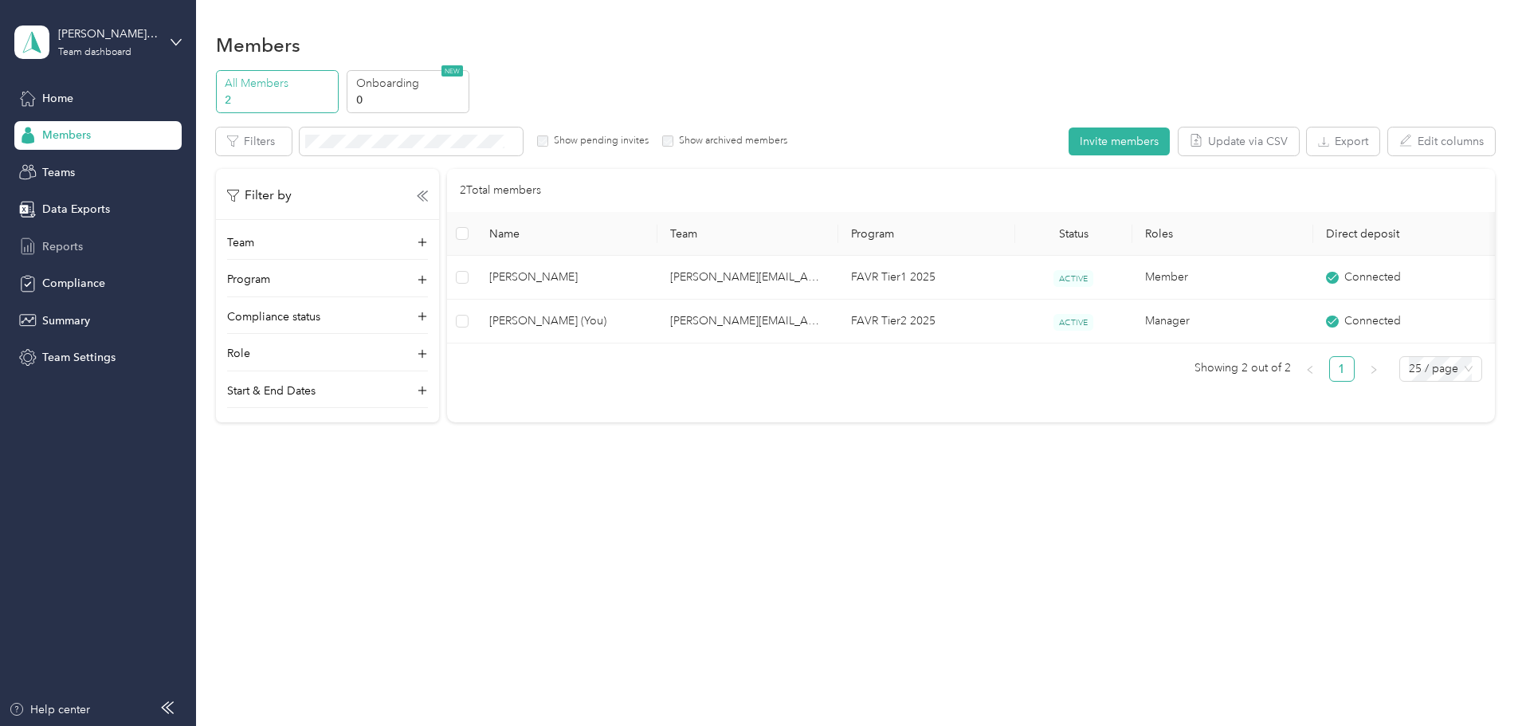
click at [94, 237] on div "Reports" at bounding box center [97, 246] width 167 height 29
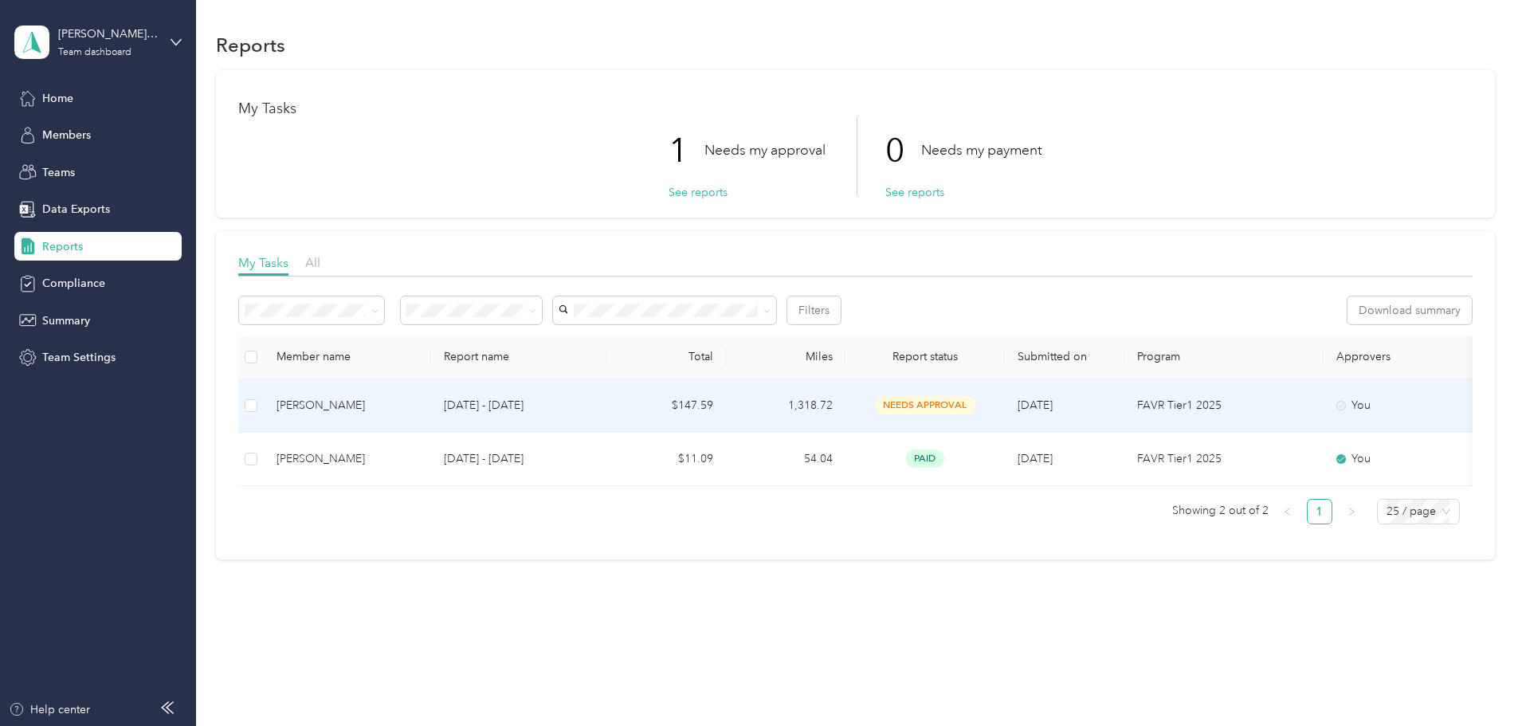
click at [607, 423] on td "[DATE] - [DATE]" at bounding box center [518, 405] width 175 height 53
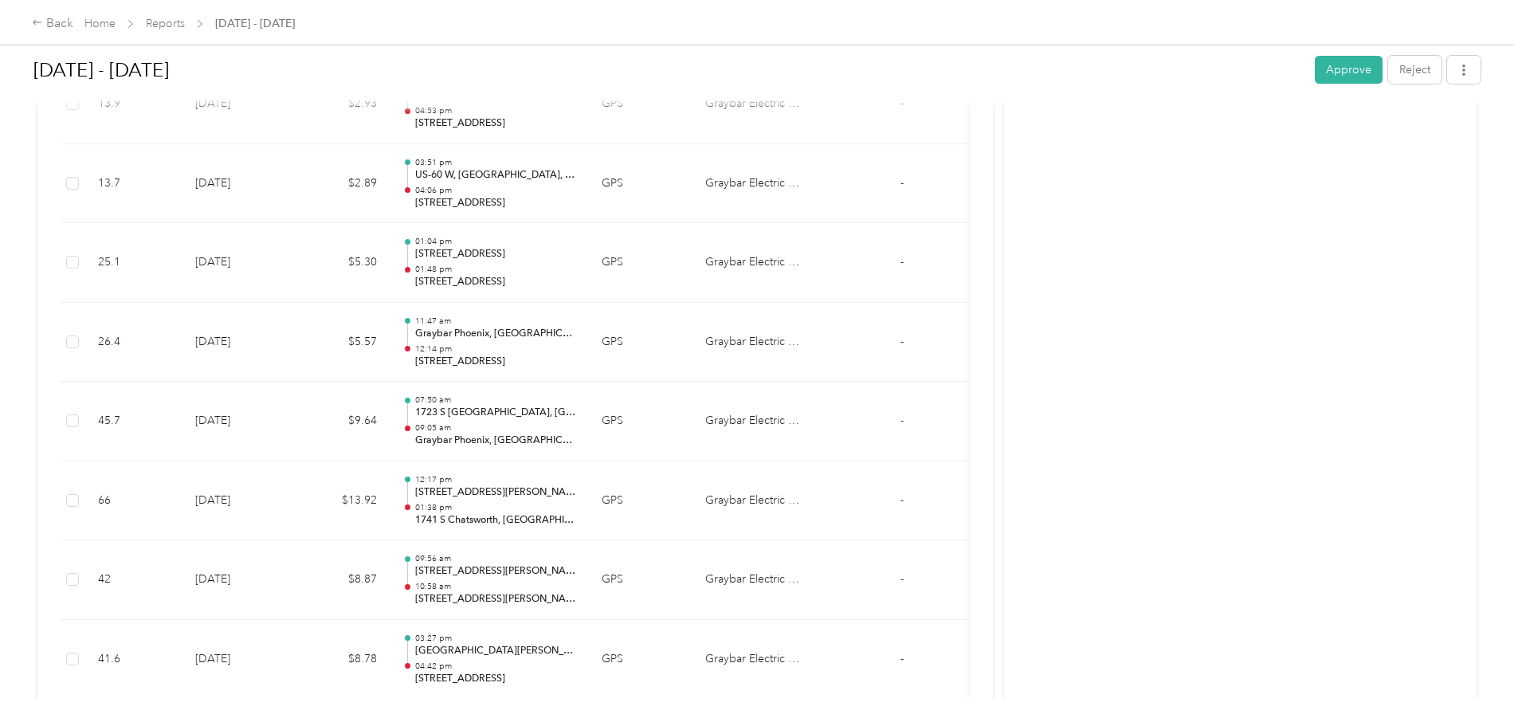
scroll to position [5475, 0]
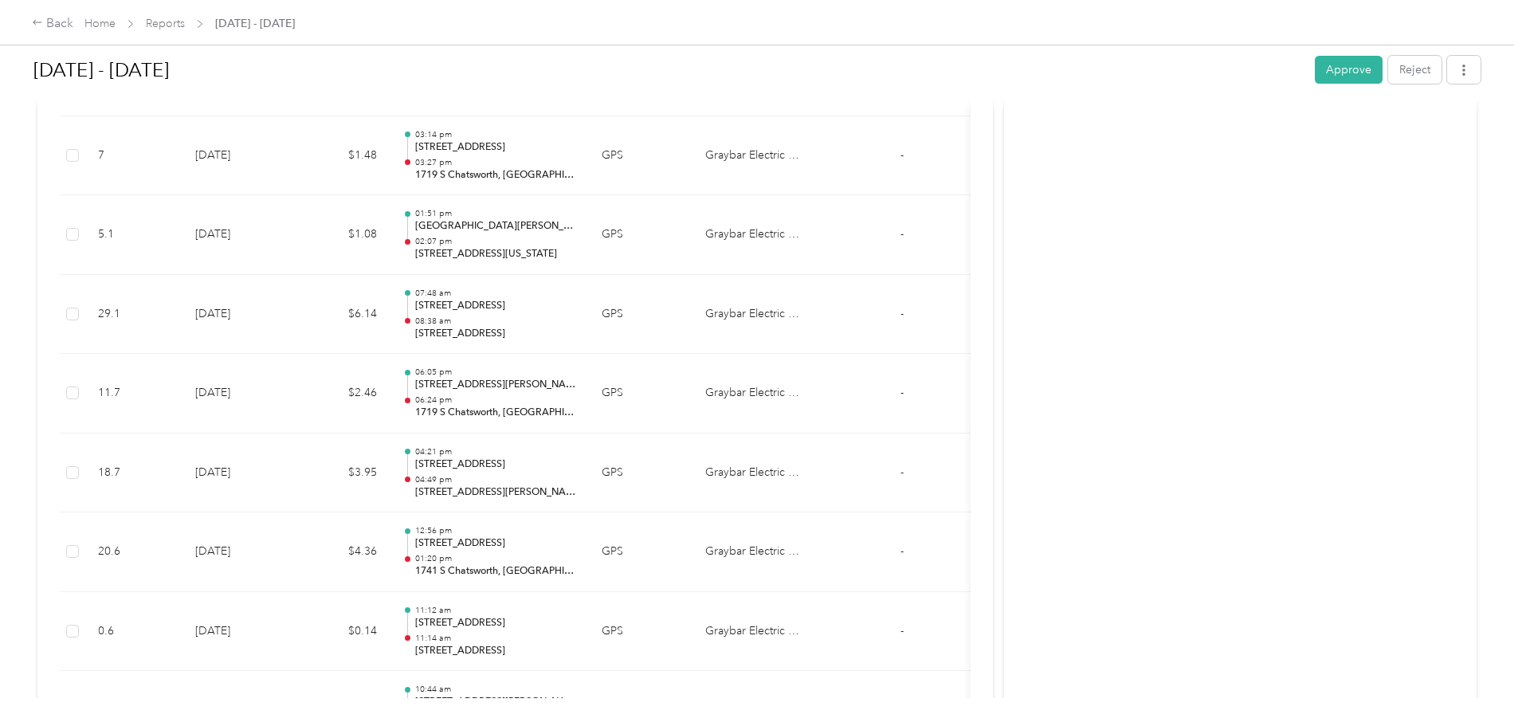
click at [1025, 383] on div "Activity and Comments Needs approval From [PERSON_NAME] [DATE] 01:50 pm MST Sub…" at bounding box center [1240, 34] width 473 height 6770
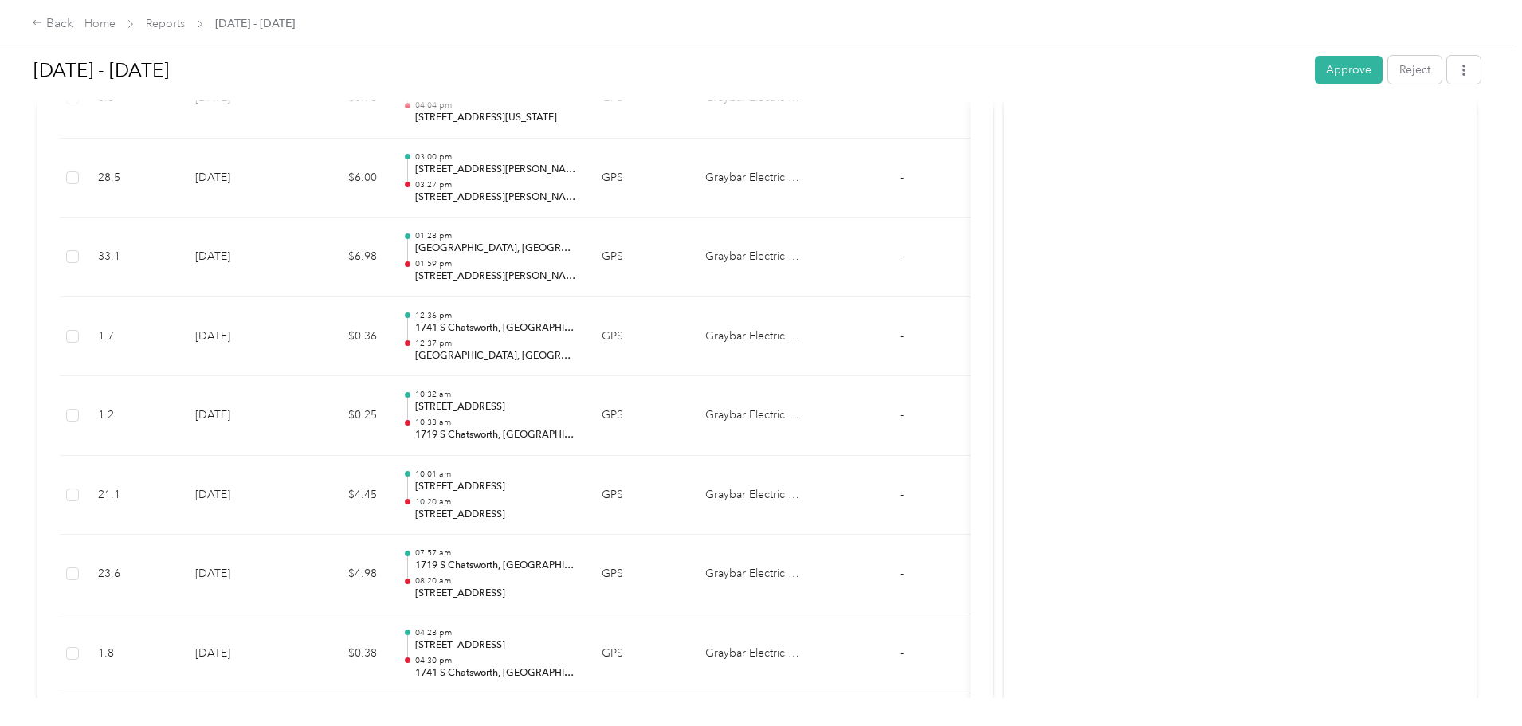
scroll to position [320, 0]
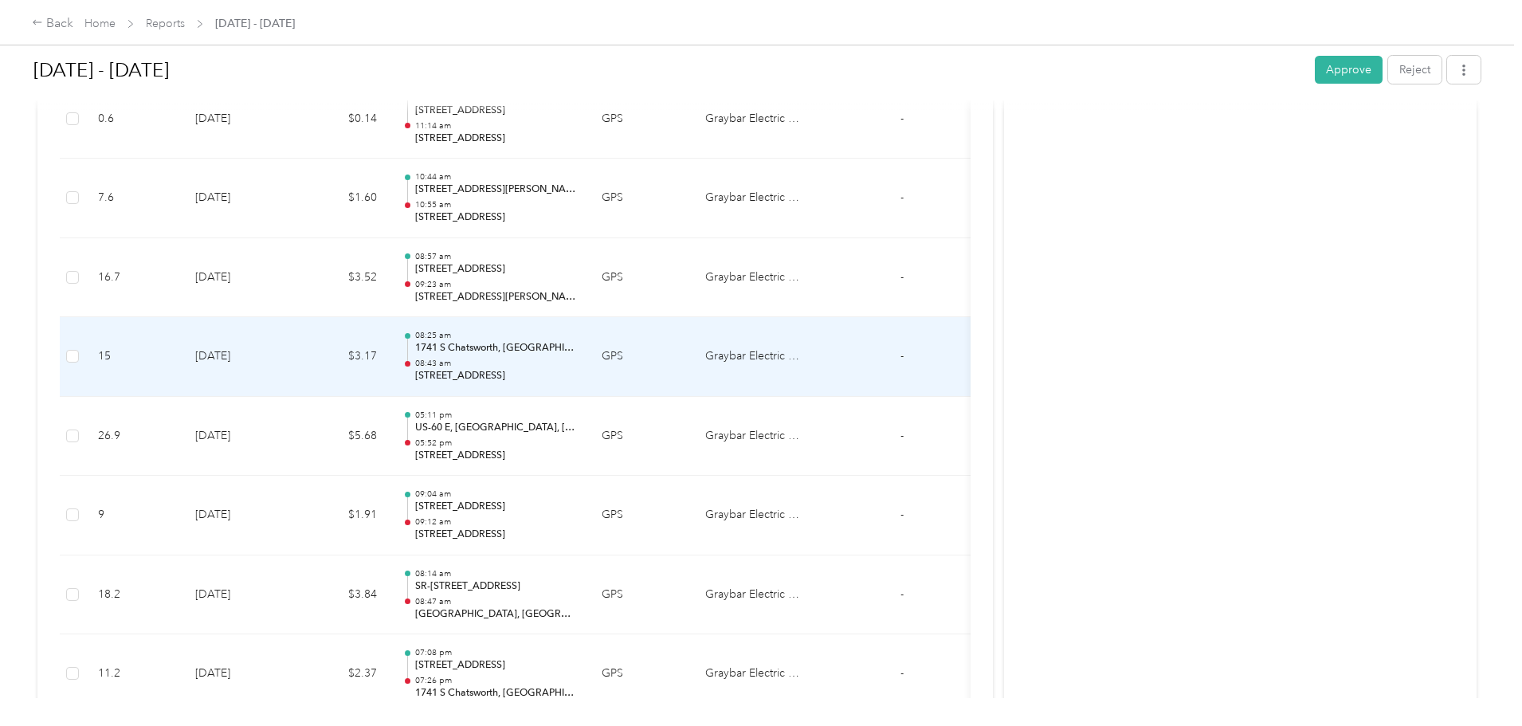
scroll to position [4065, 0]
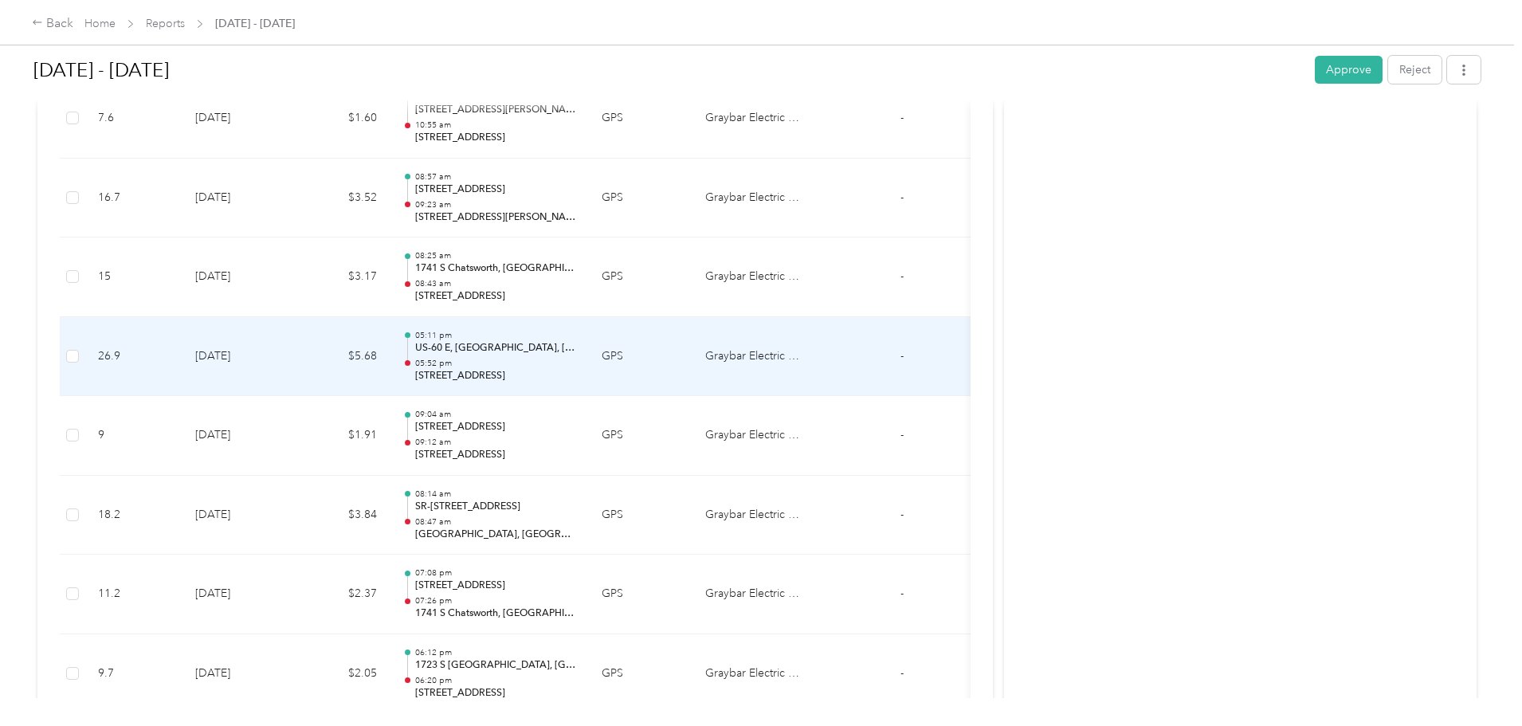
drag, startPoint x: 500, startPoint y: 336, endPoint x: 980, endPoint y: 338, distance: 479.8
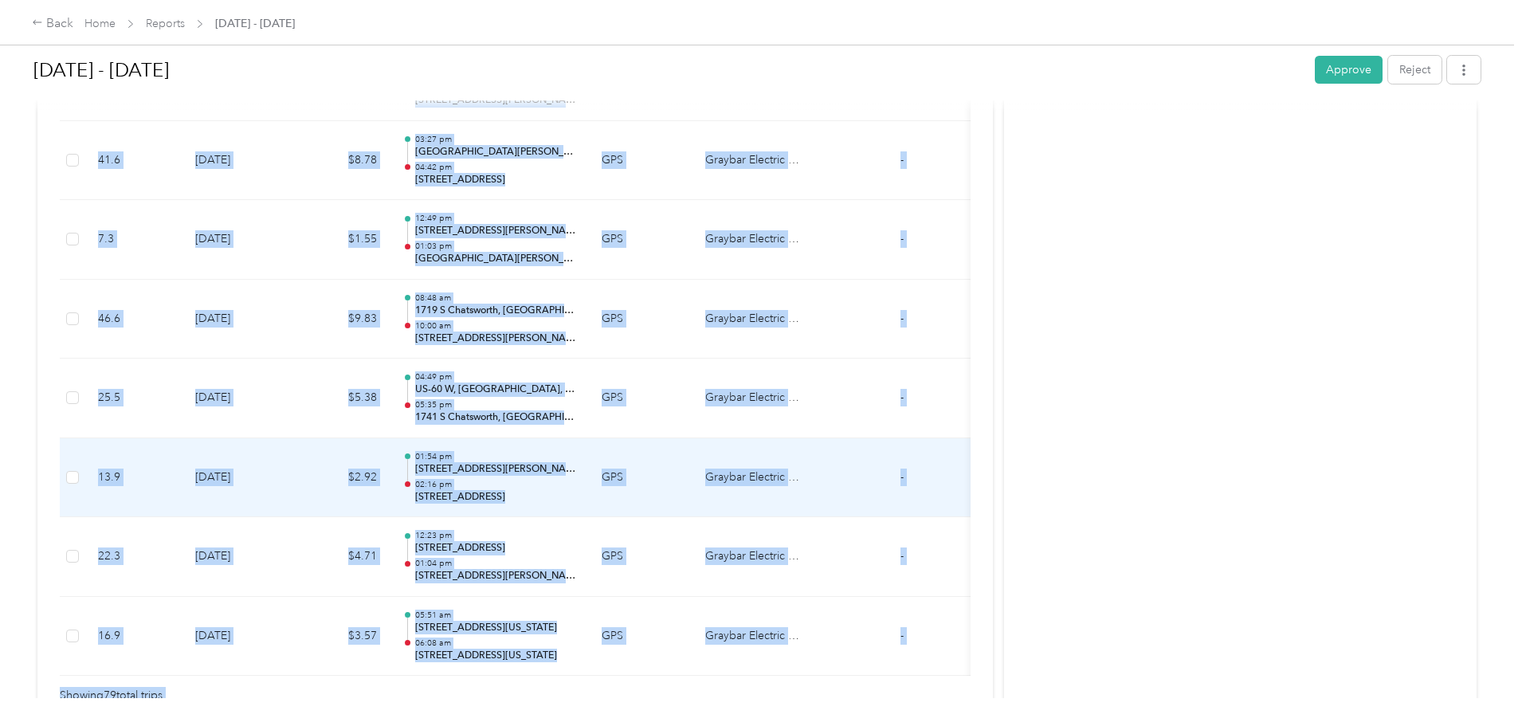
scroll to position [6272, 0]
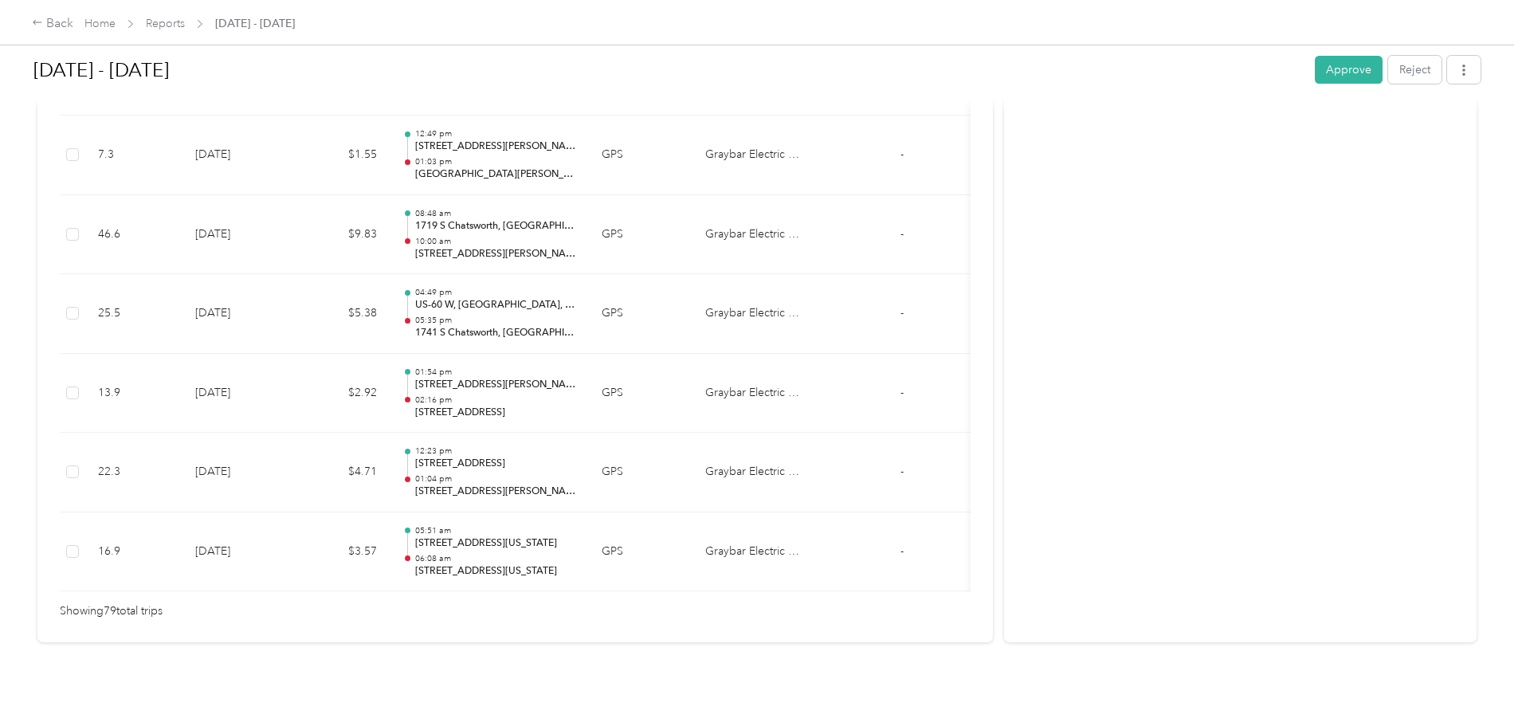
click at [41, 493] on div "Back Home Reports [DATE] - [DATE] [DATE] - [DATE] Approve Reject Needs Approval…" at bounding box center [757, 363] width 1514 height 726
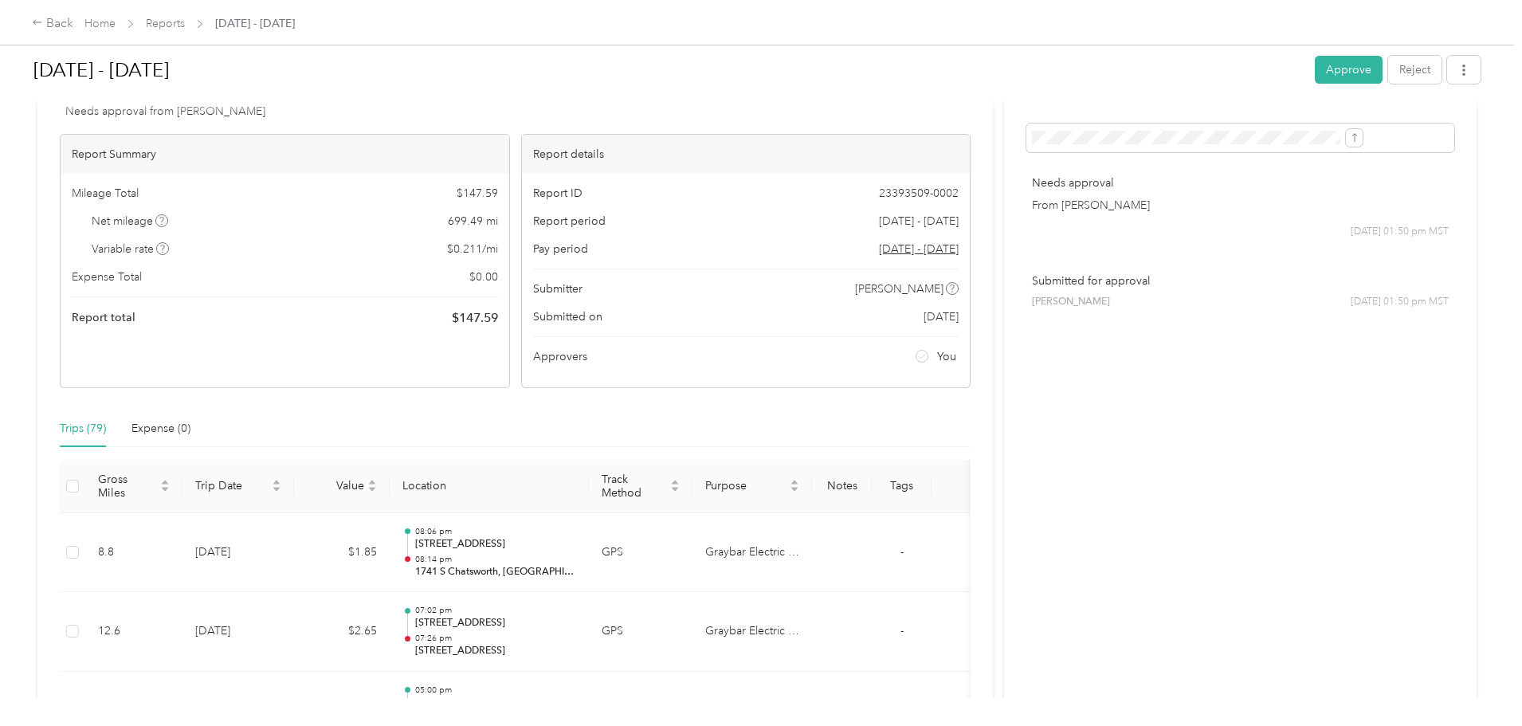
scroll to position [0, 0]
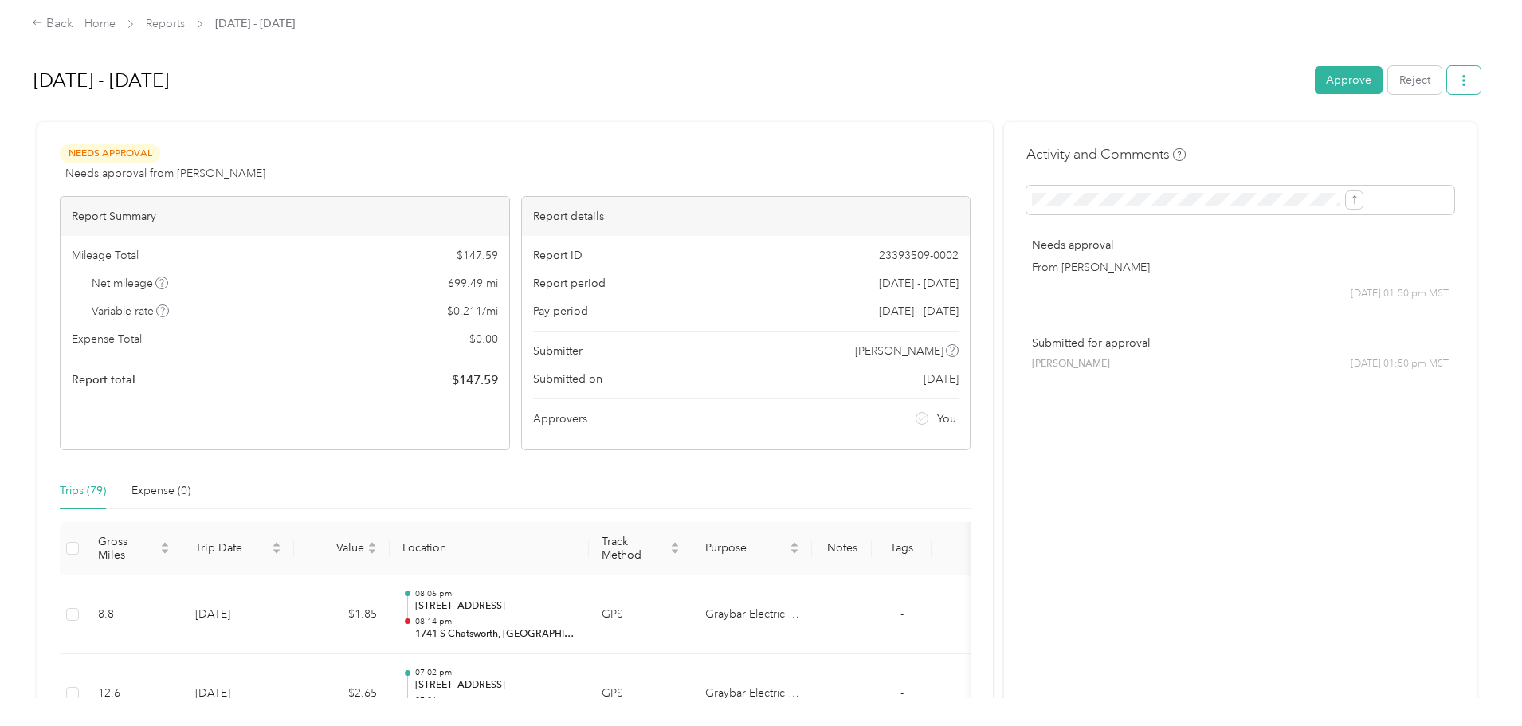
click at [1459, 77] on icon "button" at bounding box center [1464, 80] width 11 height 11
click at [1313, 135] on span "Download" at bounding box center [1288, 139] width 53 height 17
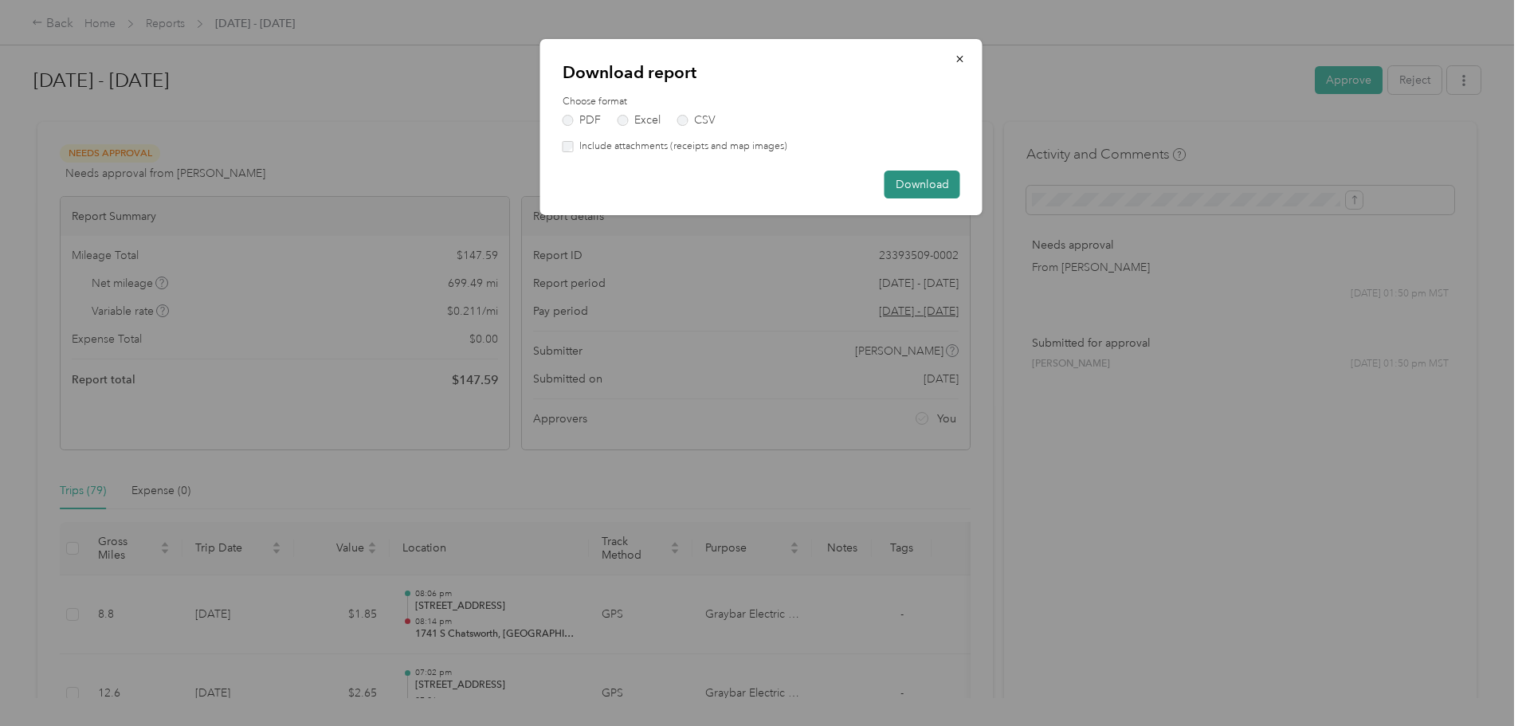
click at [925, 186] on button "Download" at bounding box center [923, 185] width 76 height 28
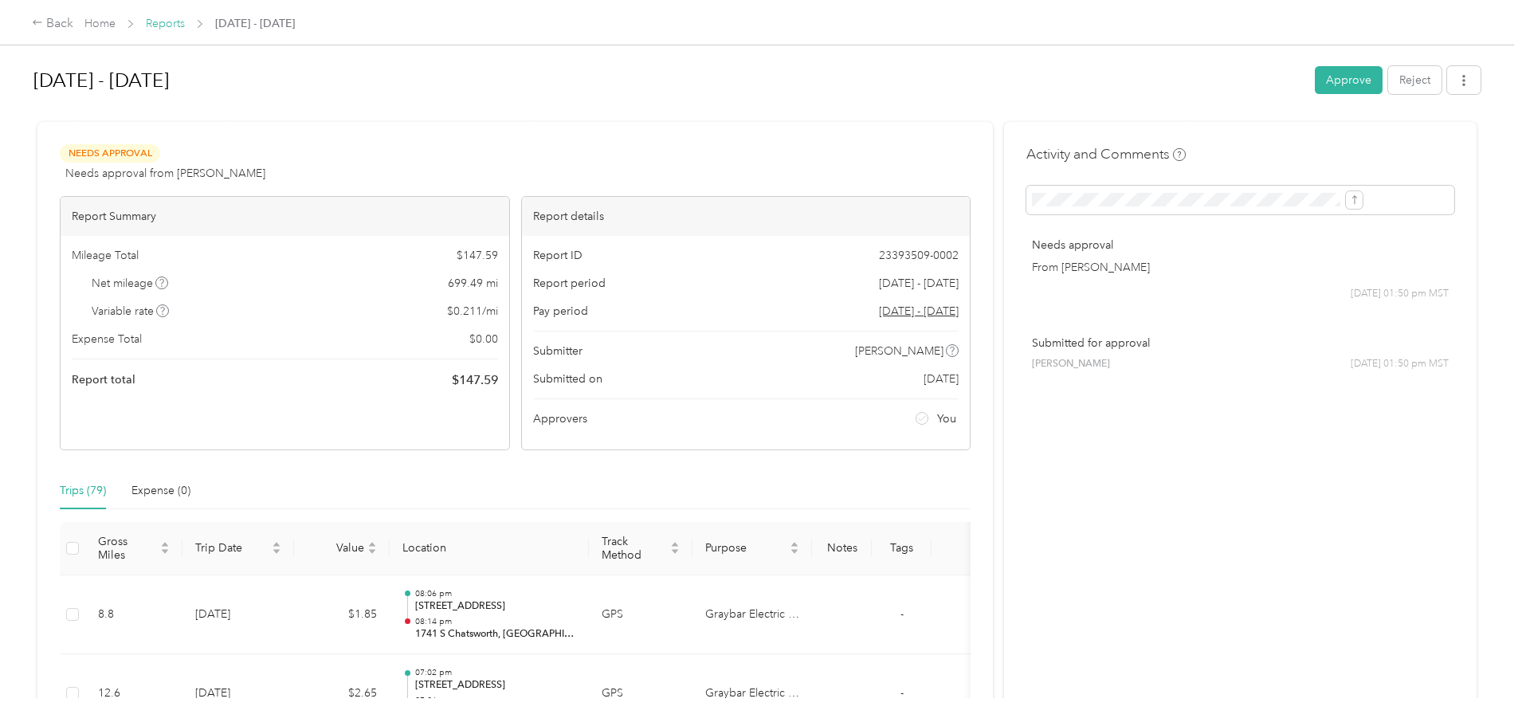
click at [185, 22] on link "Reports" at bounding box center [165, 24] width 39 height 14
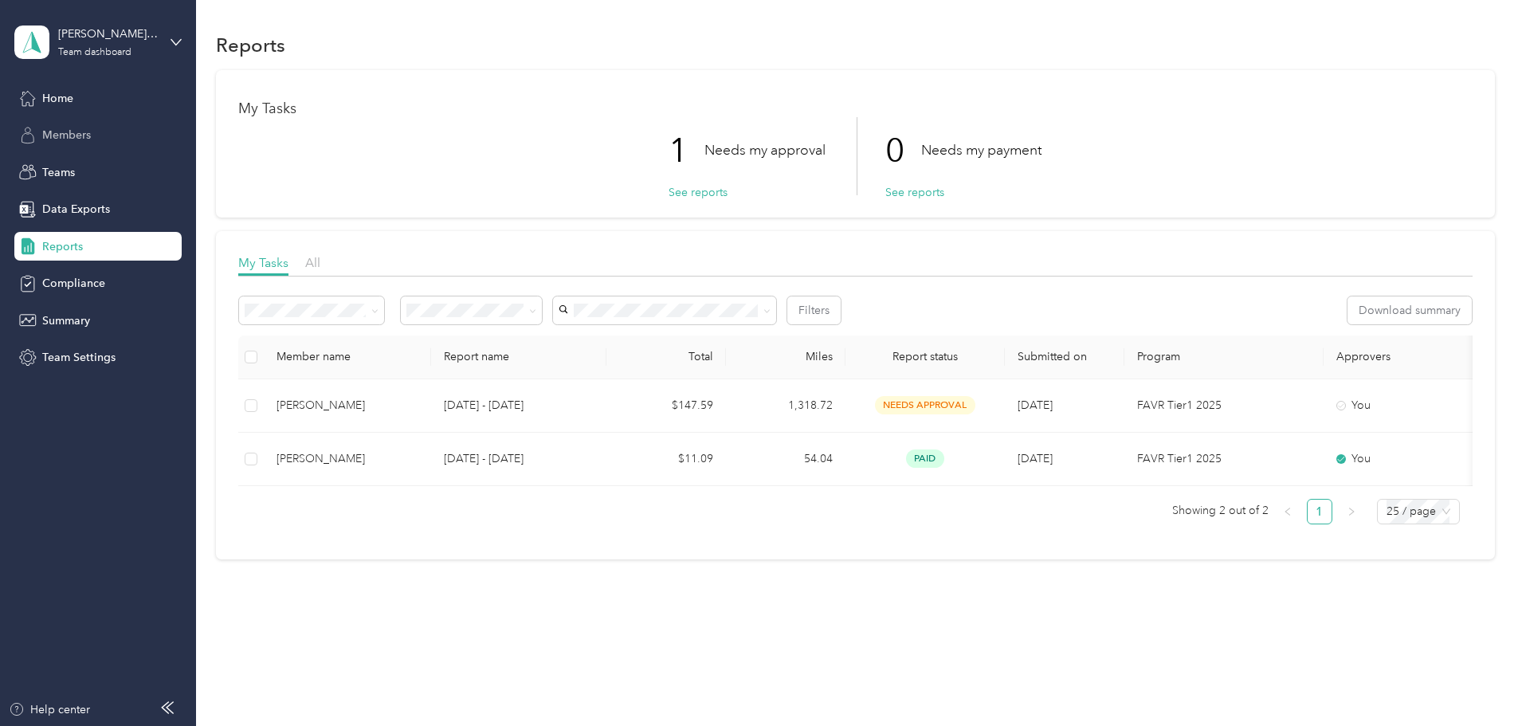
click at [90, 144] on div "Members" at bounding box center [97, 135] width 167 height 29
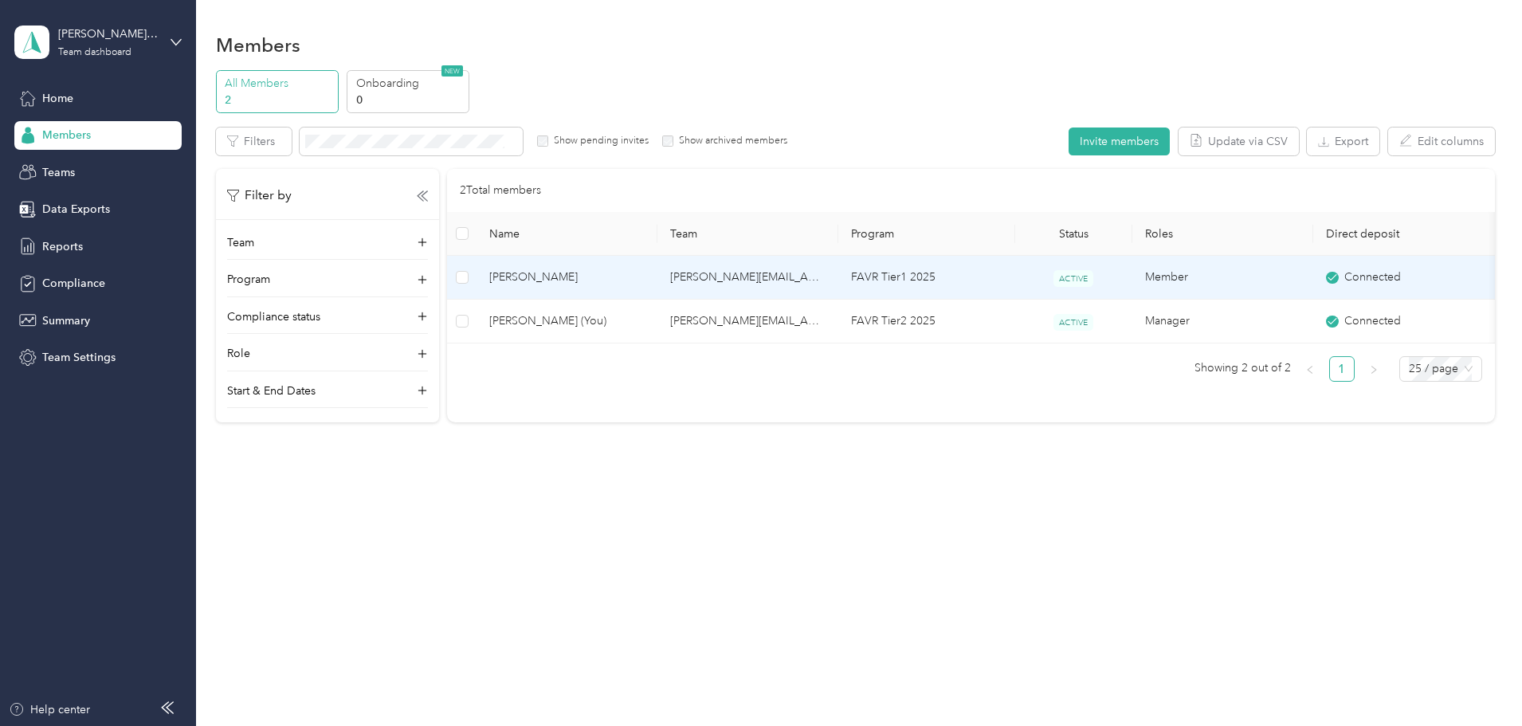
click at [658, 289] on td "[PERSON_NAME]" at bounding box center [567, 278] width 181 height 44
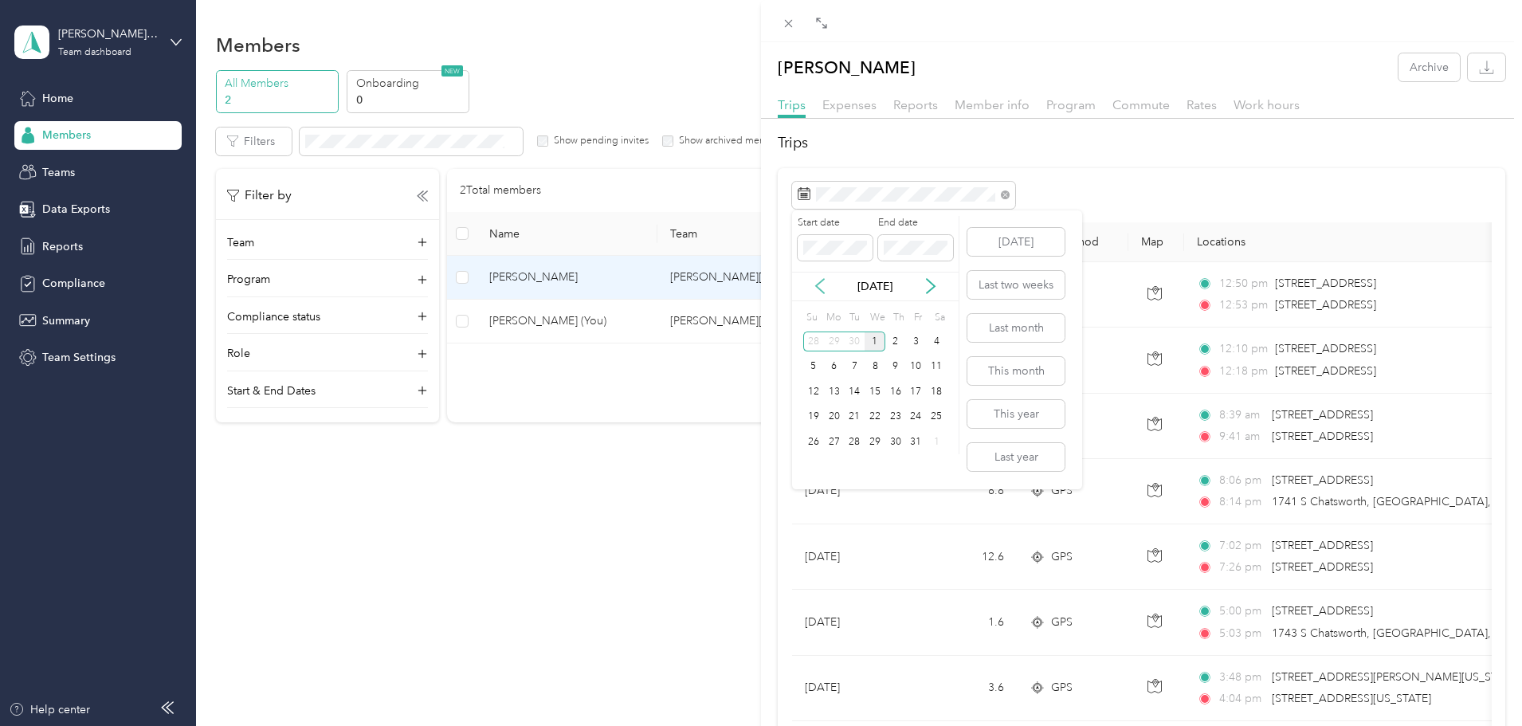
click at [819, 290] on icon at bounding box center [820, 286] width 16 height 16
click at [835, 341] on div "1" at bounding box center [834, 342] width 21 height 20
click at [854, 447] on div "30" at bounding box center [854, 442] width 21 height 20
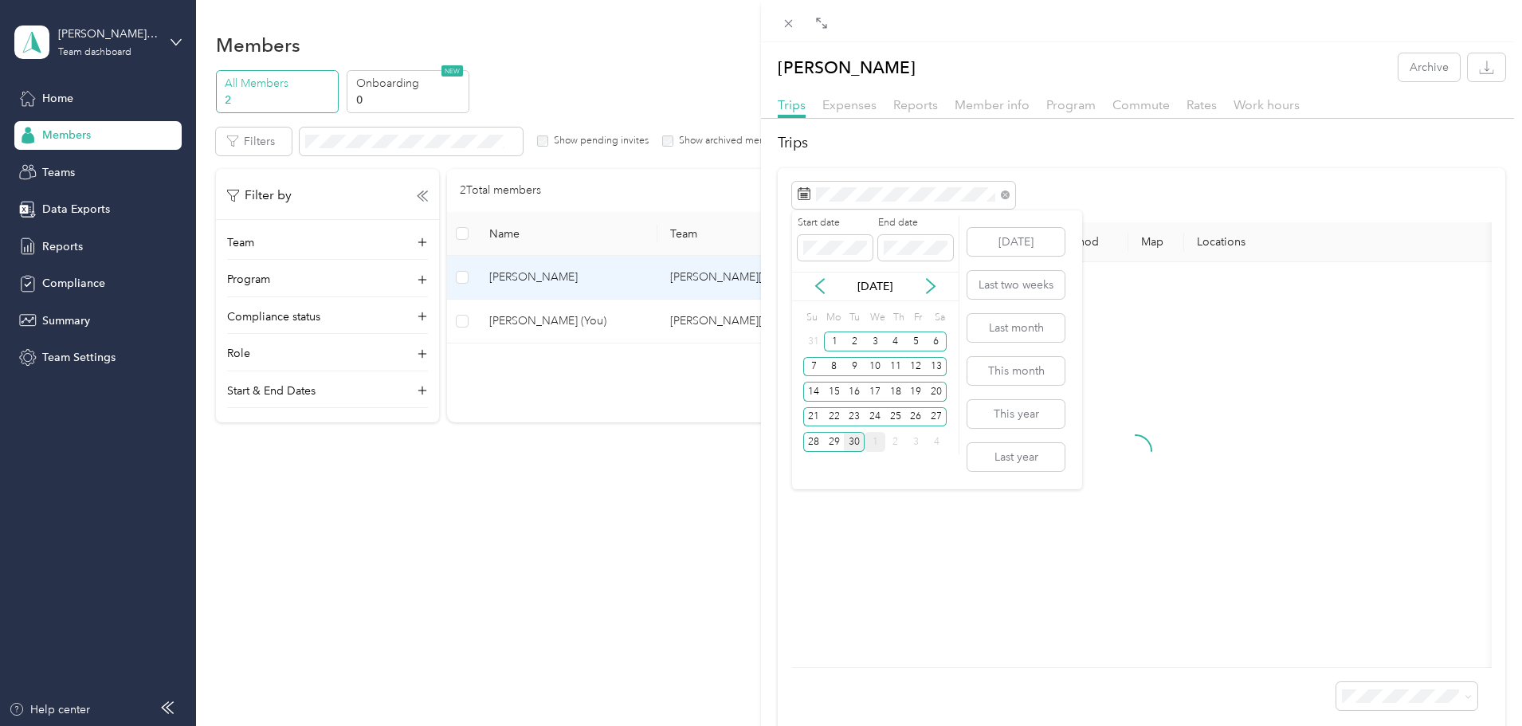
click at [852, 445] on div "30" at bounding box center [854, 442] width 21 height 20
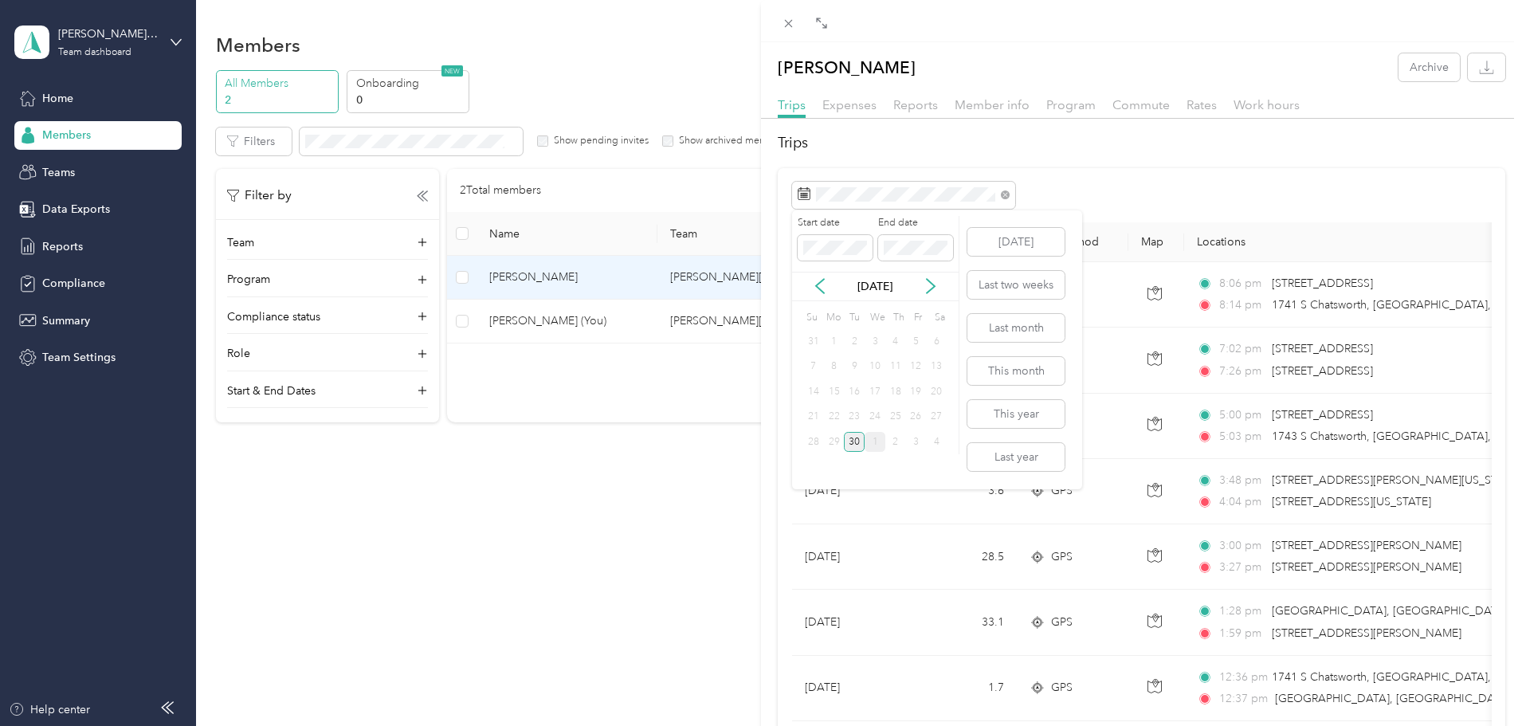
click at [852, 445] on div "30" at bounding box center [854, 442] width 21 height 20
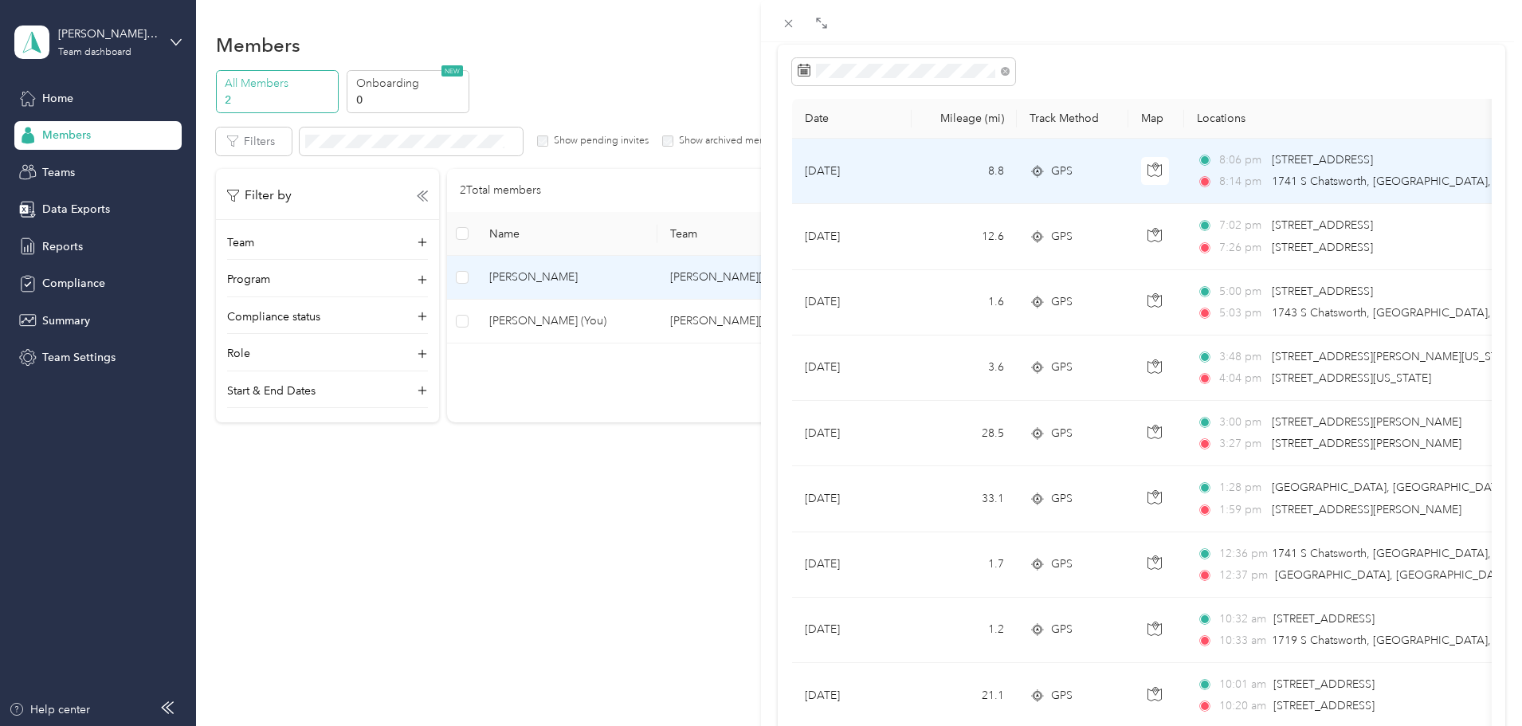
scroll to position [237, 0]
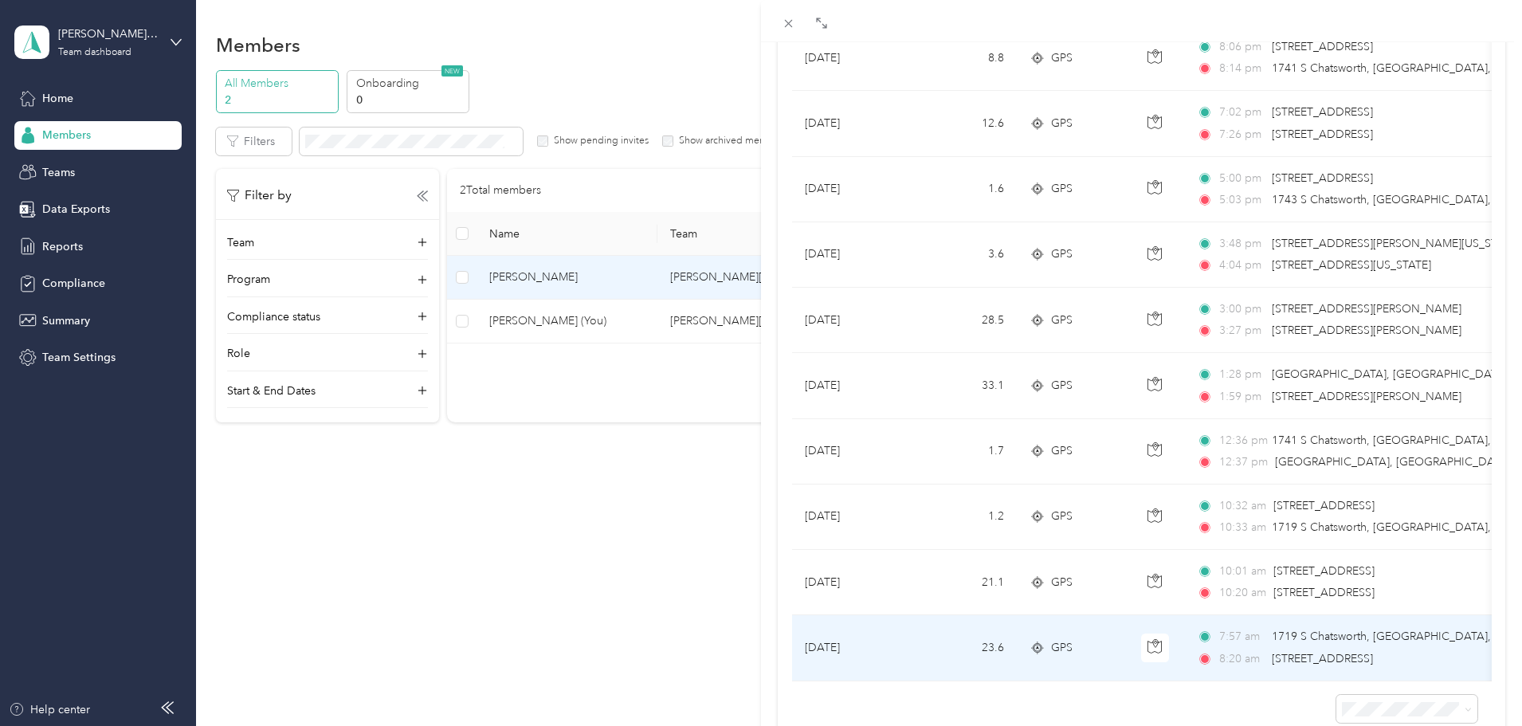
click at [1361, 664] on span "[STREET_ADDRESS]" at bounding box center [1322, 659] width 101 height 14
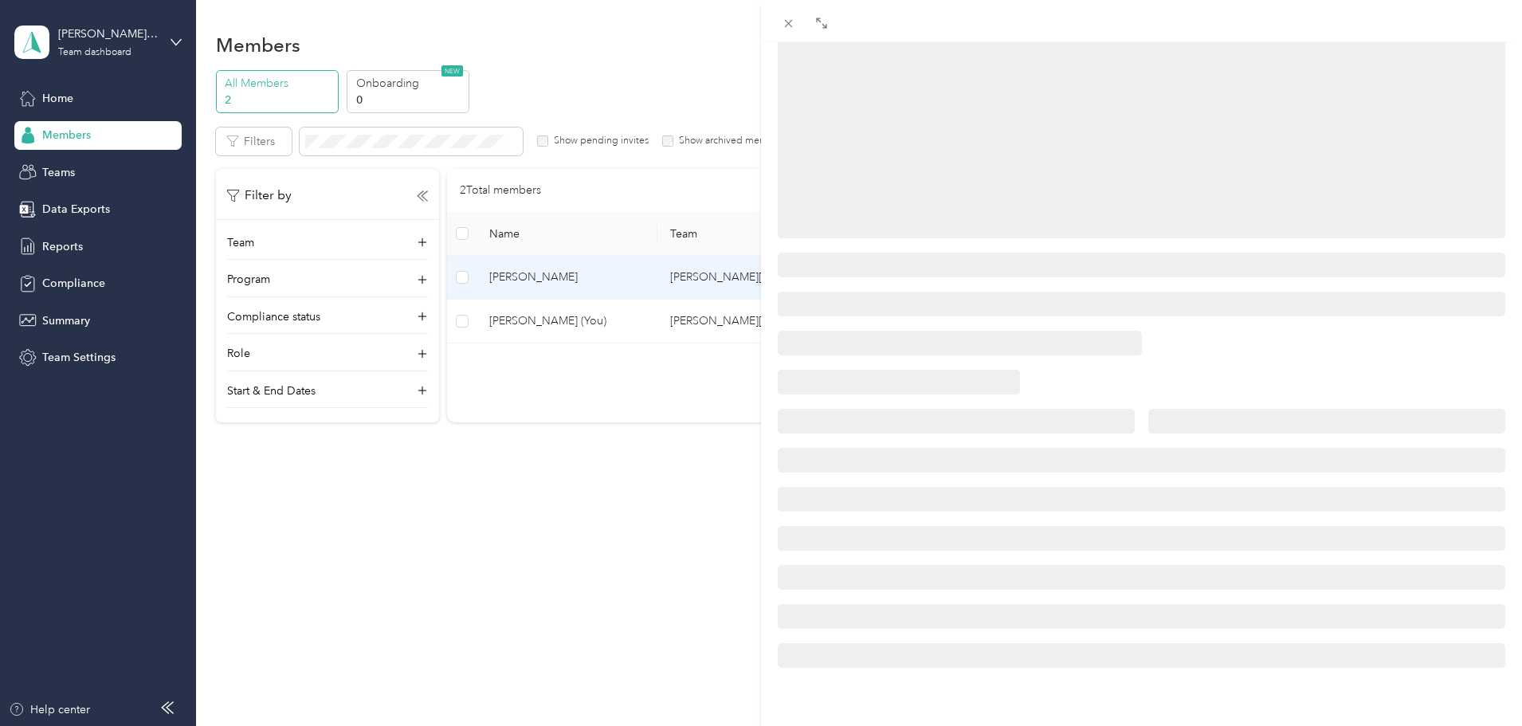
scroll to position [194, 0]
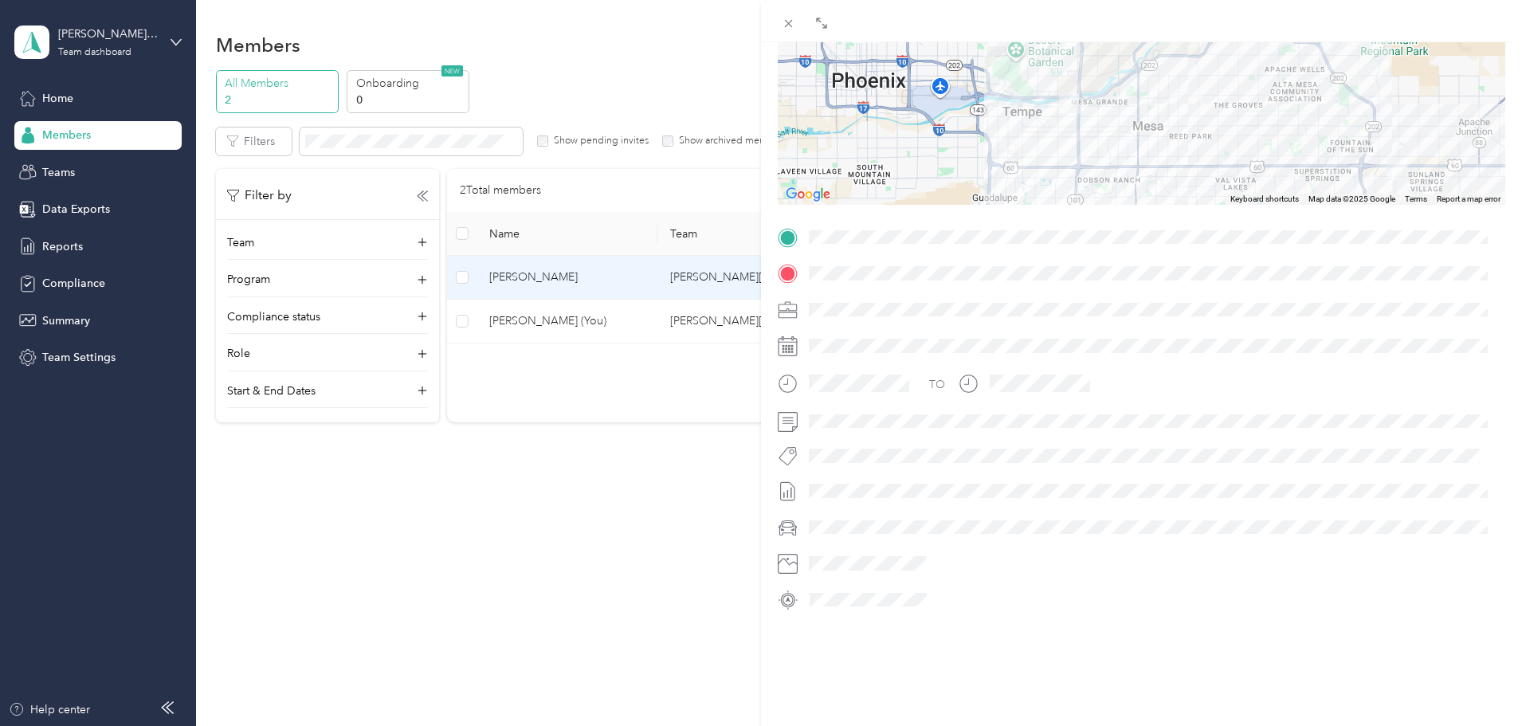
drag, startPoint x: 1068, startPoint y: 85, endPoint x: 1055, endPoint y: 115, distance: 32.1
click at [1059, 113] on img at bounding box center [1069, 103] width 20 height 20
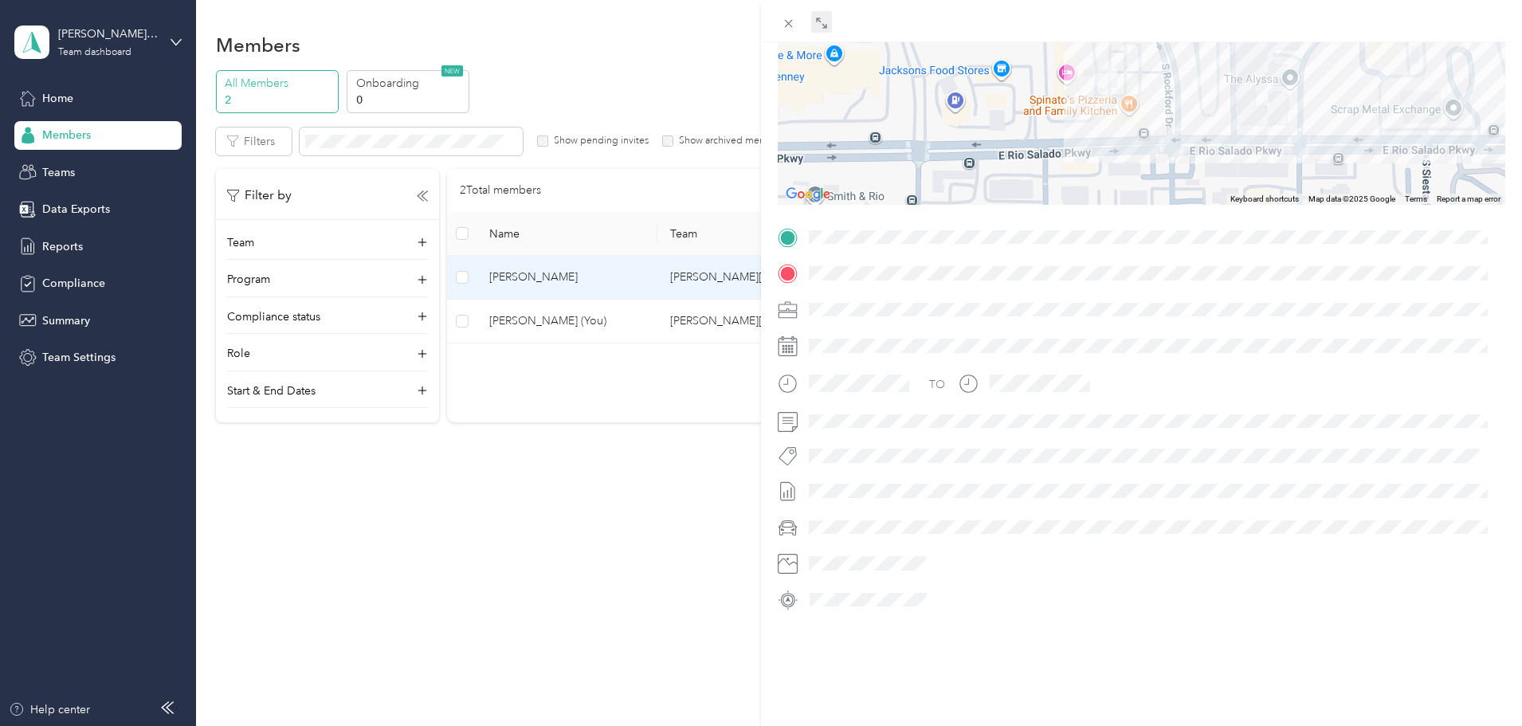
click at [829, 22] on span at bounding box center [821, 22] width 21 height 22
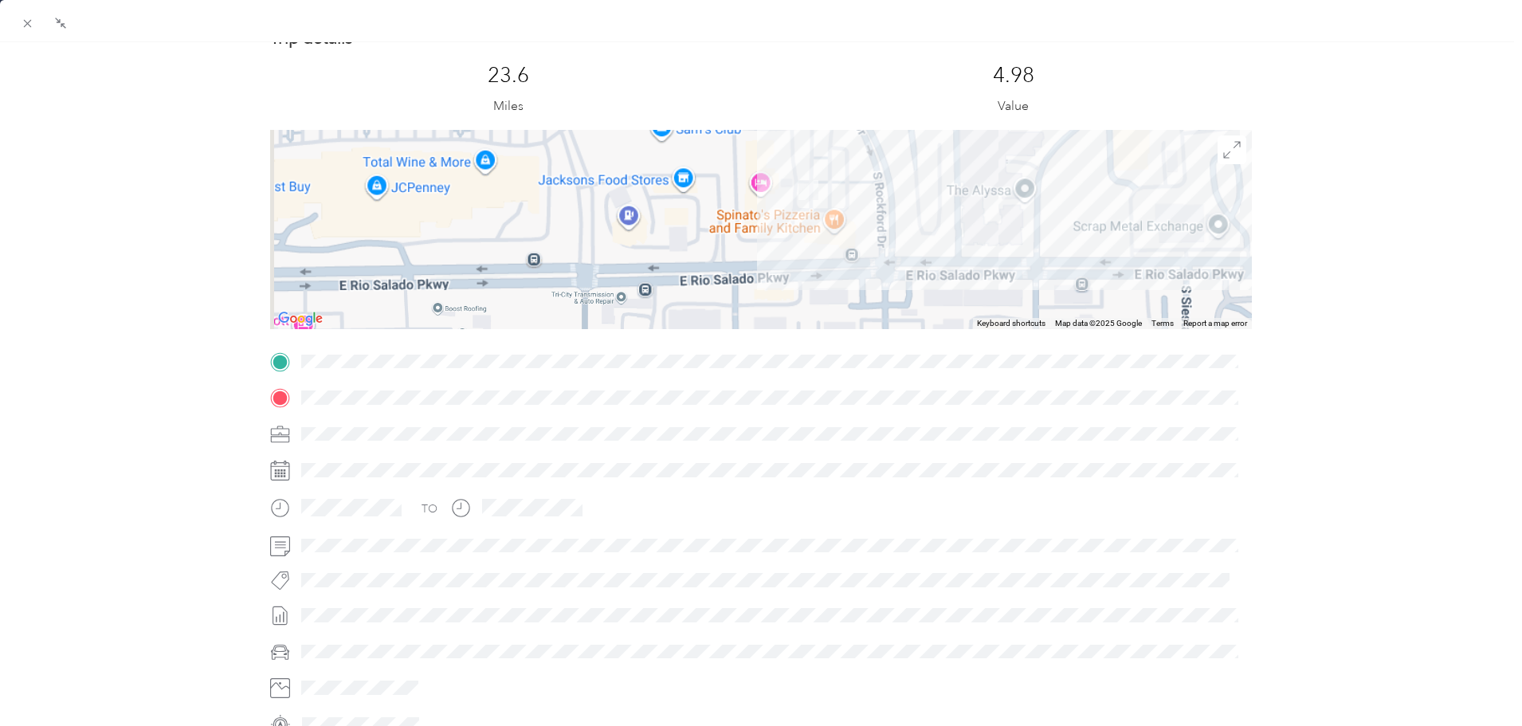
scroll to position [0, 0]
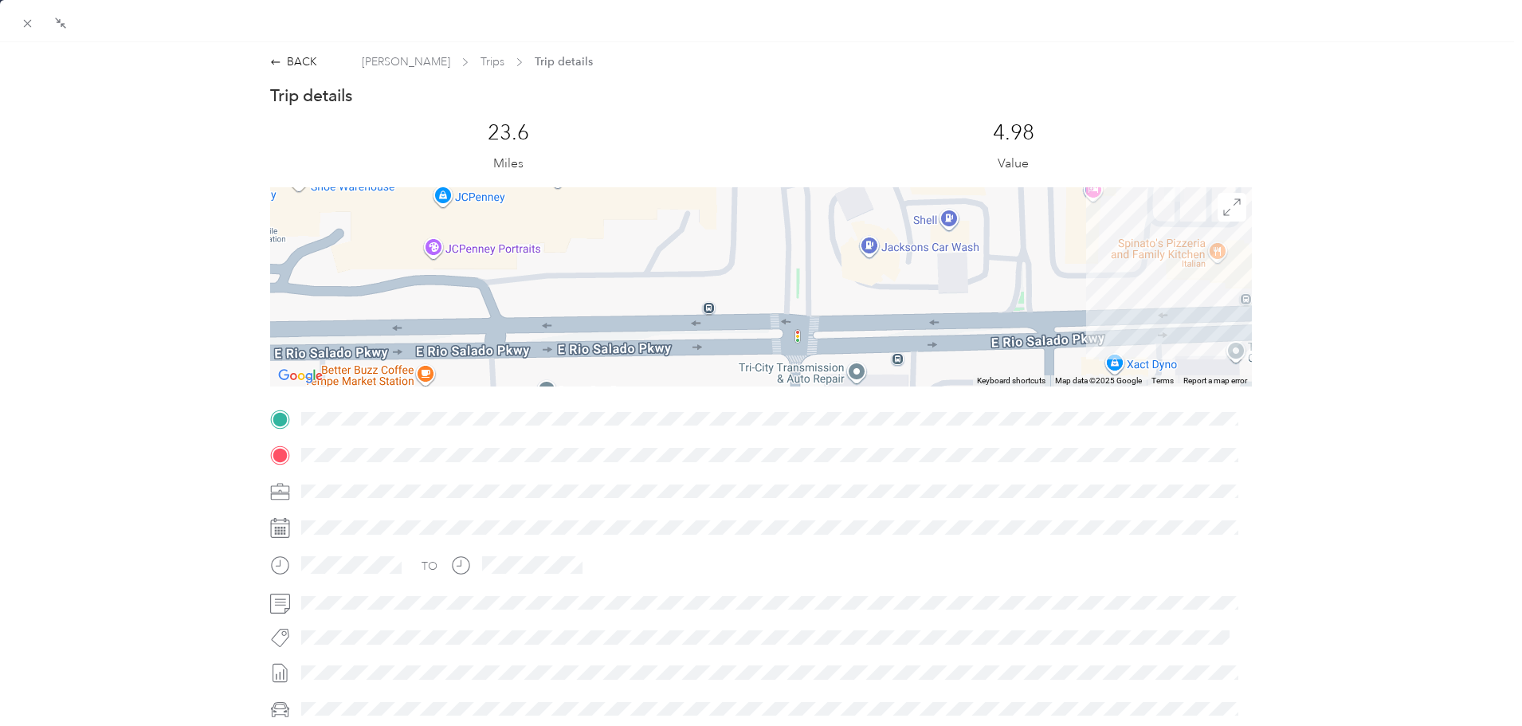
click at [481, 61] on div "[PERSON_NAME] Trips Trip details" at bounding box center [477, 61] width 231 height 17
click at [481, 61] on span "Trips" at bounding box center [493, 61] width 24 height 17
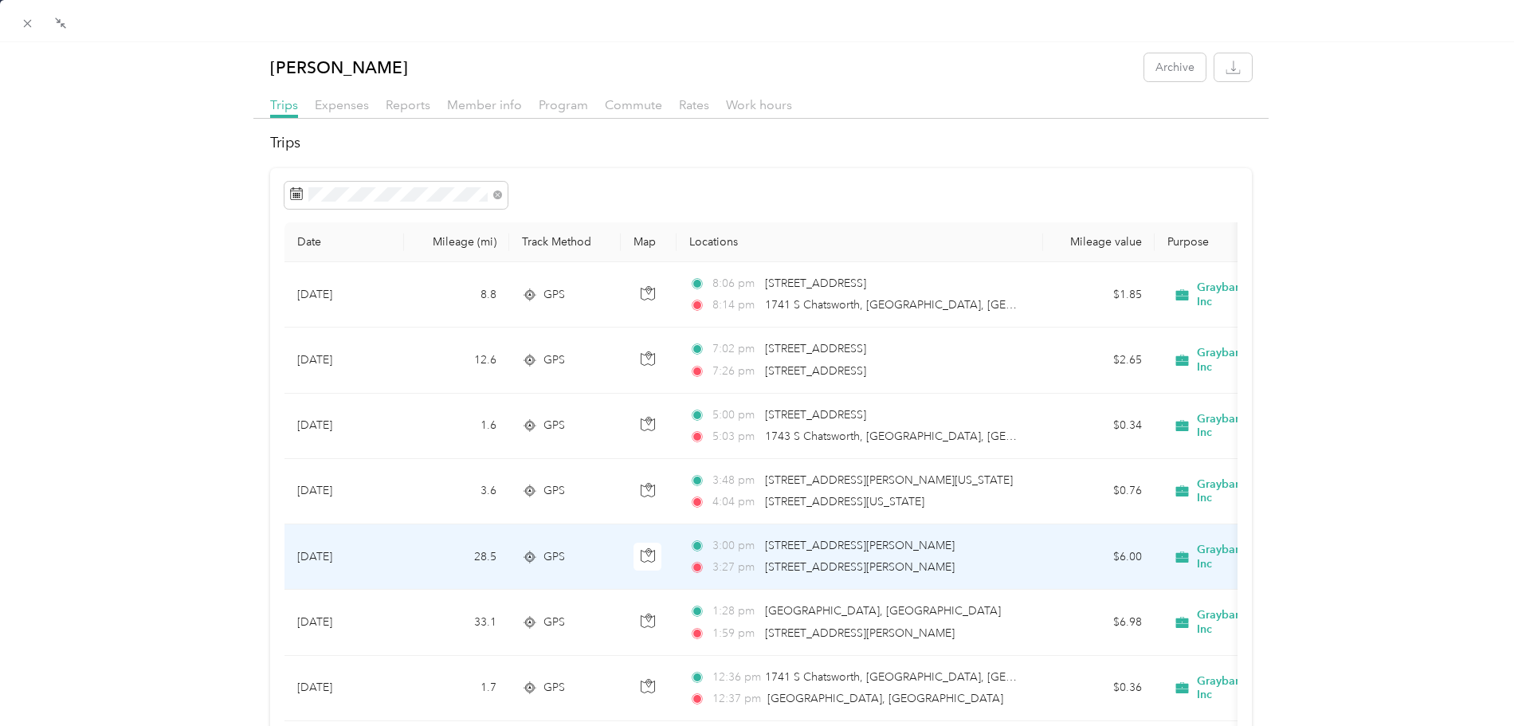
scroll to position [332, 0]
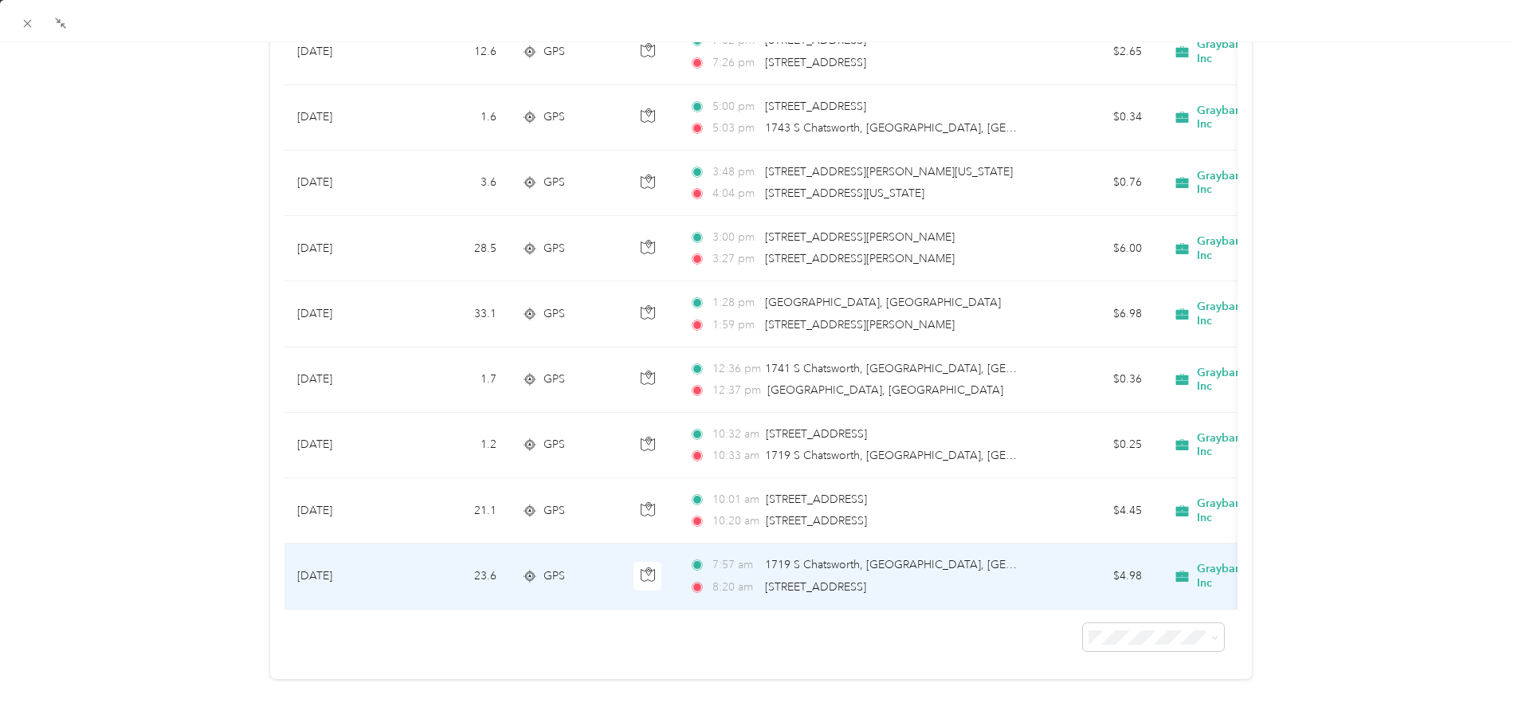
click at [748, 556] on span "7:57 am" at bounding box center [735, 565] width 45 height 18
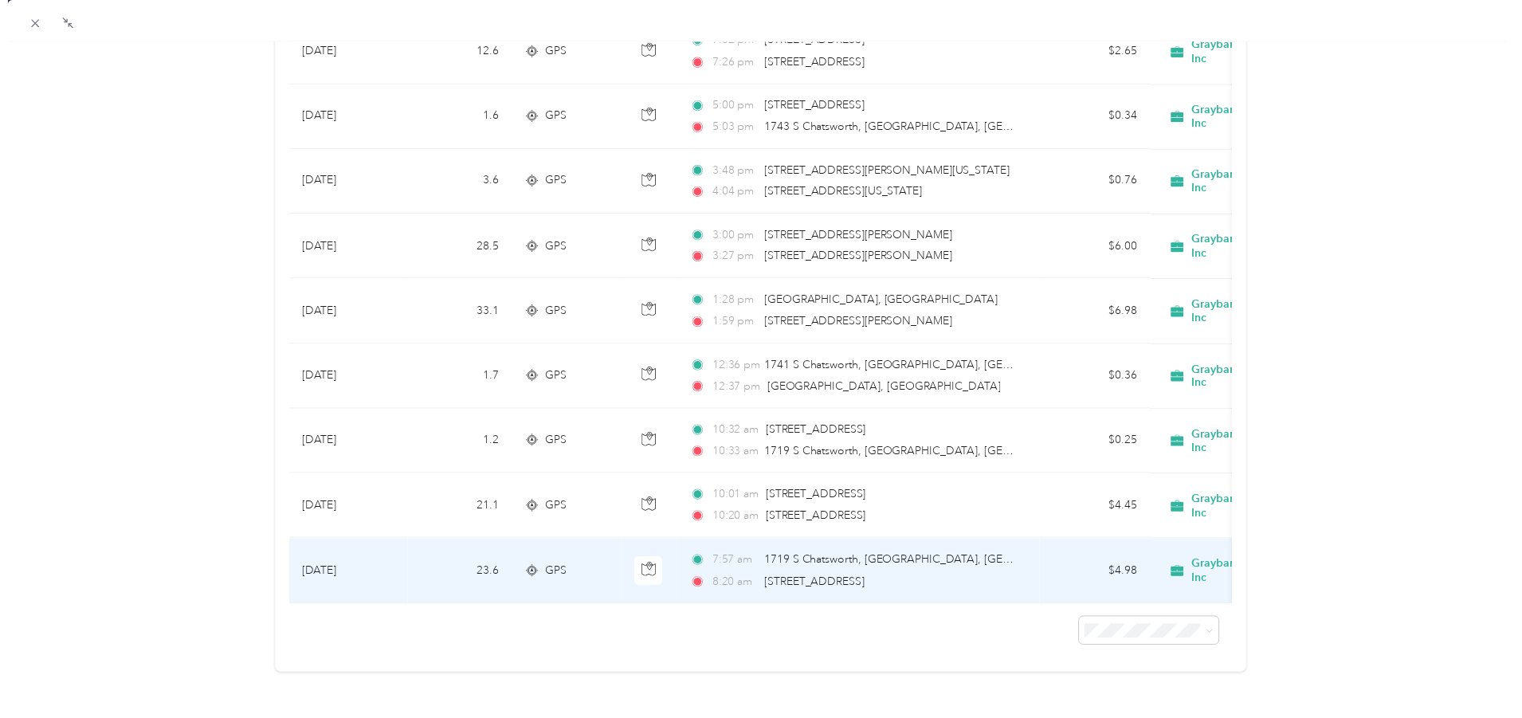
scroll to position [222, 0]
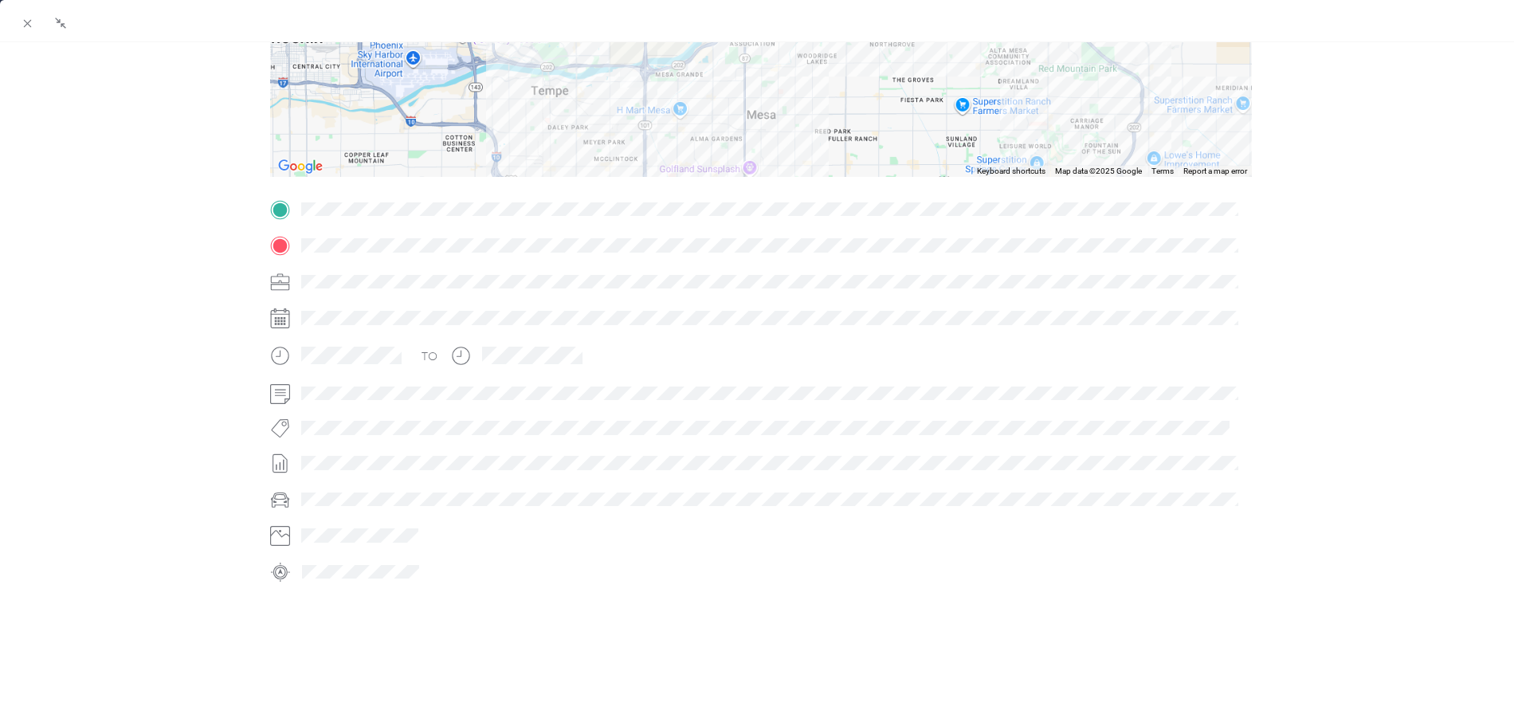
drag, startPoint x: 701, startPoint y: 136, endPoint x: 744, endPoint y: 207, distance: 82.6
click at [744, 207] on div "Trip details This trip cannot be edited because it is either under review, appr…" at bounding box center [760, 230] width 981 height 710
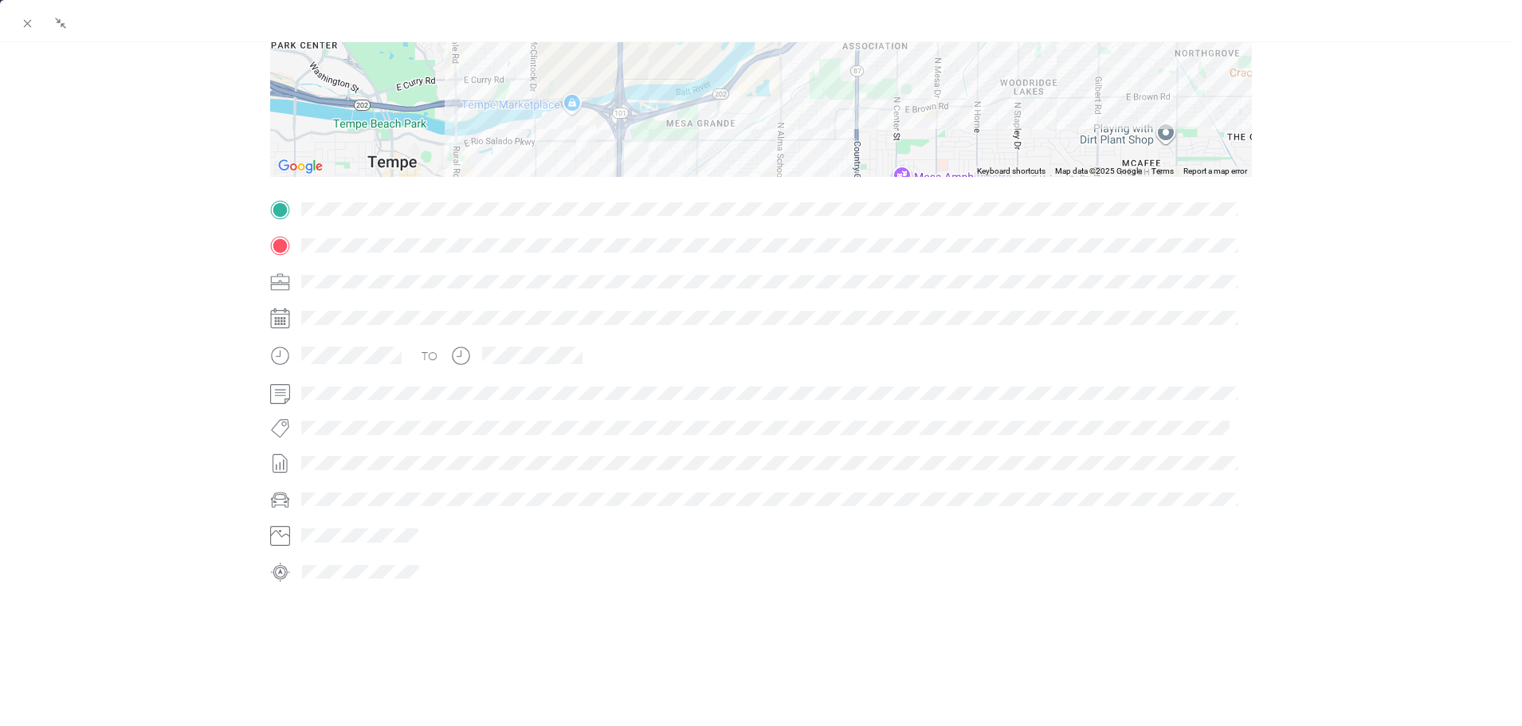
click at [296, 233] on span at bounding box center [774, 246] width 956 height 26
